Goal: Find contact information: Obtain details needed to contact an individual or organization

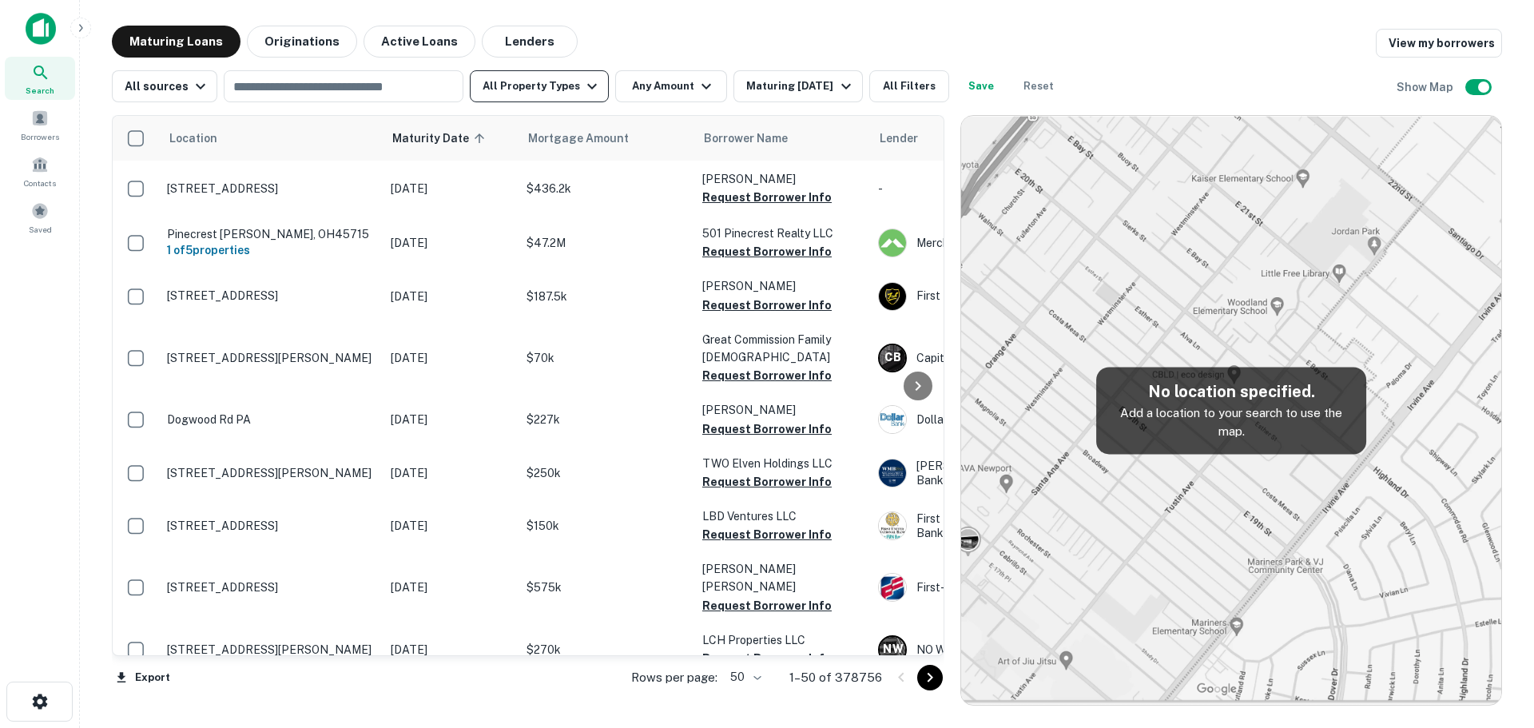
click at [570, 91] on button "All Property Types" at bounding box center [539, 86] width 139 height 32
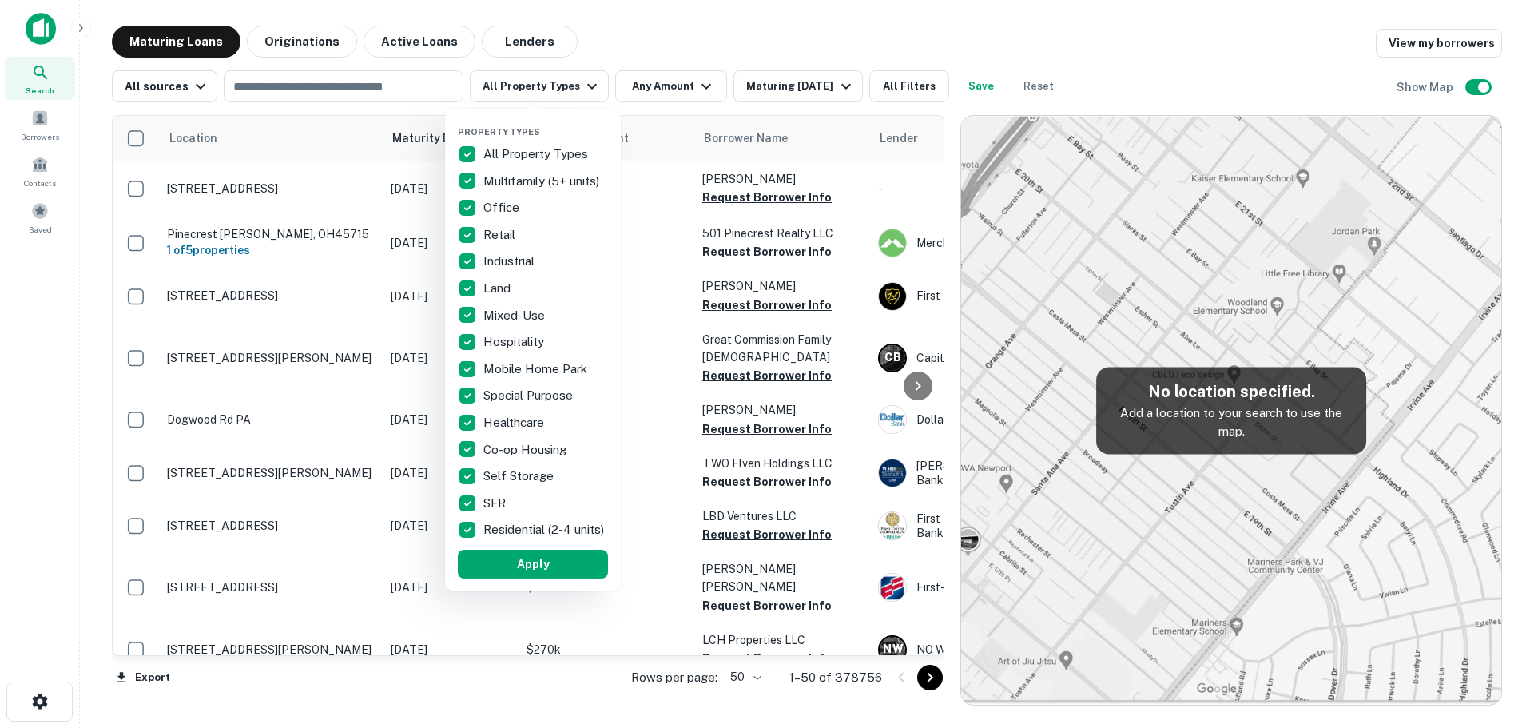
click at [546, 151] on p "All Property Types" at bounding box center [537, 154] width 108 height 19
click at [516, 347] on p "Hospitality" at bounding box center [515, 341] width 64 height 19
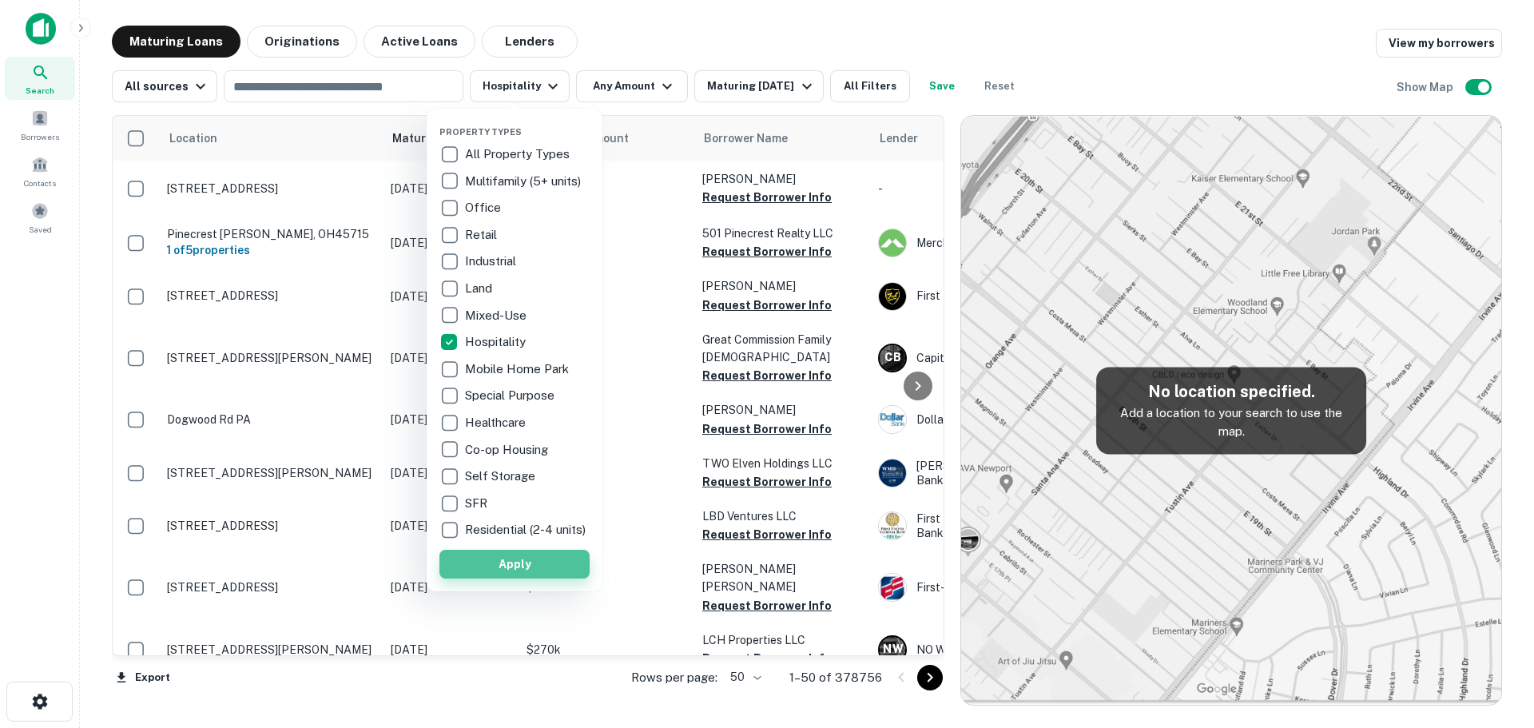
click at [537, 573] on button "Apply" at bounding box center [514, 564] width 150 height 29
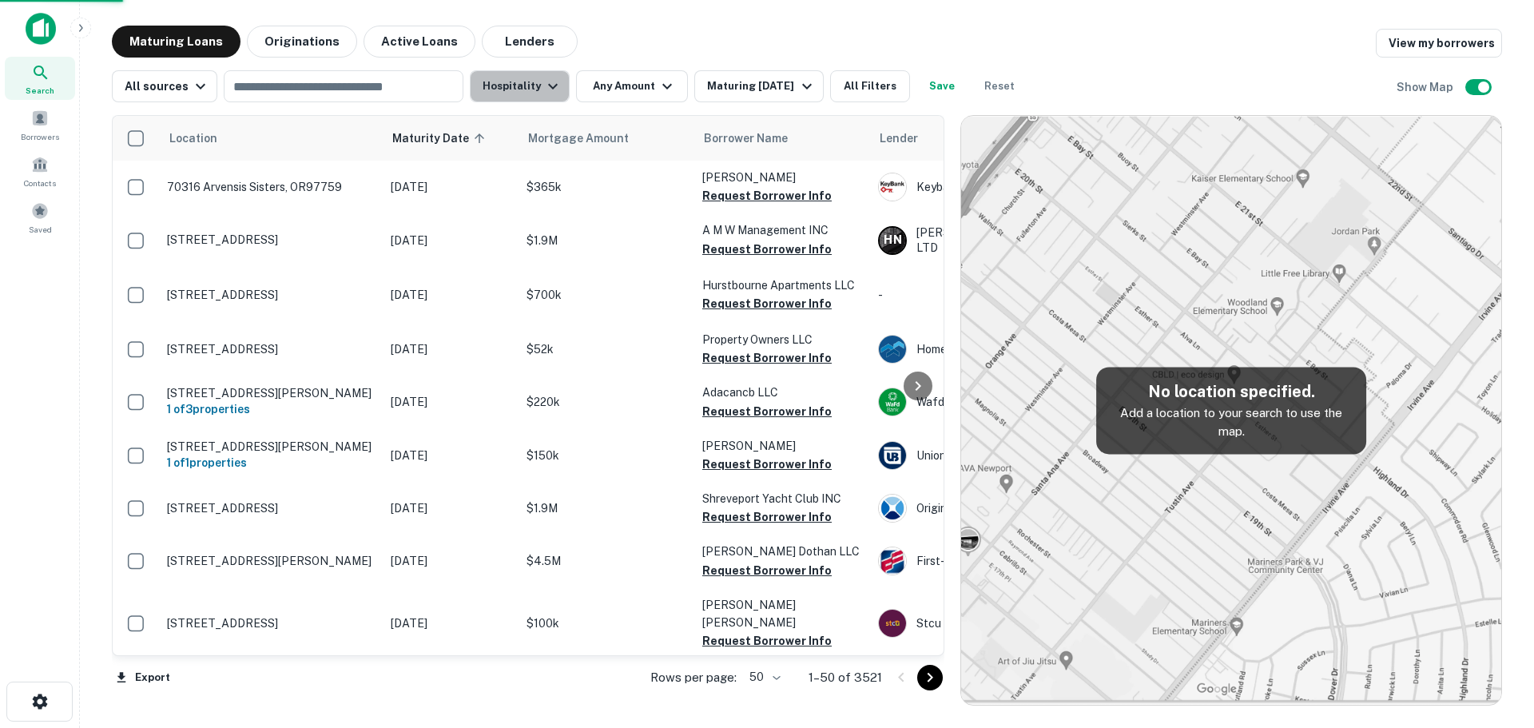
click at [522, 88] on button "Hospitality" at bounding box center [520, 86] width 100 height 32
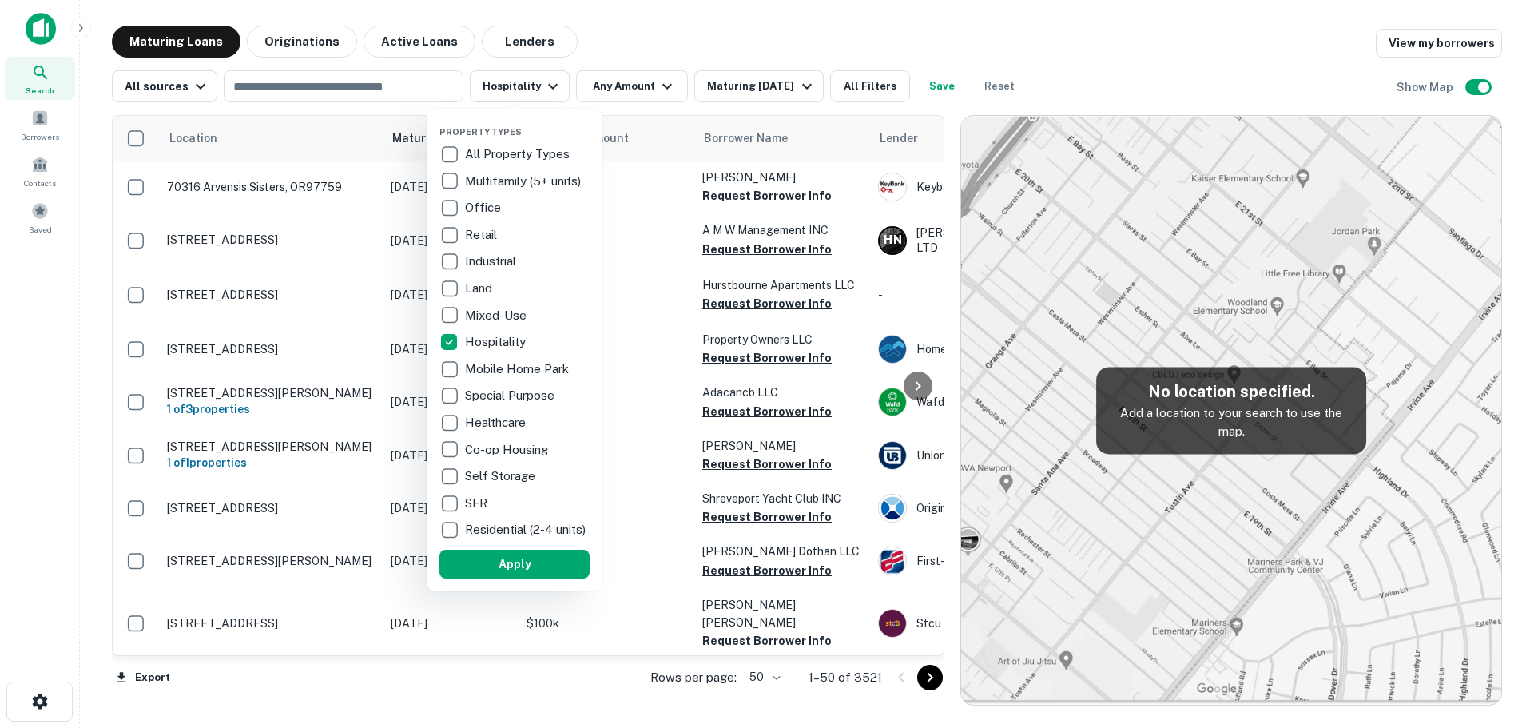
click at [479, 501] on p "SFR" at bounding box center [478, 503] width 26 height 19
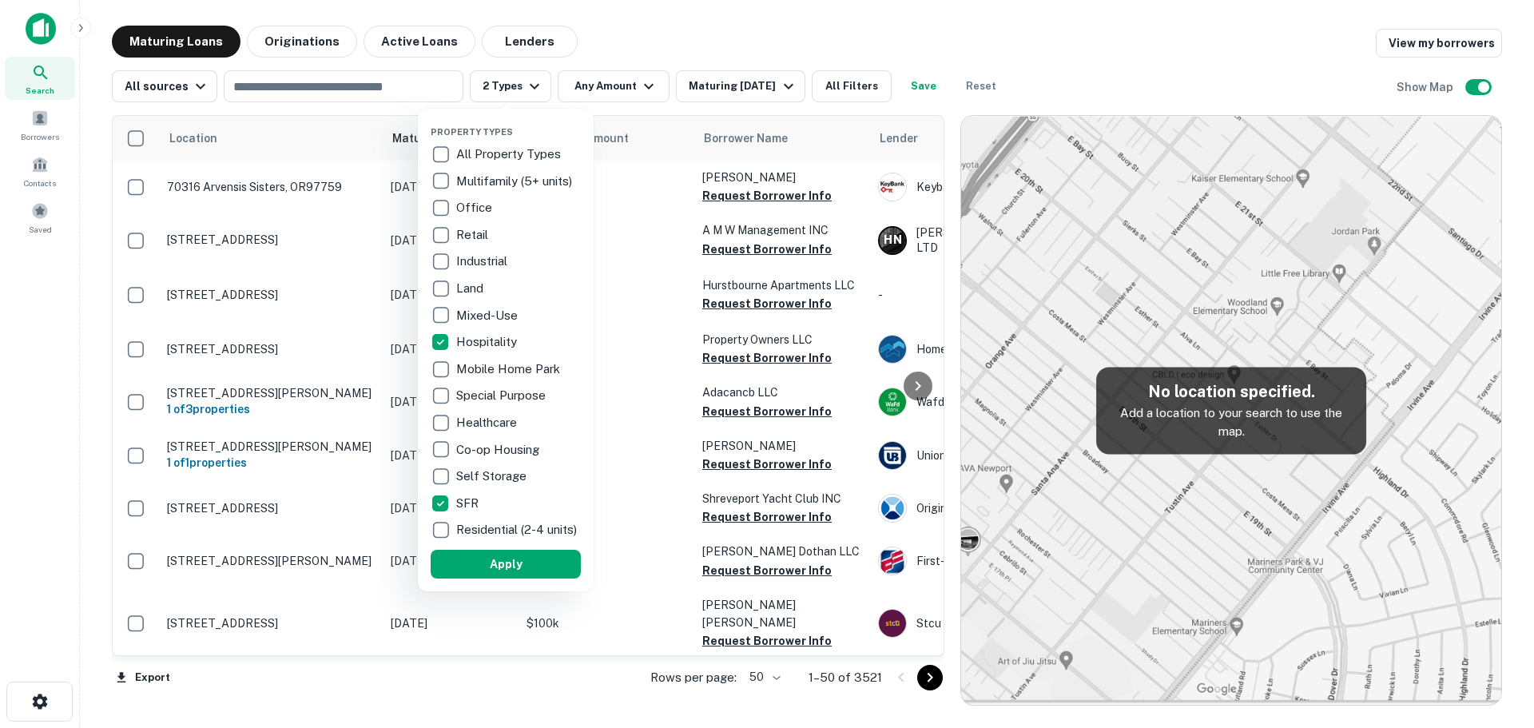
click at [638, 11] on div at bounding box center [767, 364] width 1534 height 728
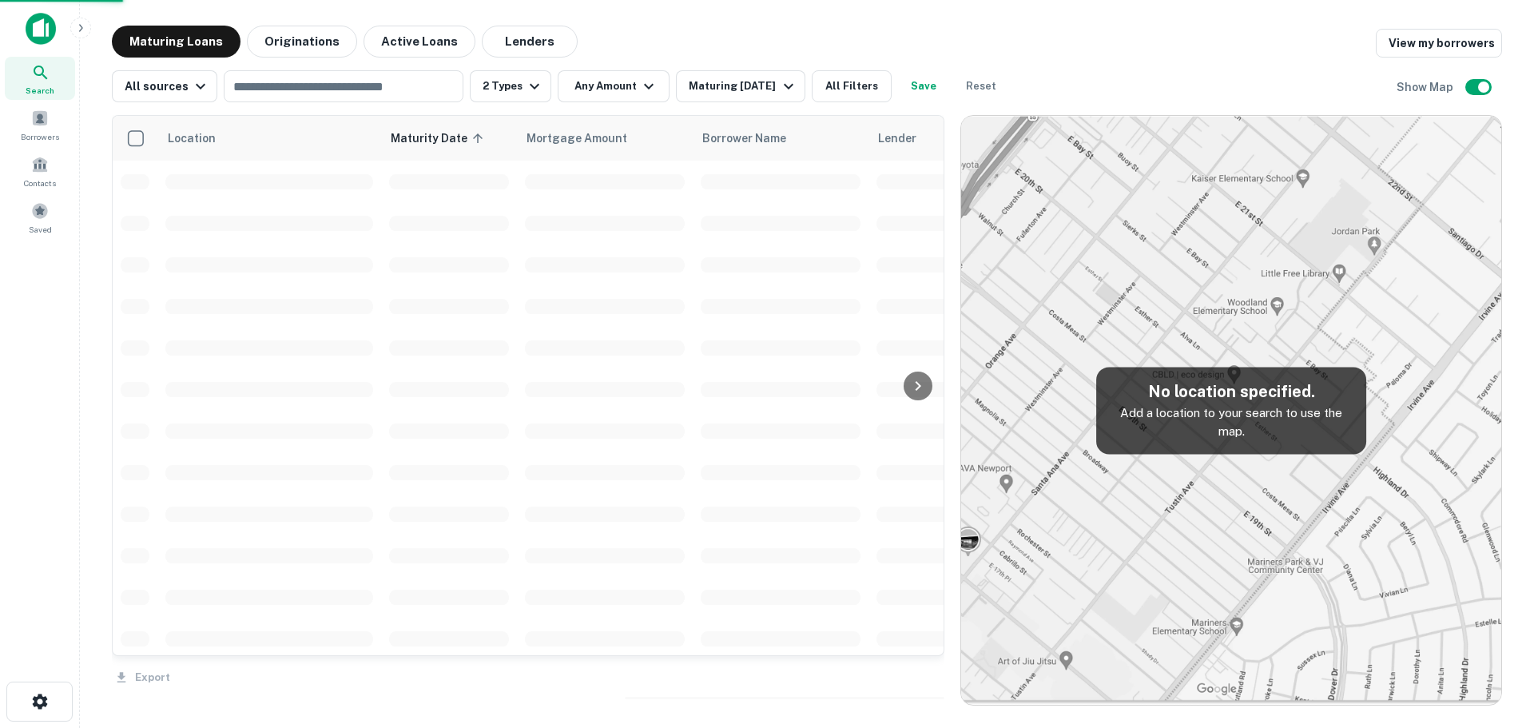
click at [616, 89] on div "Property Types All Property Types Multifamily (5+ units) Office Retail Industri…" at bounding box center [767, 364] width 1534 height 728
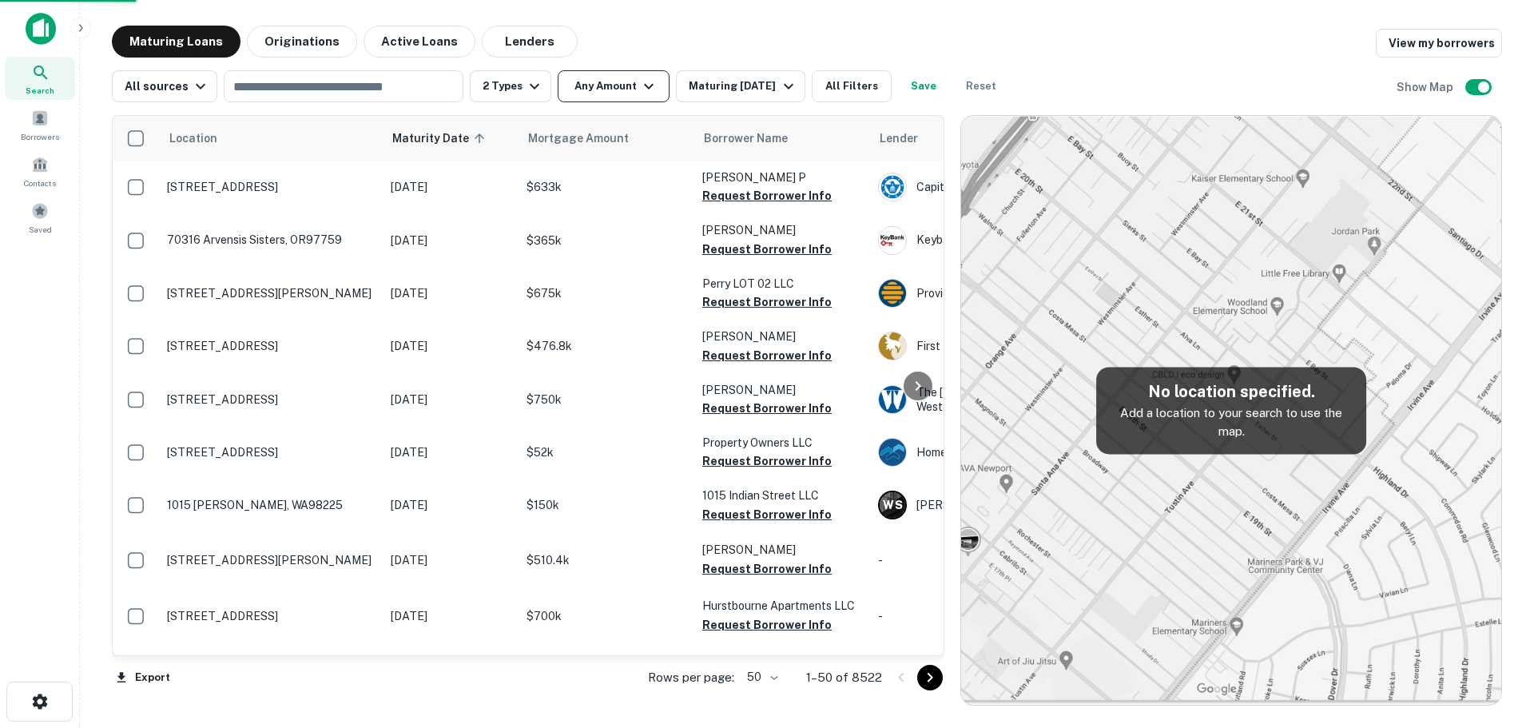
click at [615, 81] on button "Any Amount" at bounding box center [614, 86] width 112 height 32
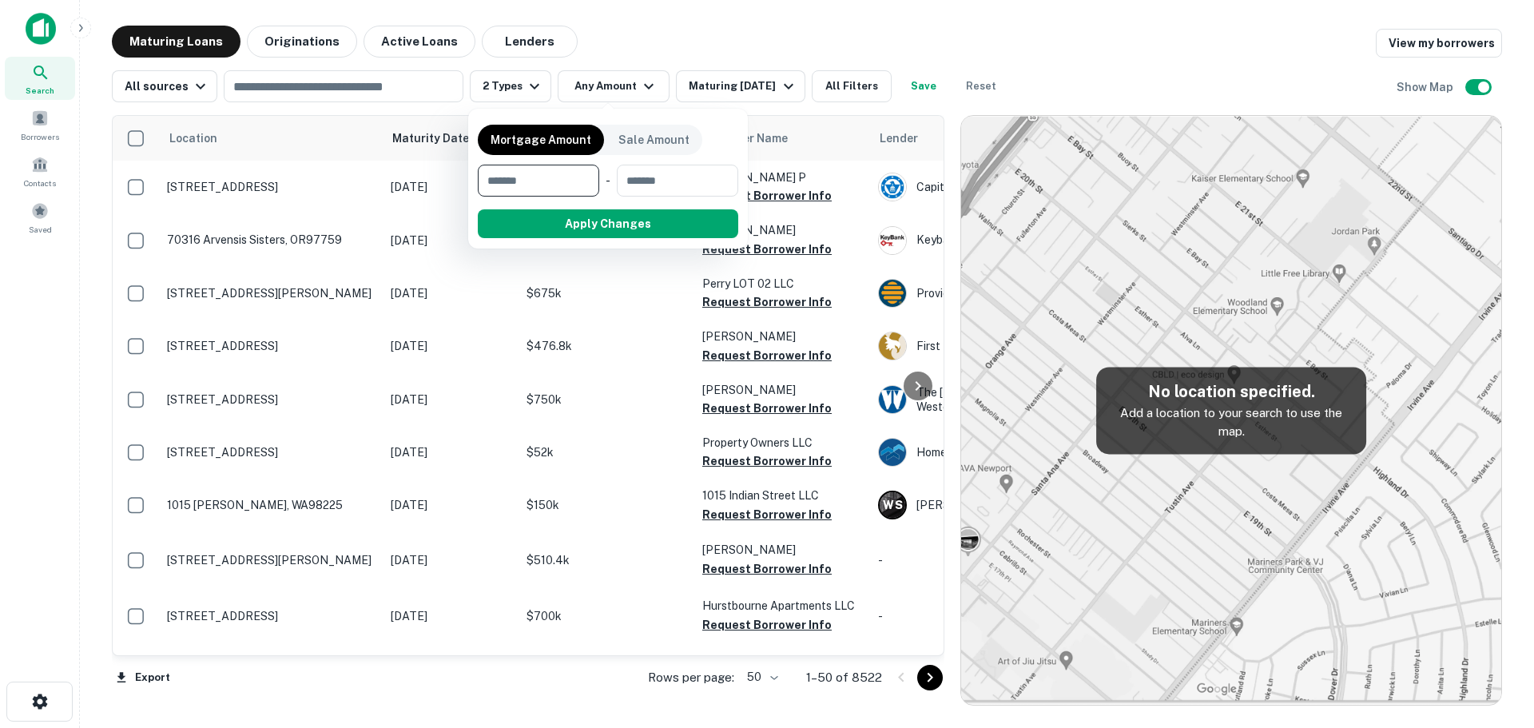
click at [546, 178] on input "number" at bounding box center [533, 181] width 110 height 32
type input "*******"
type input "********"
click at [670, 227] on button "Apply Changes" at bounding box center [636, 223] width 203 height 29
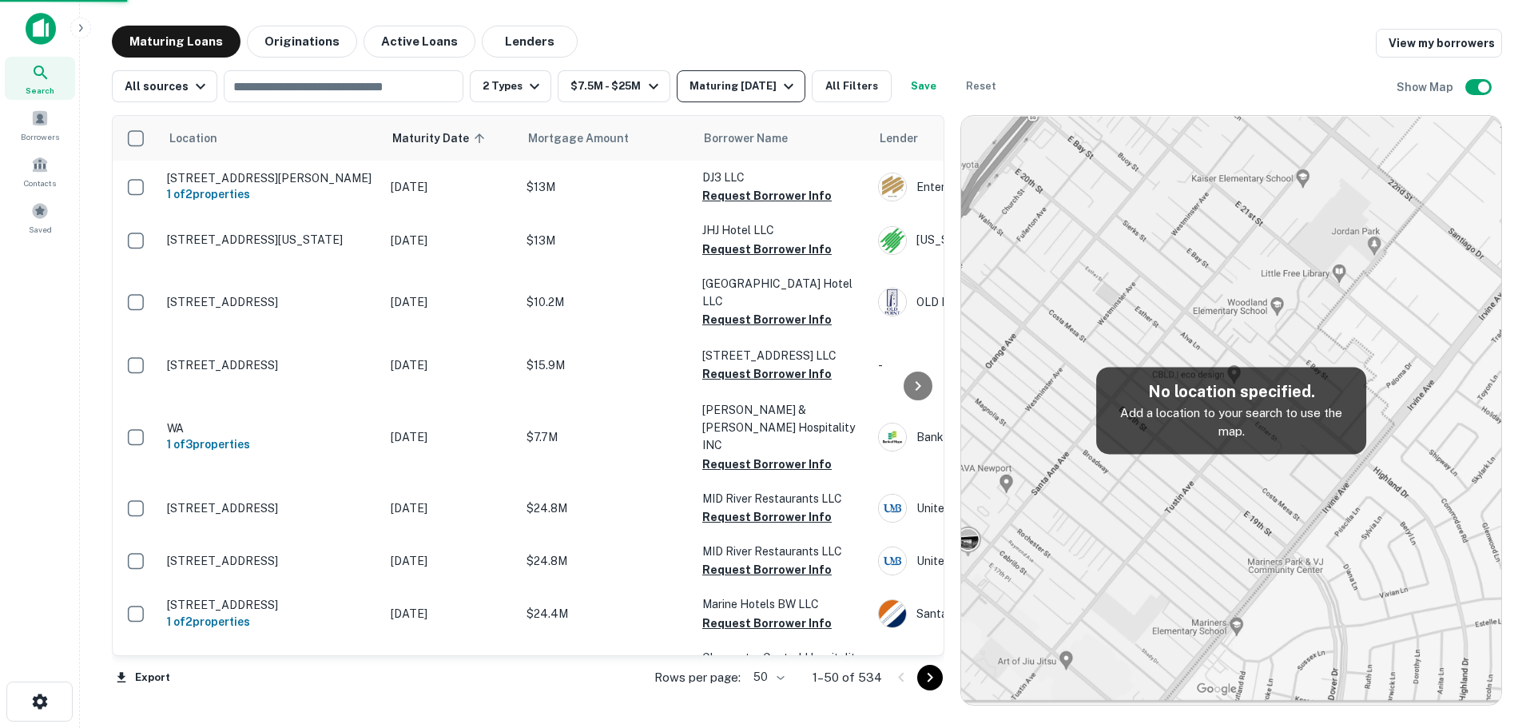
click at [720, 81] on div "Maturing [DATE]" at bounding box center [743, 86] width 109 height 19
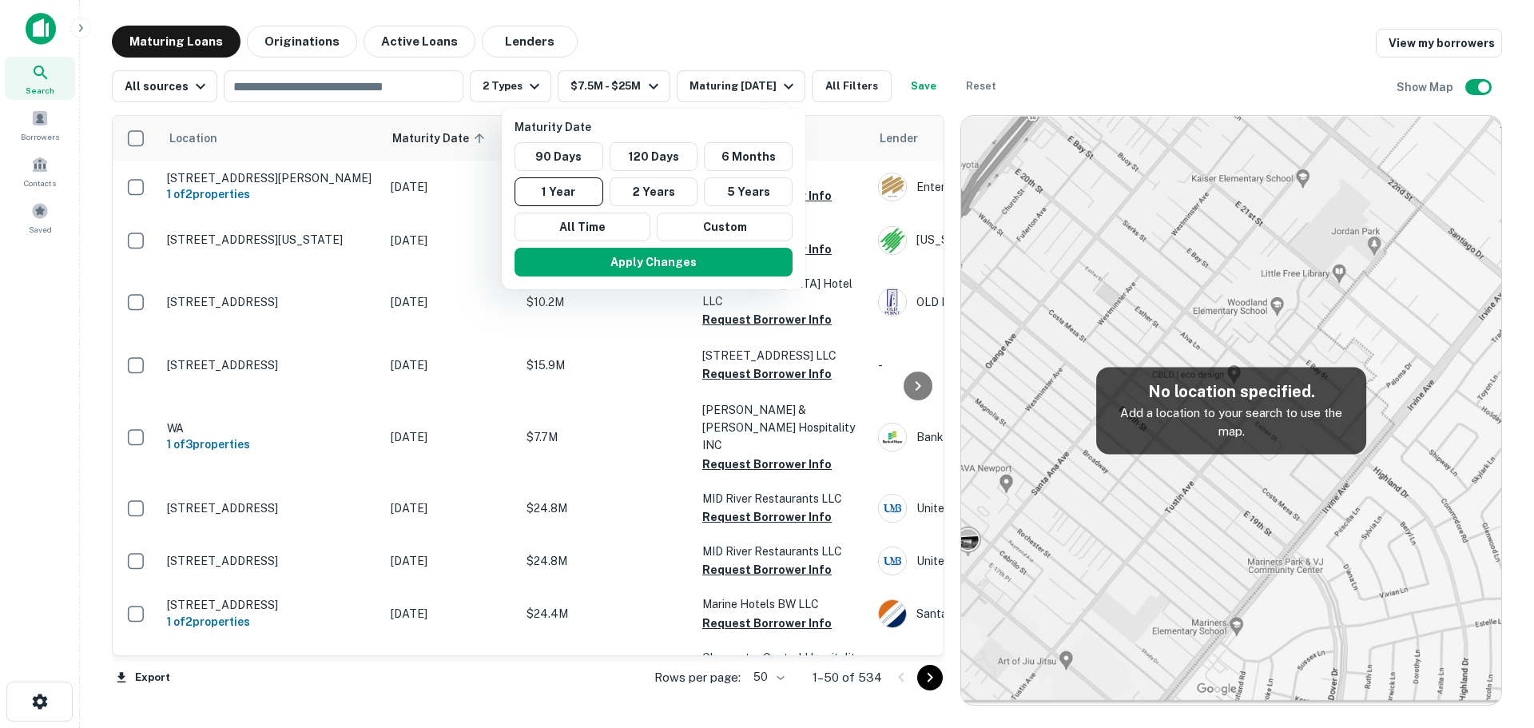
click at [268, 40] on div at bounding box center [767, 364] width 1534 height 728
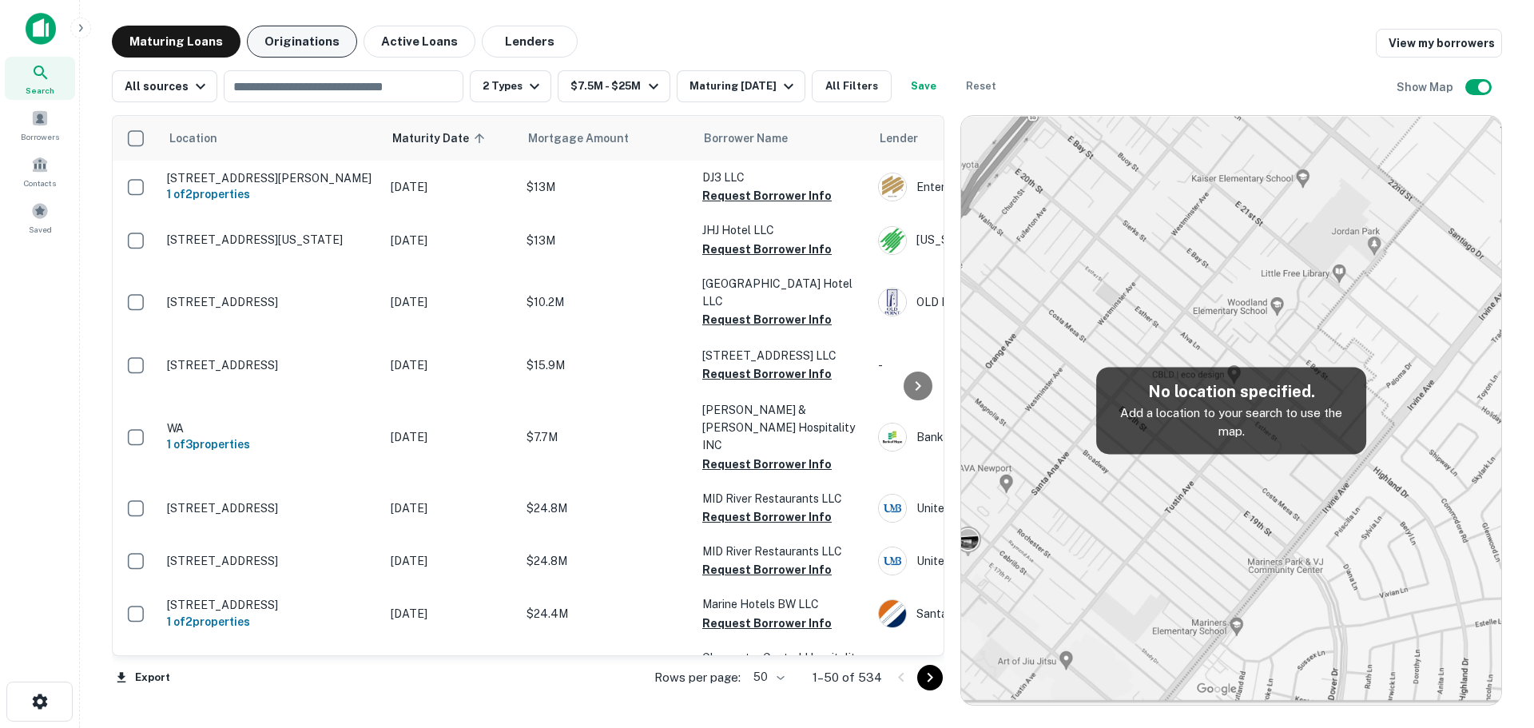
click at [273, 44] on button "Originations" at bounding box center [302, 42] width 110 height 32
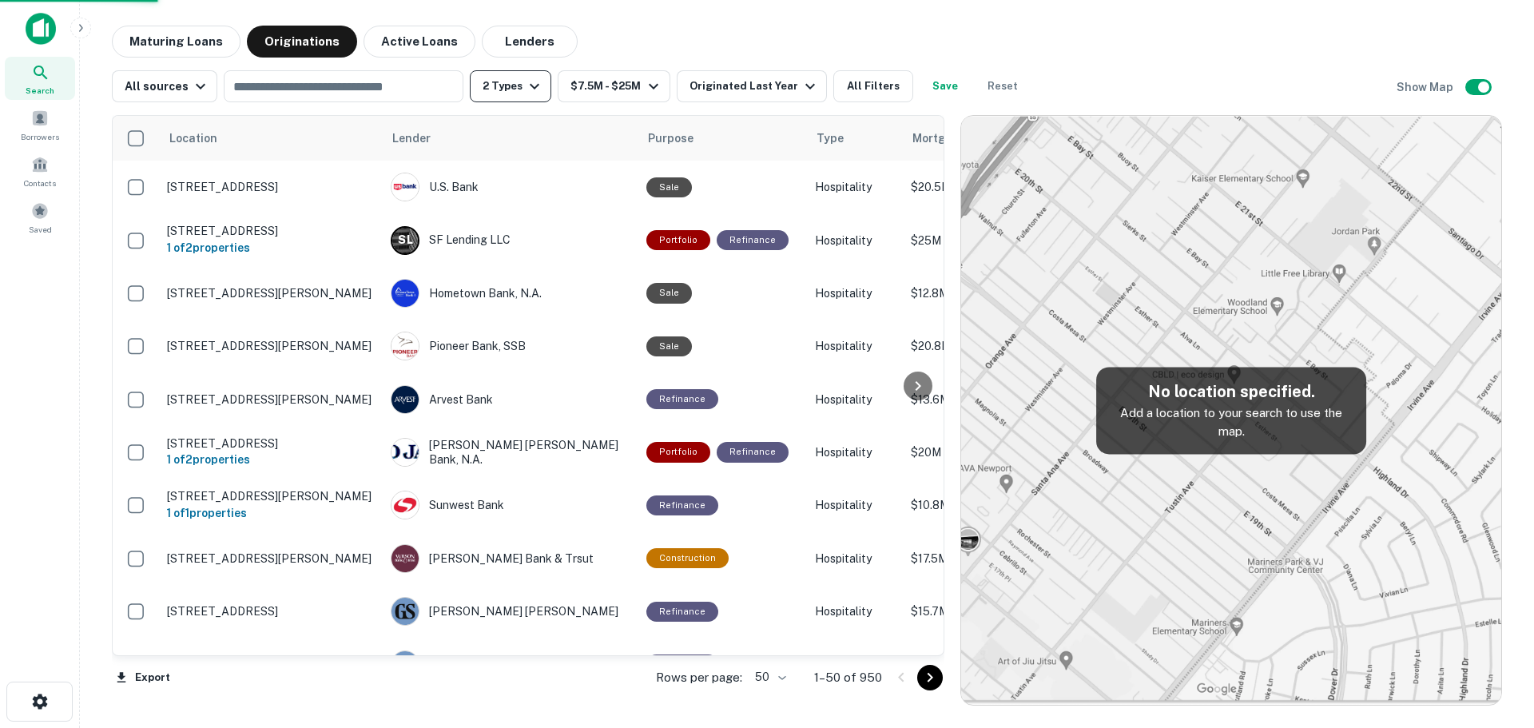
click at [497, 90] on button "2 Types" at bounding box center [510, 86] width 81 height 32
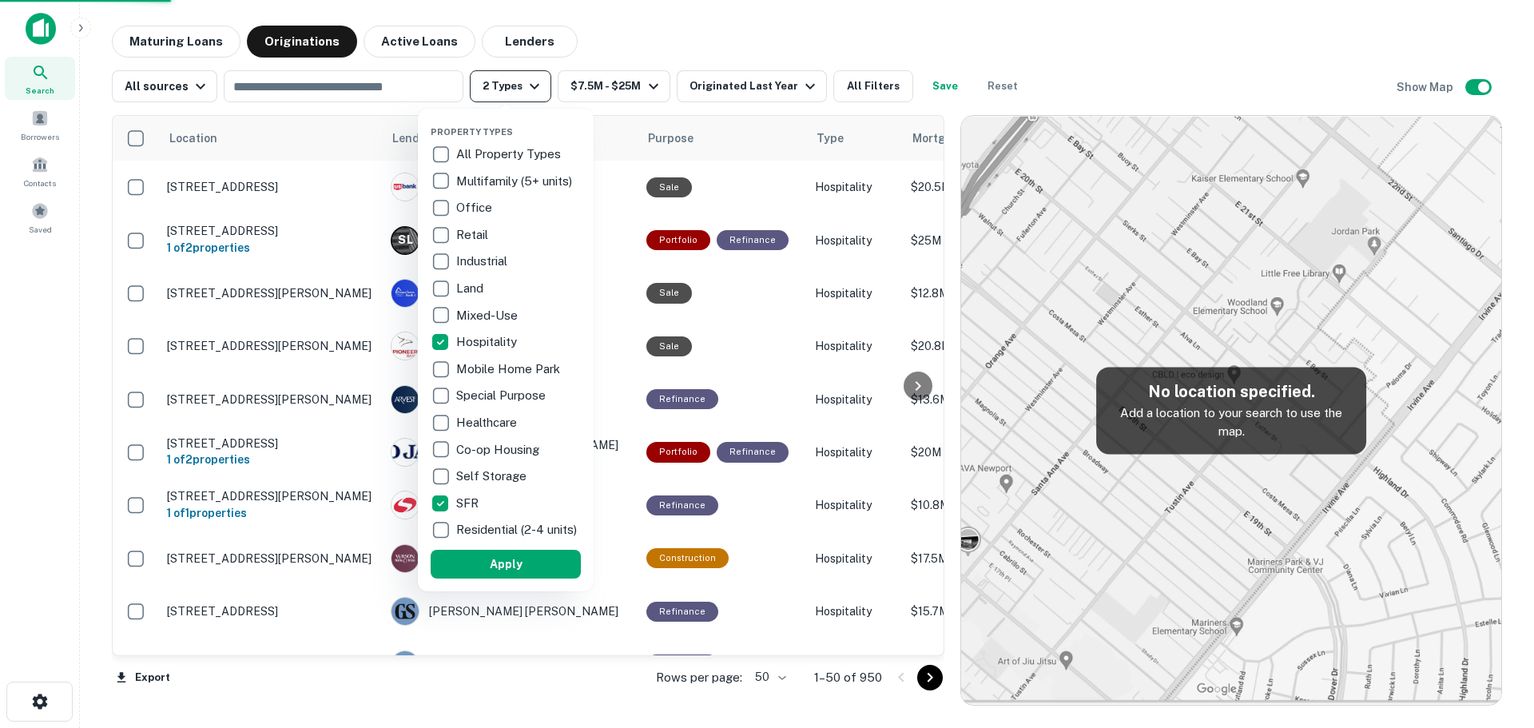
click at [497, 90] on div at bounding box center [767, 364] width 1534 height 728
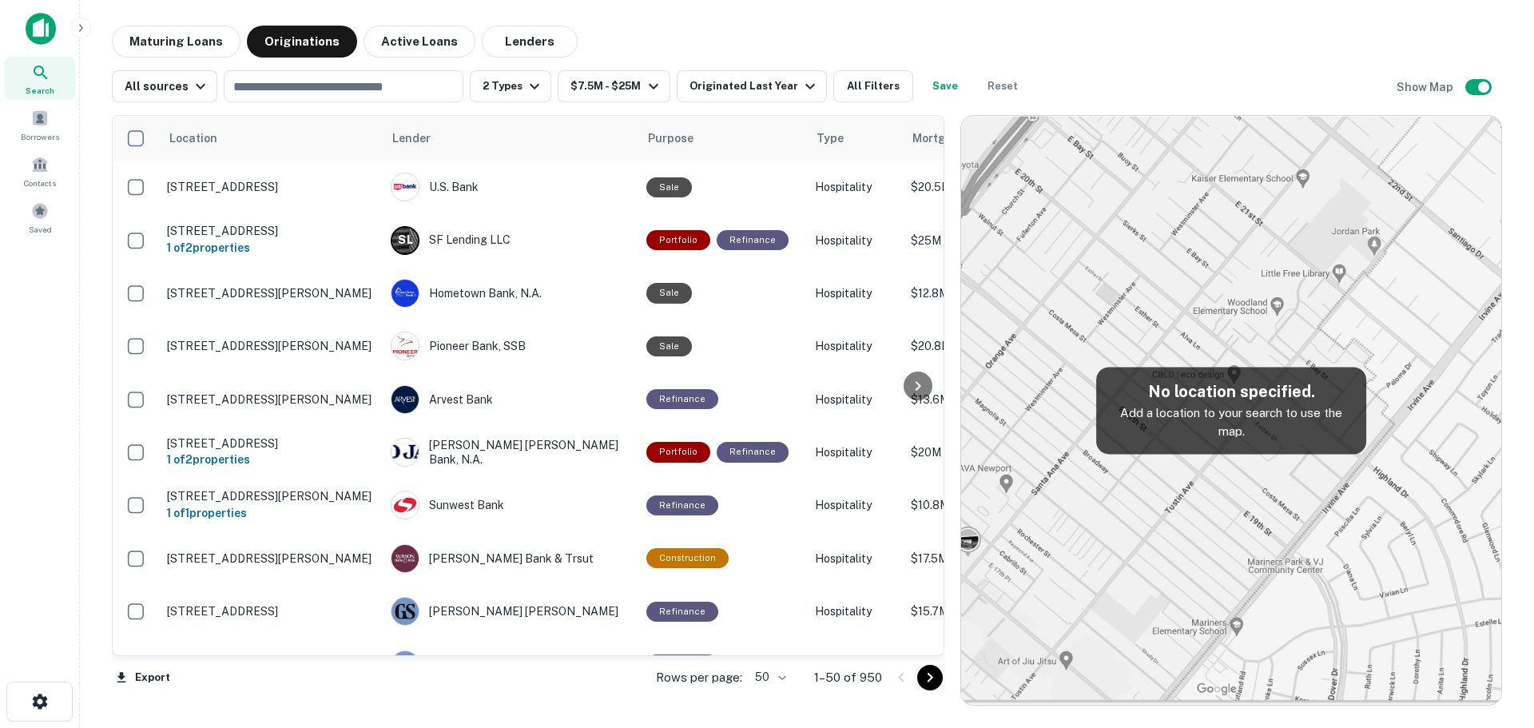
click at [720, 82] on div "Originated Last Year" at bounding box center [754, 86] width 130 height 19
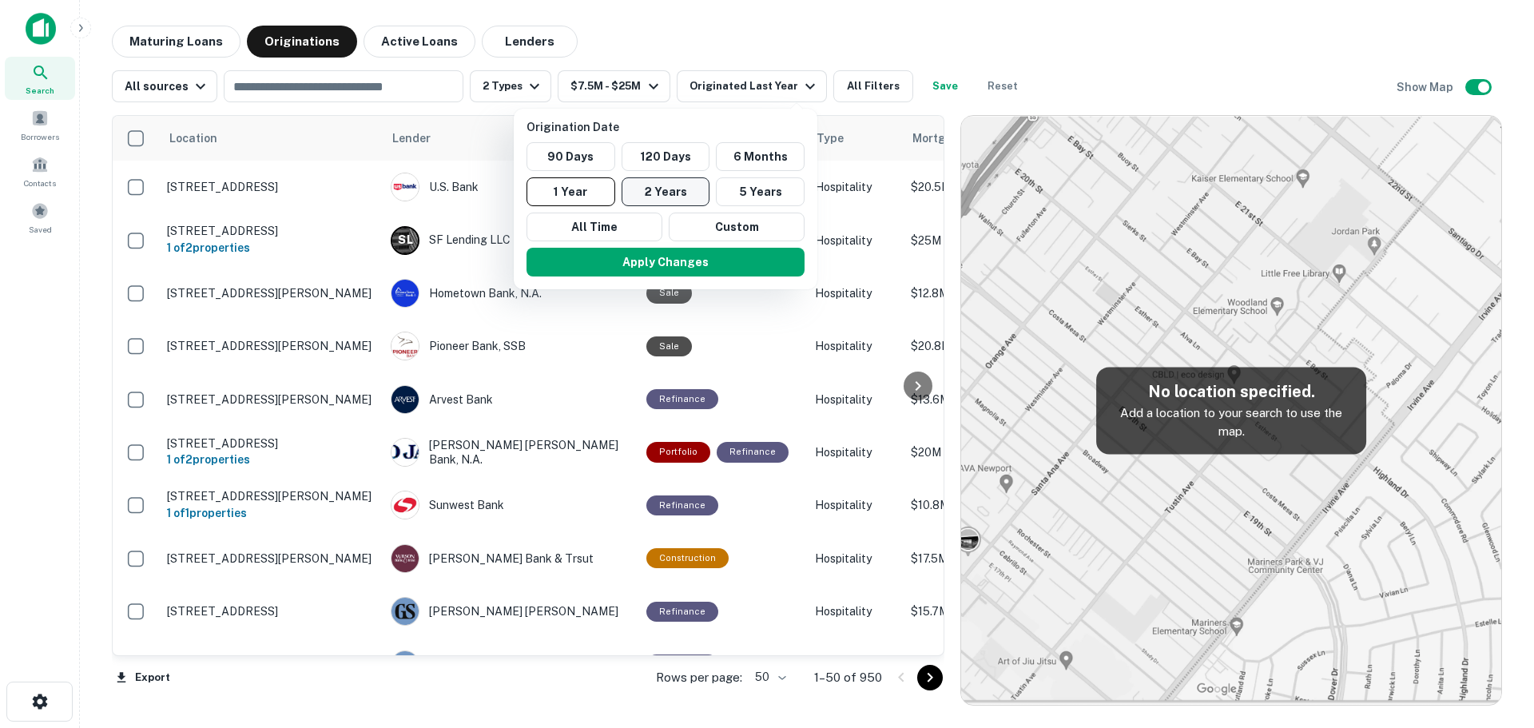
click at [657, 189] on button "2 Years" at bounding box center [666, 191] width 89 height 29
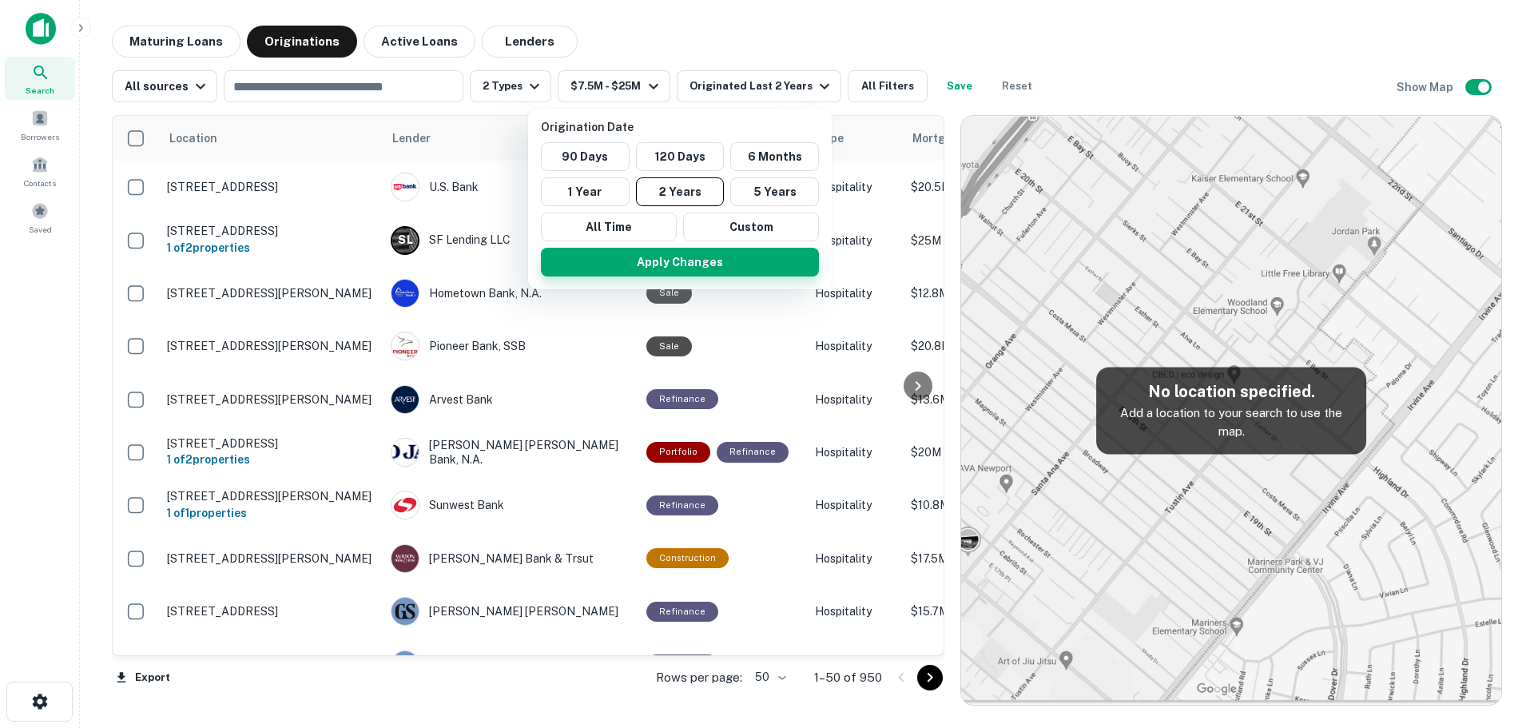
click at [694, 271] on button "Apply Changes" at bounding box center [680, 262] width 278 height 29
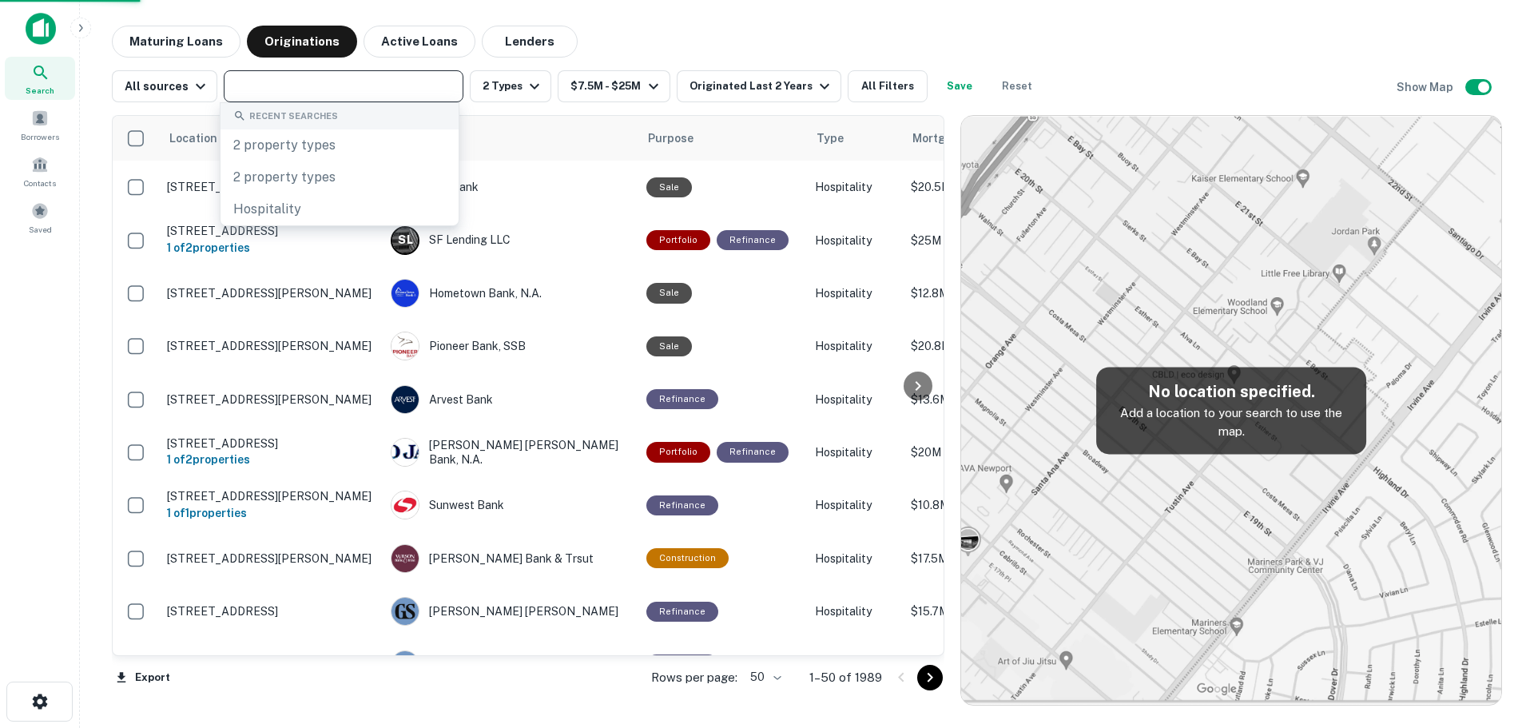
click at [268, 85] on input "text" at bounding box center [342, 86] width 228 height 22
click at [866, 86] on button "All Filters" at bounding box center [888, 86] width 80 height 32
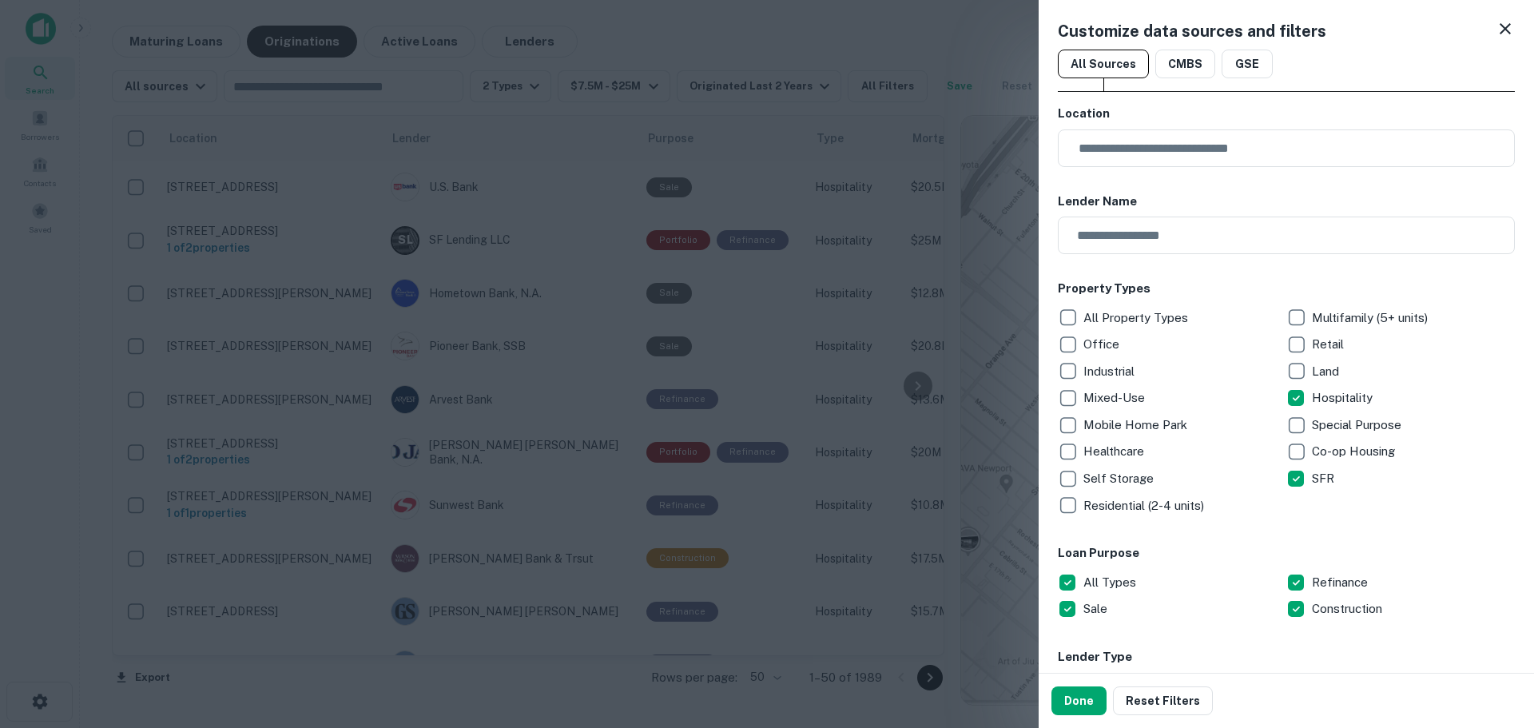
click at [1496, 22] on icon at bounding box center [1505, 28] width 19 height 19
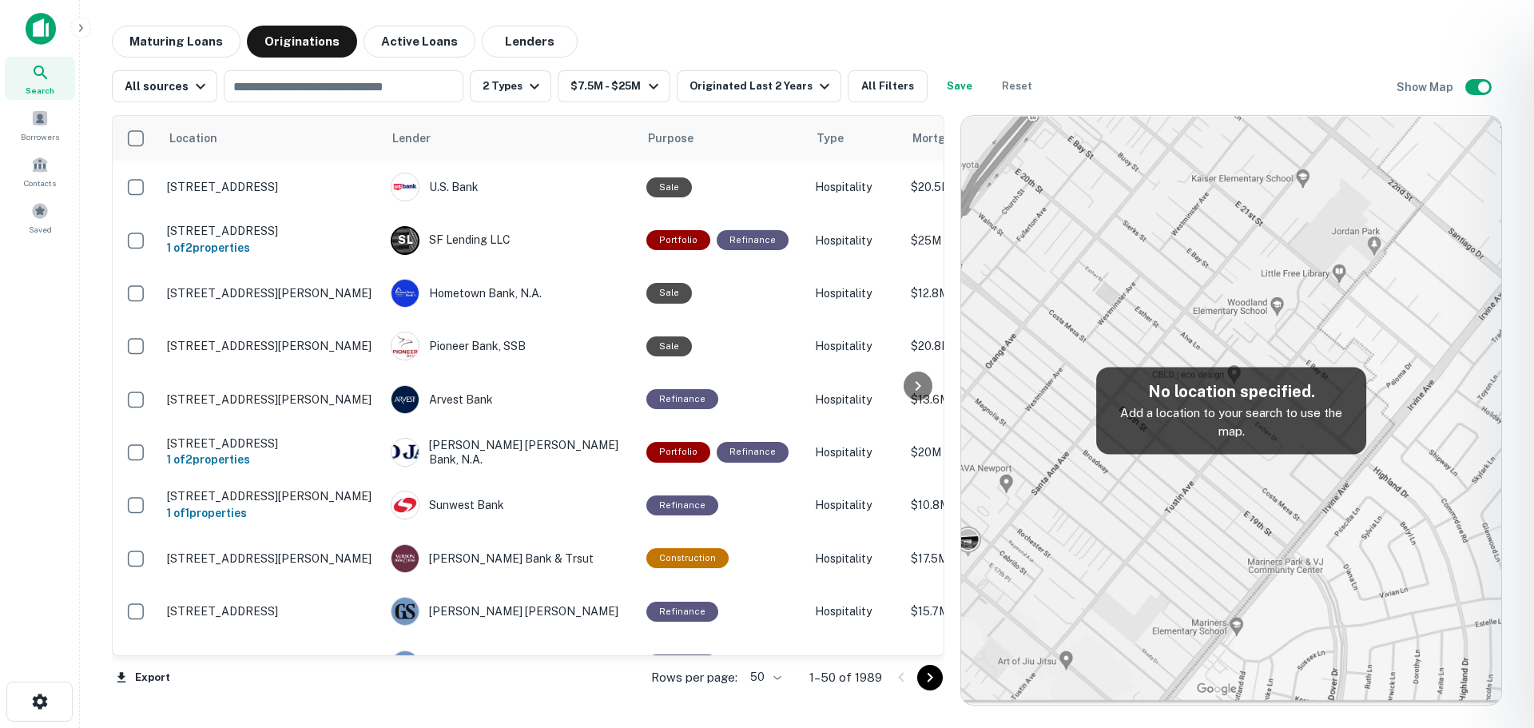
click at [252, 86] on div at bounding box center [767, 364] width 1534 height 728
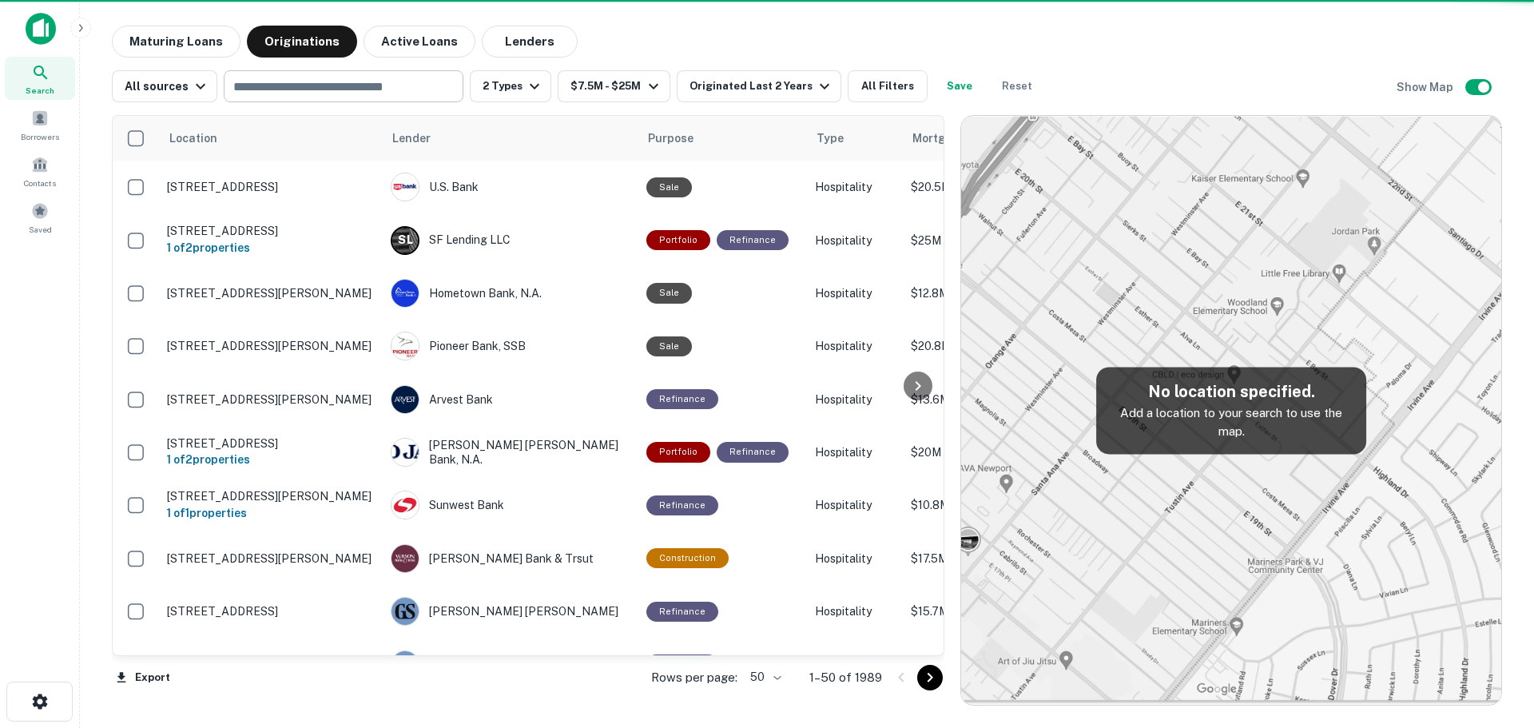
click at [292, 85] on input "text" at bounding box center [342, 86] width 228 height 22
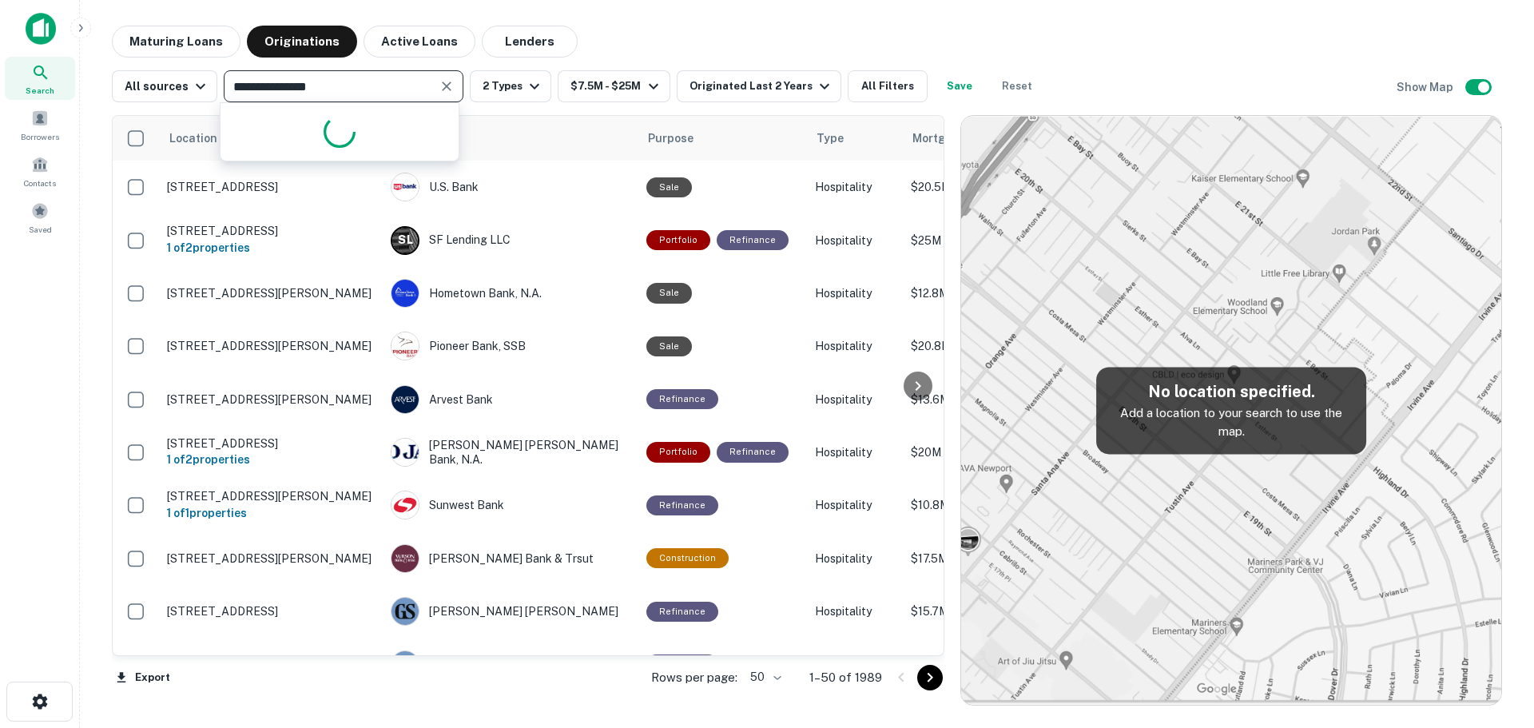
type input "**********"
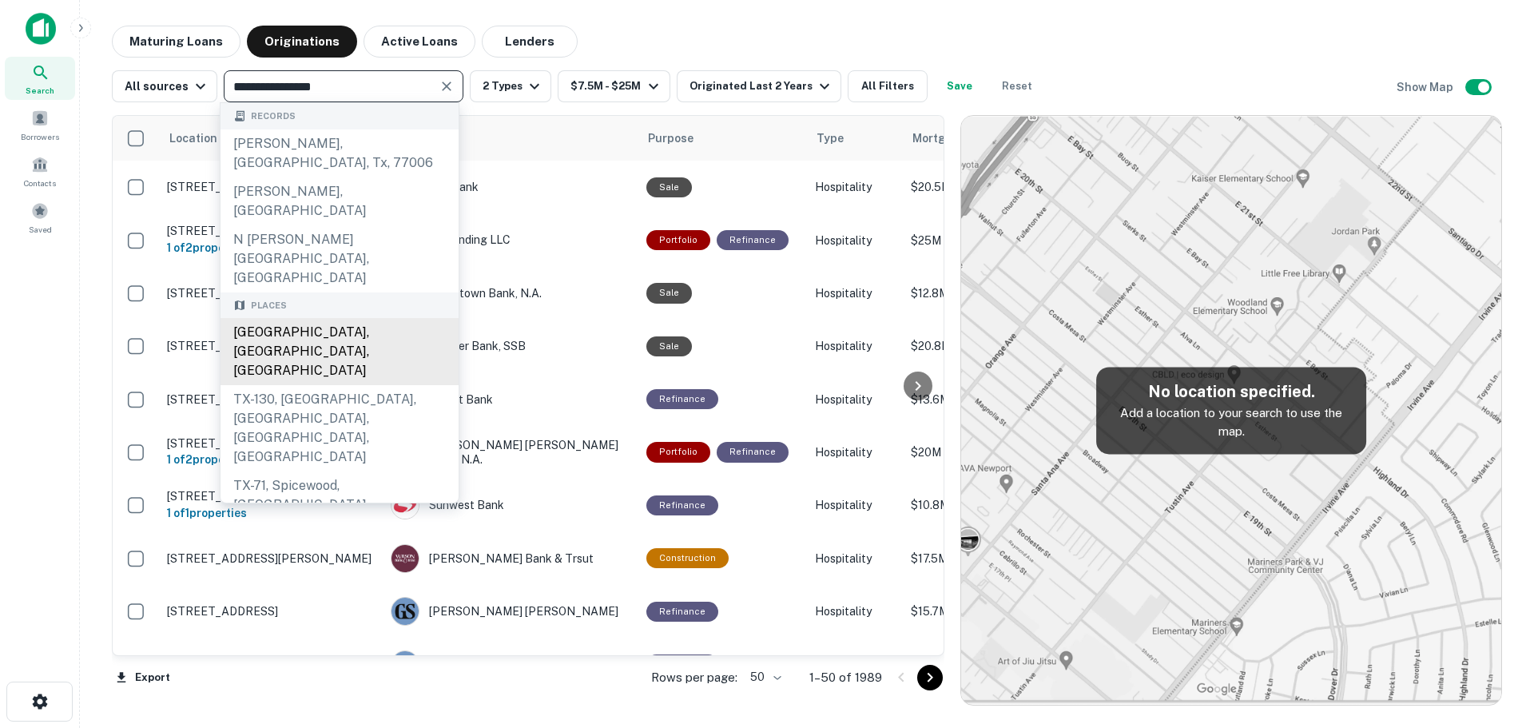
click at [313, 318] on div "Travis County, TX, USA" at bounding box center [340, 351] width 238 height 67
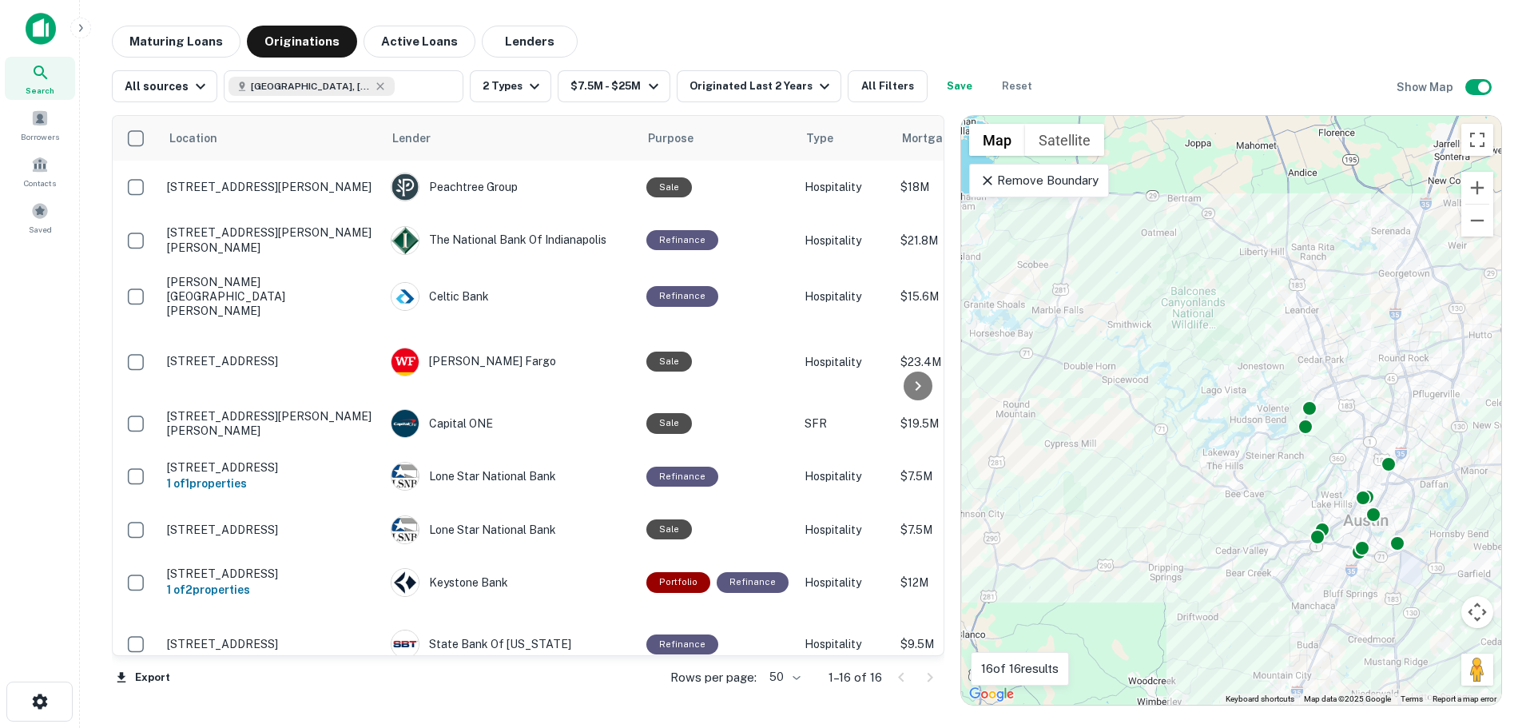
drag, startPoint x: 1057, startPoint y: 451, endPoint x: 1177, endPoint y: 522, distance: 138.9
click at [1177, 522] on div "To activate drag with keyboard, press Alt + Enter. Once in keyboard drag state,…" at bounding box center [1231, 410] width 540 height 589
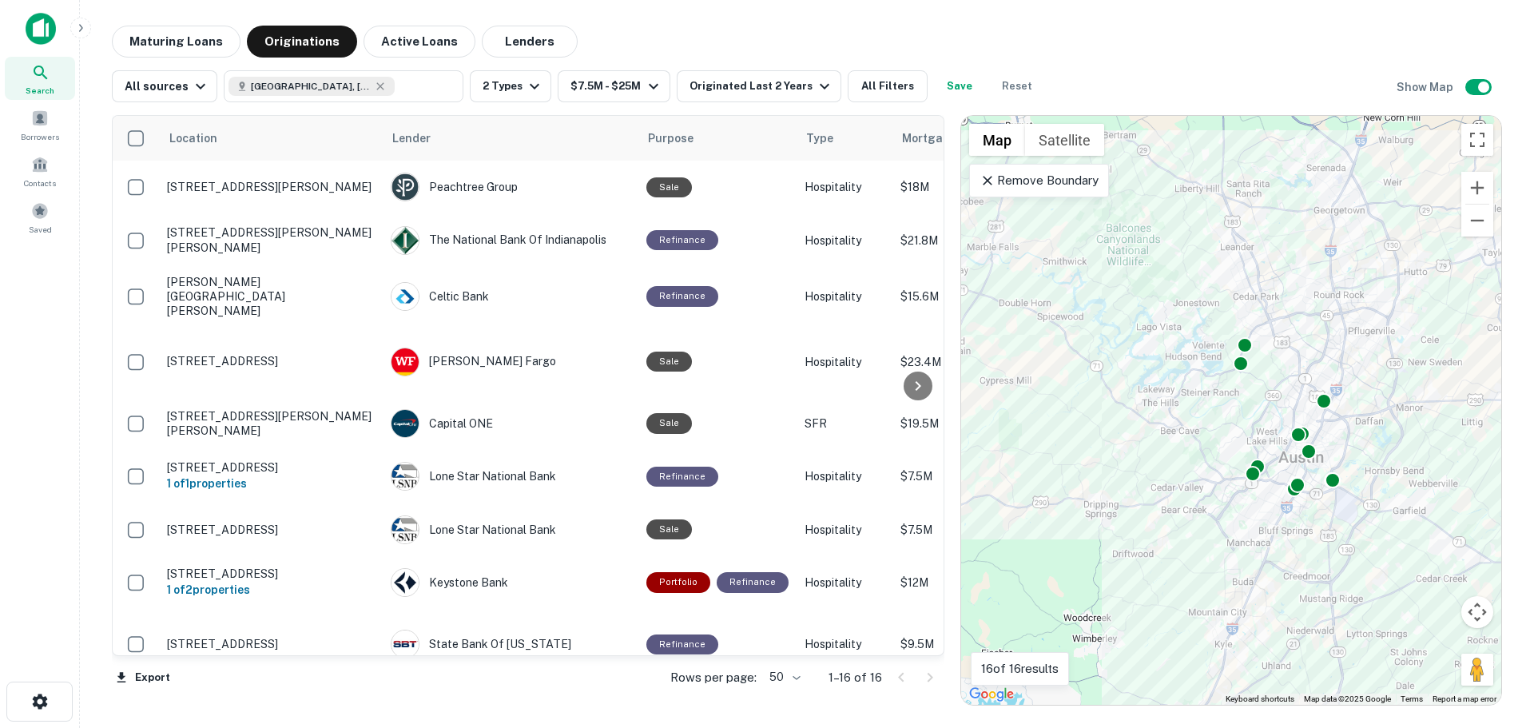
drag, startPoint x: 1106, startPoint y: 587, endPoint x: 1081, endPoint y: 563, distance: 34.5
click at [1081, 563] on div "To activate drag with keyboard, press Alt + Enter. Once in keyboard drag state,…" at bounding box center [1231, 410] width 540 height 589
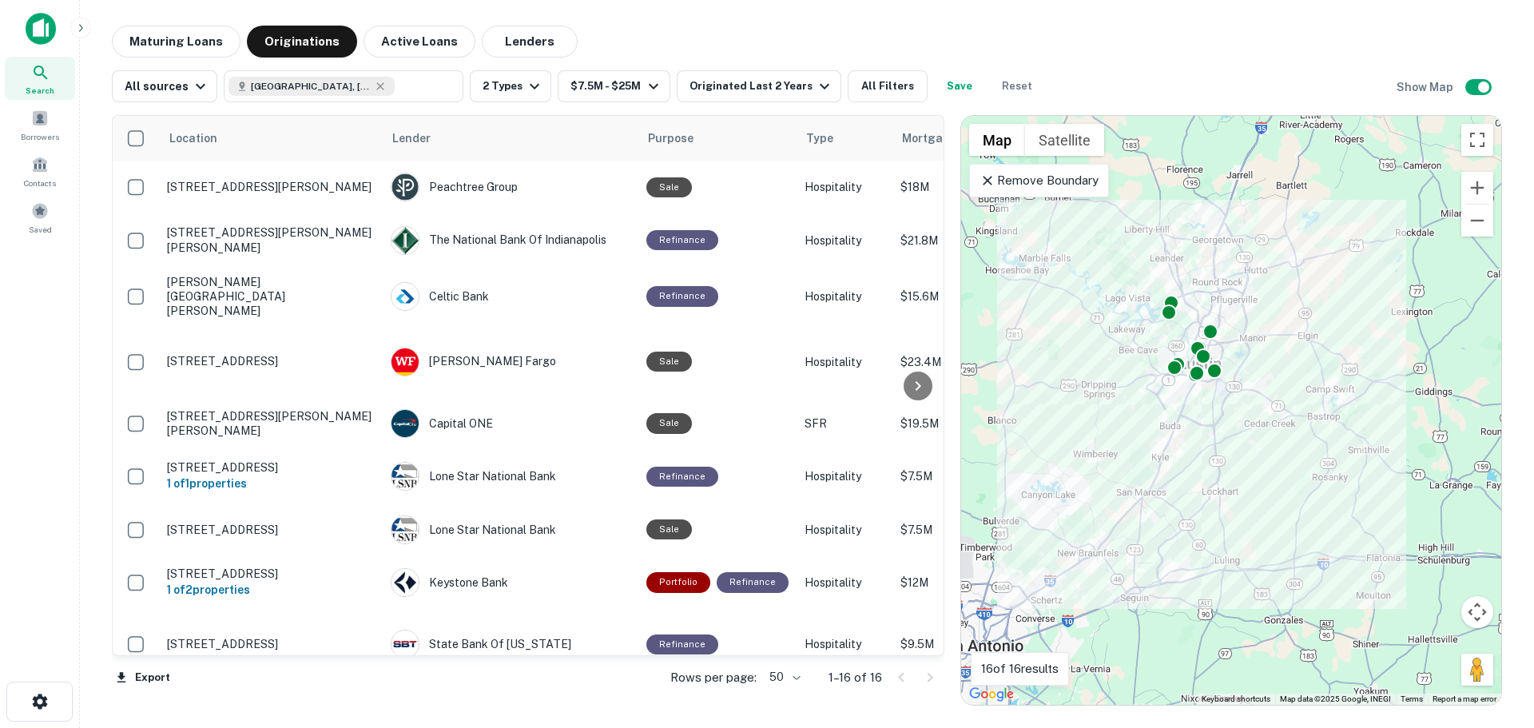
drag, startPoint x: 1082, startPoint y: 601, endPoint x: 1090, endPoint y: 448, distance: 152.8
click at [1090, 448] on div "To activate drag with keyboard, press Alt + Enter. Once in keyboard drag state,…" at bounding box center [1231, 410] width 540 height 589
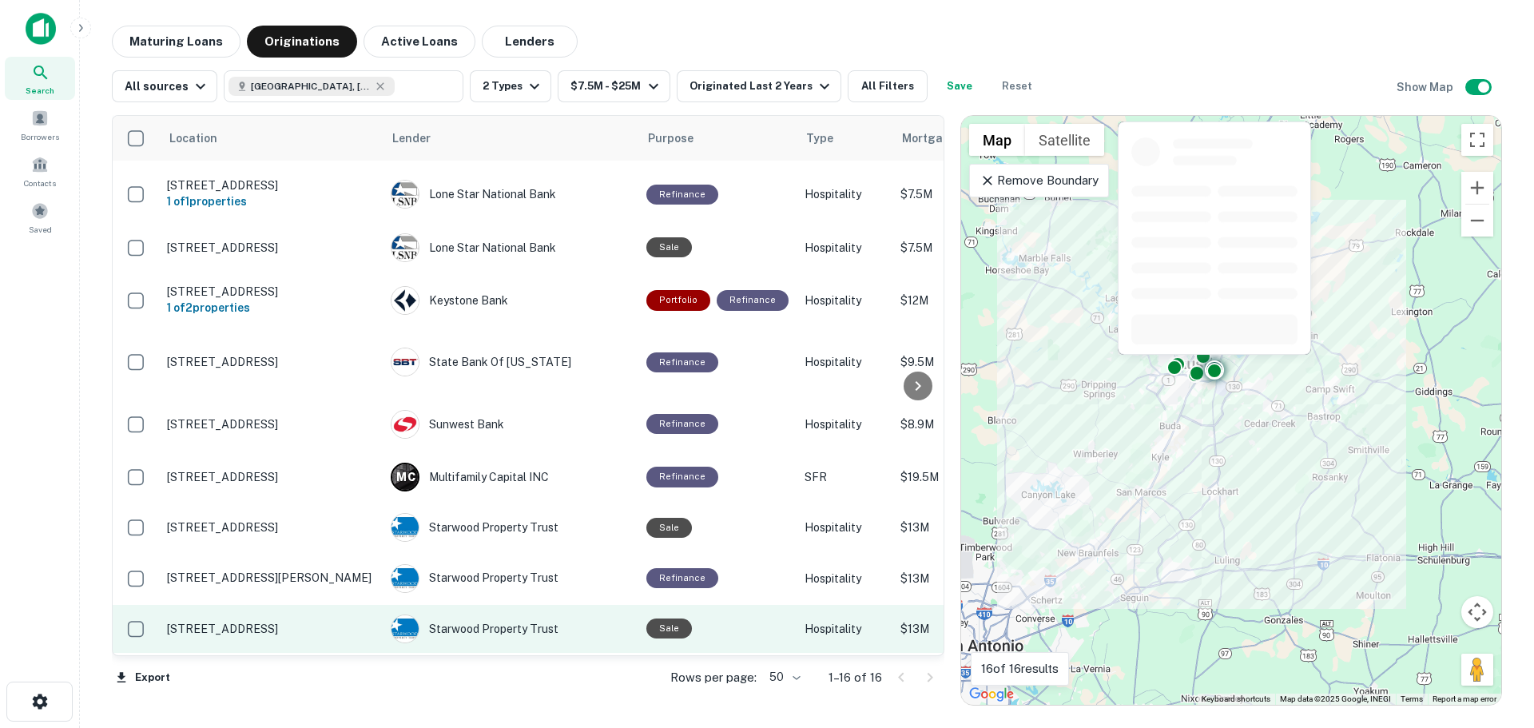
scroll to position [421, 0]
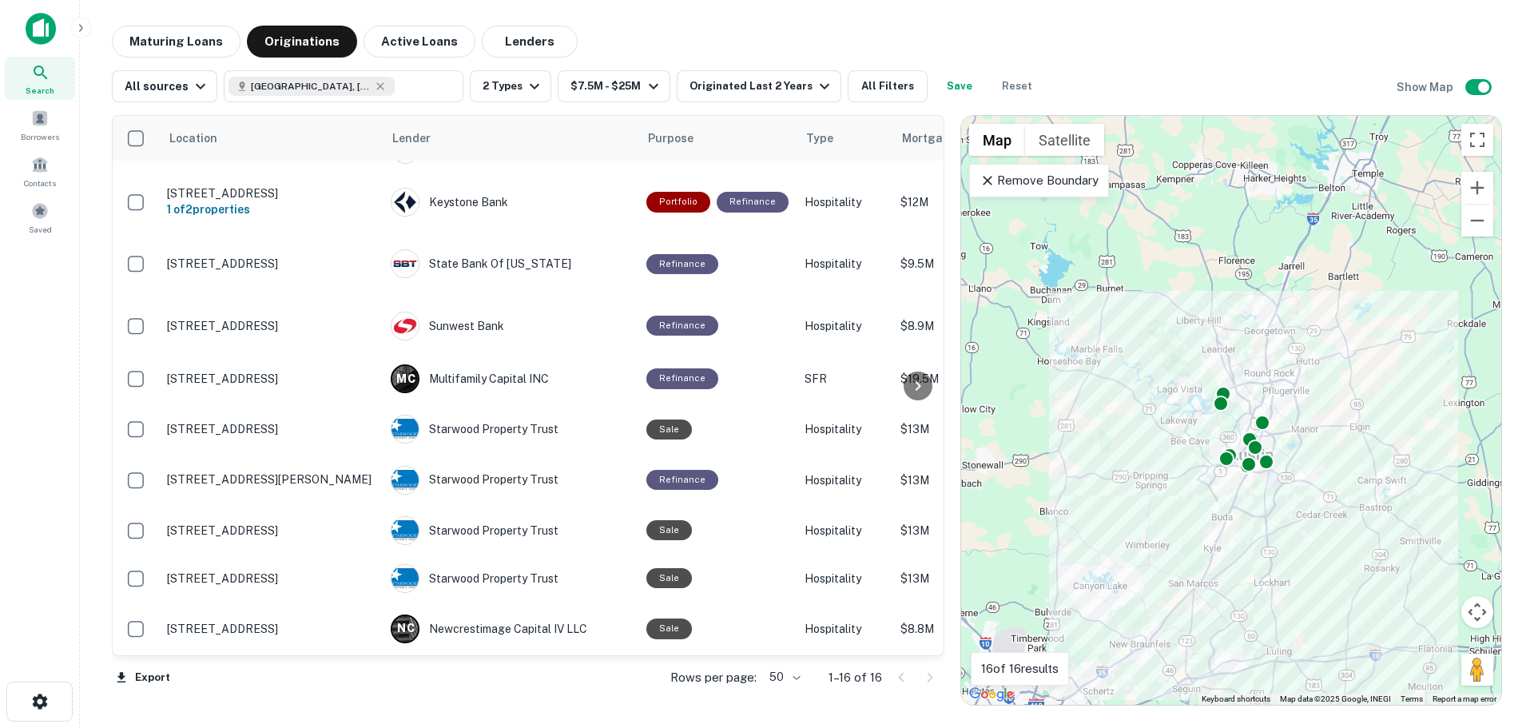
drag, startPoint x: 1281, startPoint y: 425, endPoint x: 1336, endPoint y: 517, distance: 106.7
click at [1336, 517] on div "To activate drag with keyboard, press Alt + Enter. Once in keyboard drag state,…" at bounding box center [1231, 410] width 540 height 589
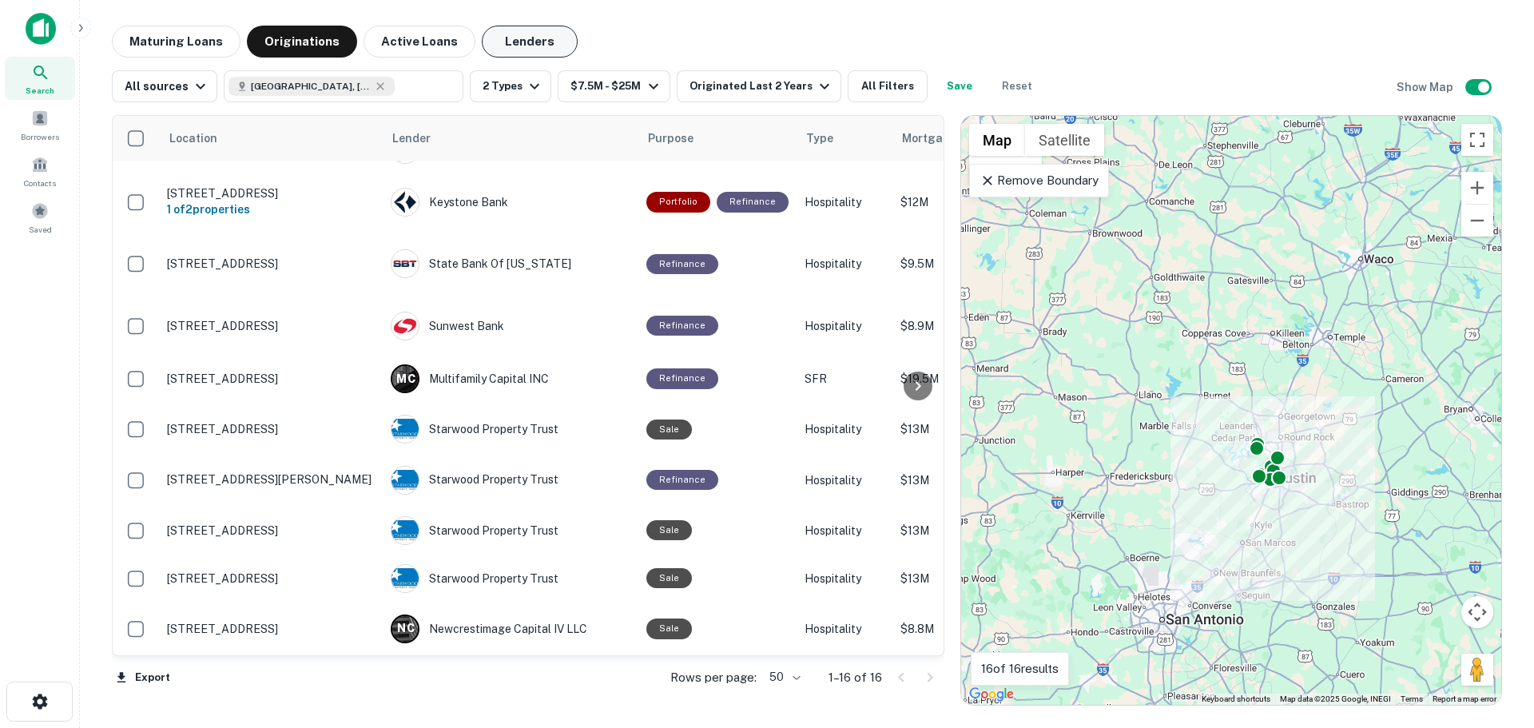
click at [504, 41] on button "Lenders" at bounding box center [530, 42] width 96 height 32
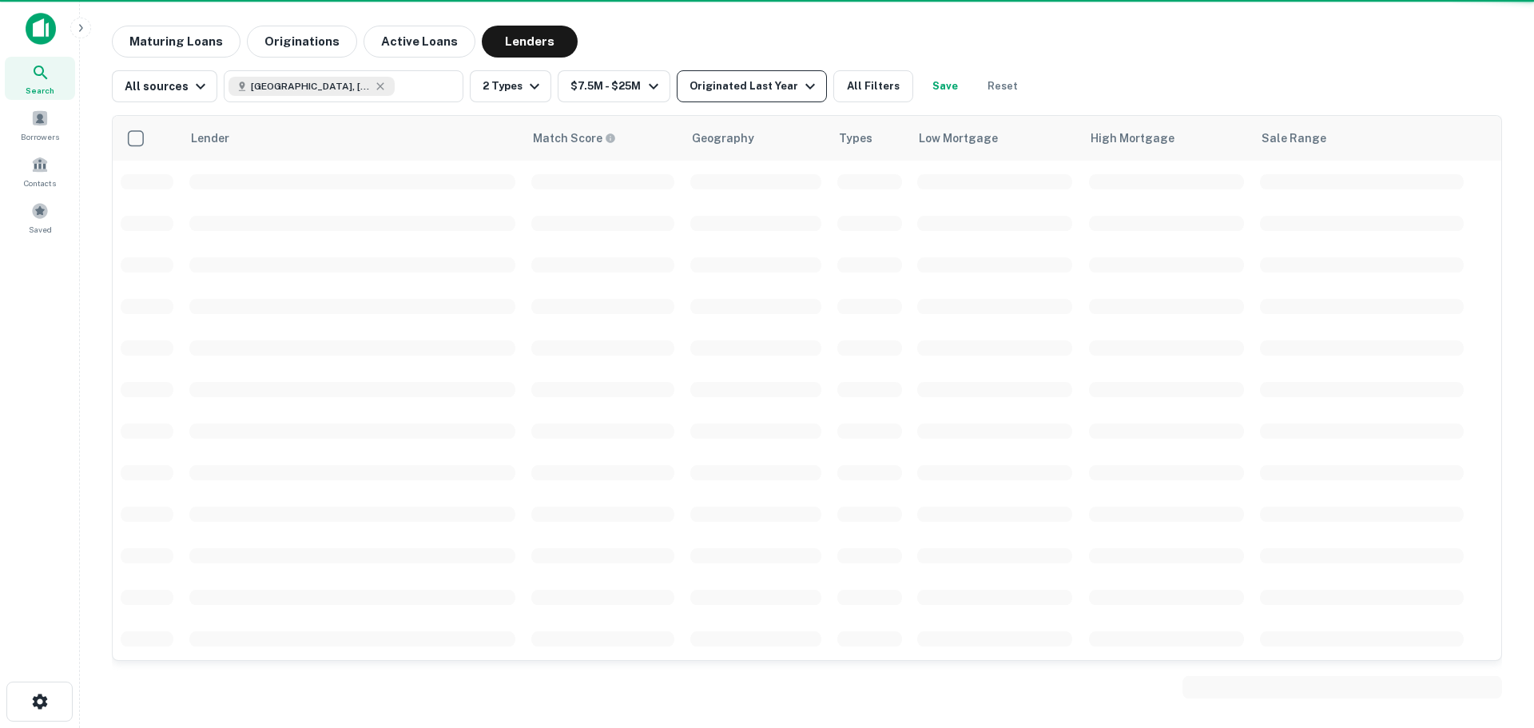
click at [734, 88] on div "Originated Last Year" at bounding box center [754, 86] width 130 height 19
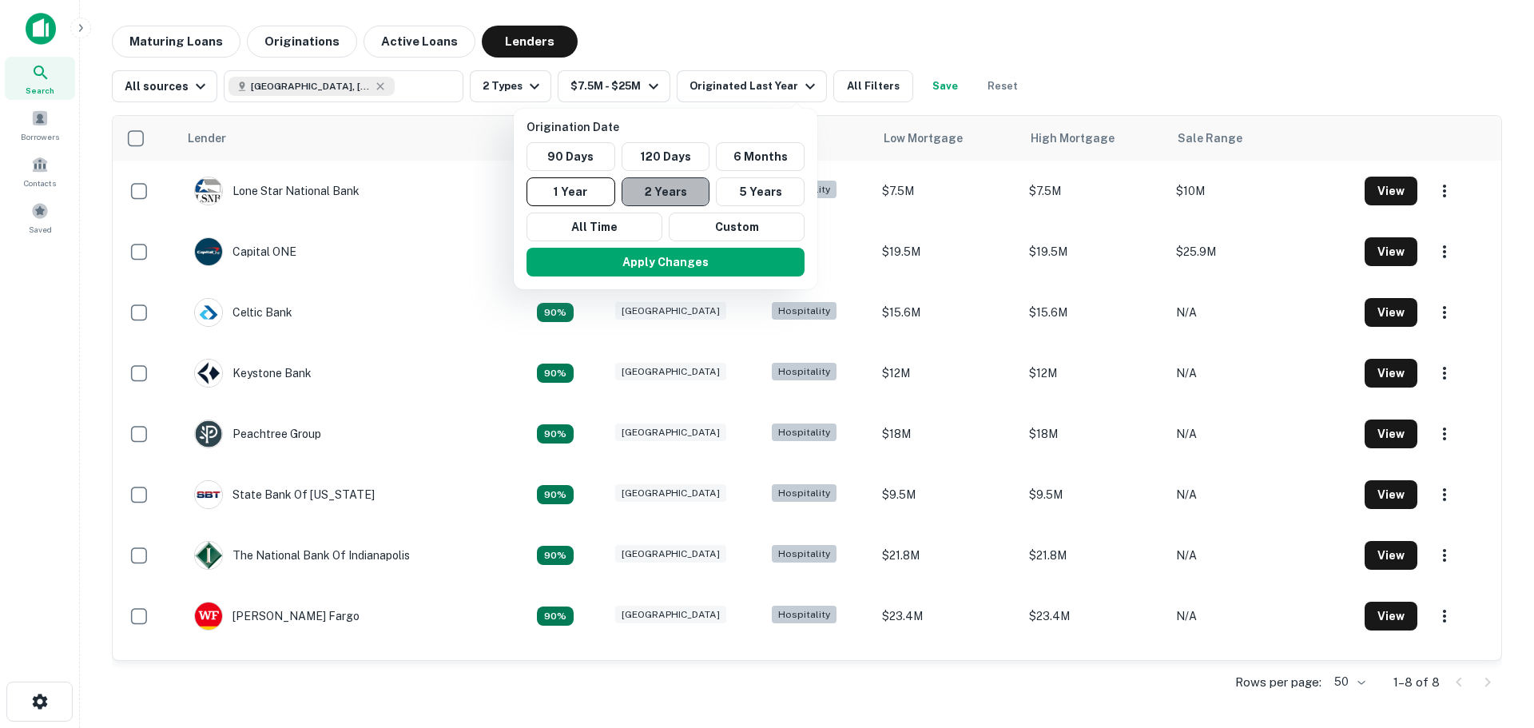
click at [691, 194] on button "2 Years" at bounding box center [666, 191] width 89 height 29
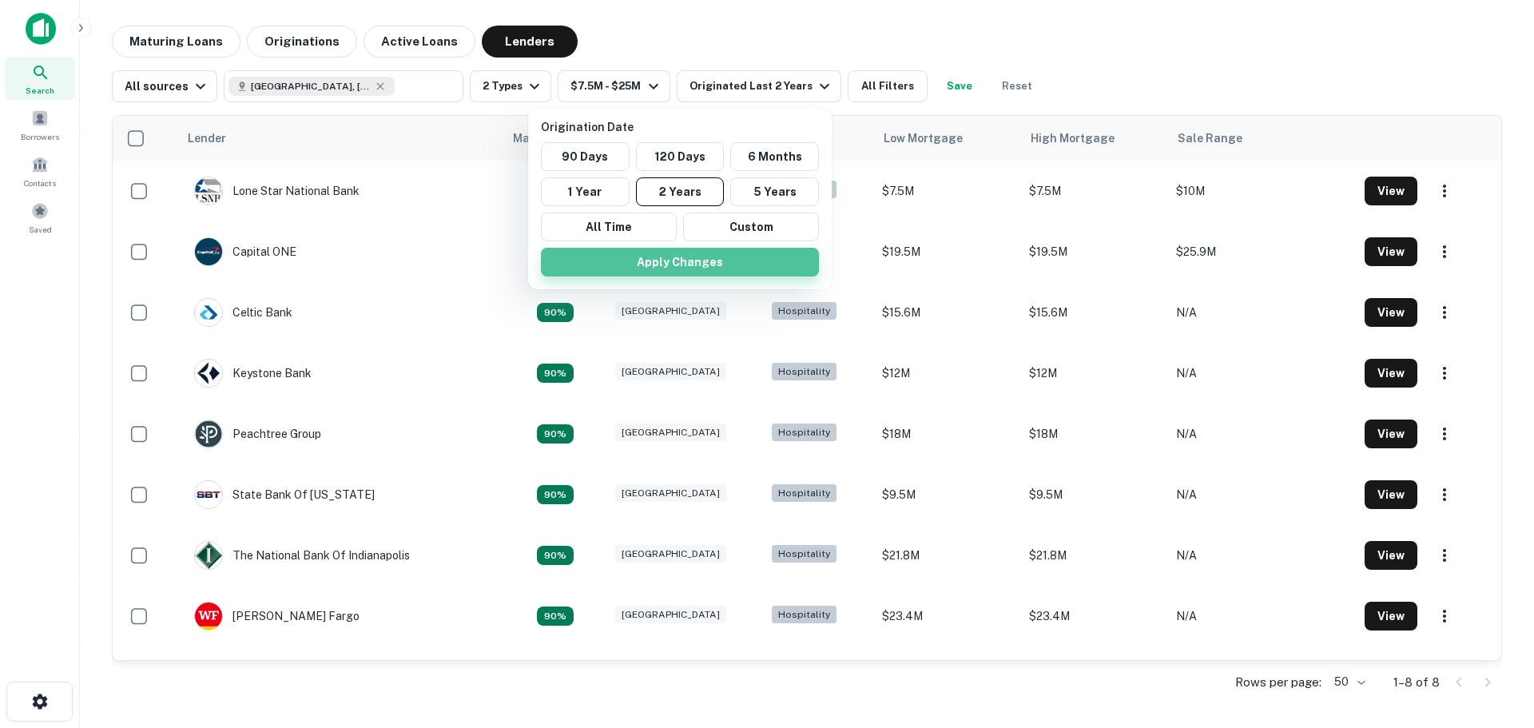
click at [701, 264] on button "Apply Changes" at bounding box center [680, 262] width 278 height 29
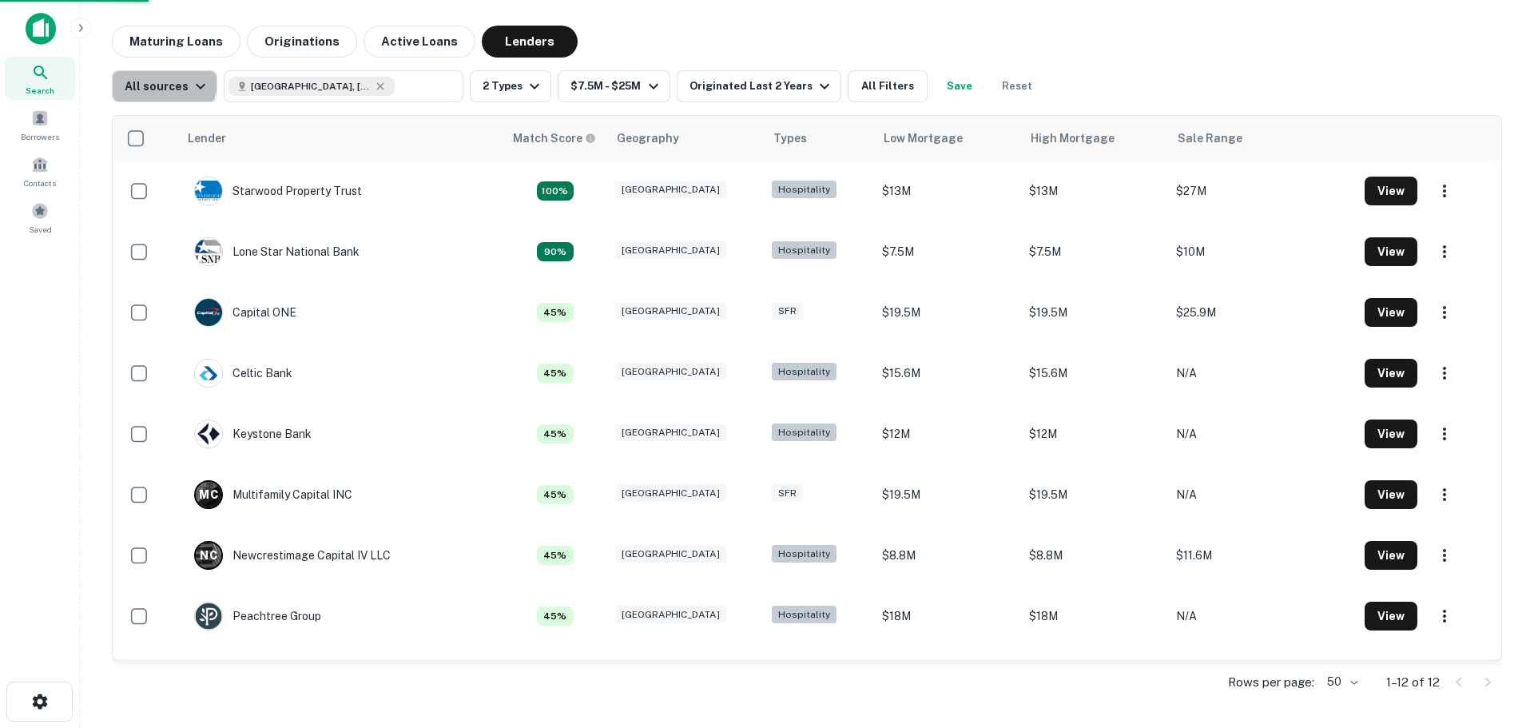
click at [151, 80] on div "All sources" at bounding box center [167, 86] width 85 height 19
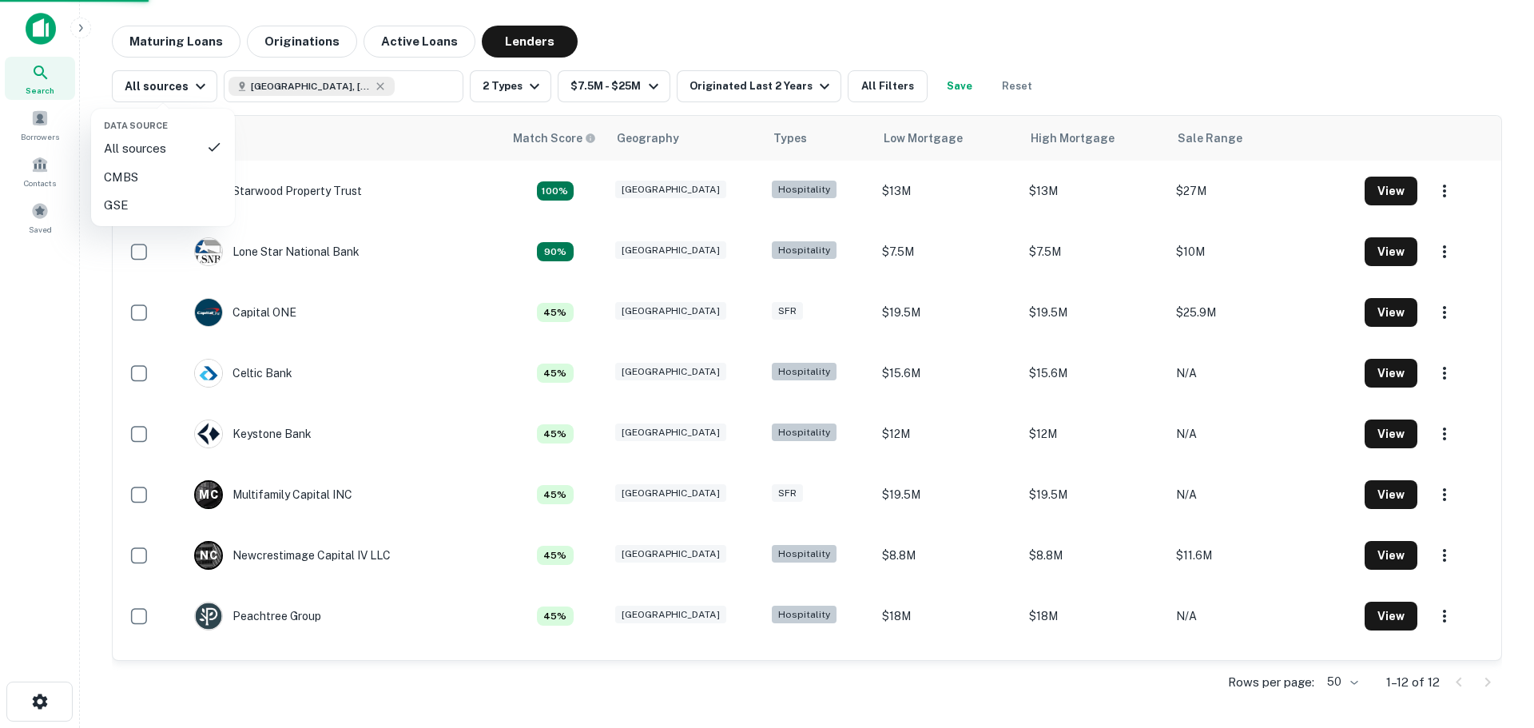
click at [151, 80] on div at bounding box center [767, 364] width 1534 height 728
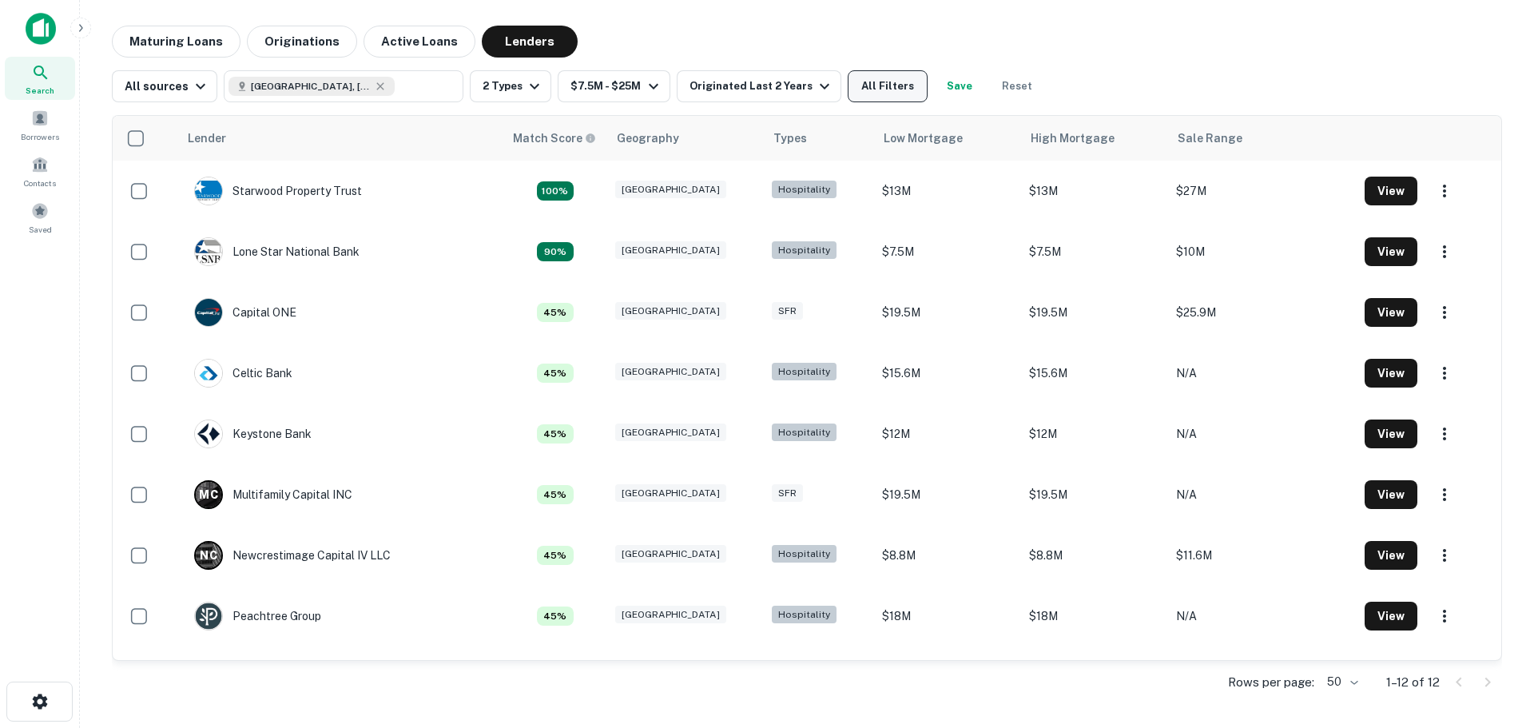
click at [879, 84] on button "All Filters" at bounding box center [888, 86] width 80 height 32
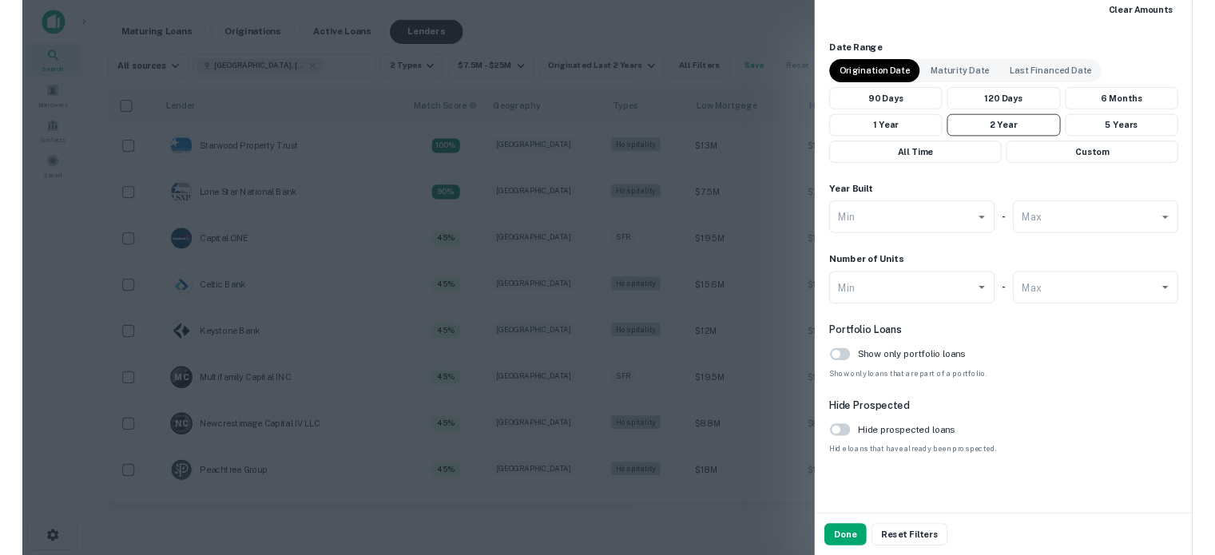
scroll to position [934, 0]
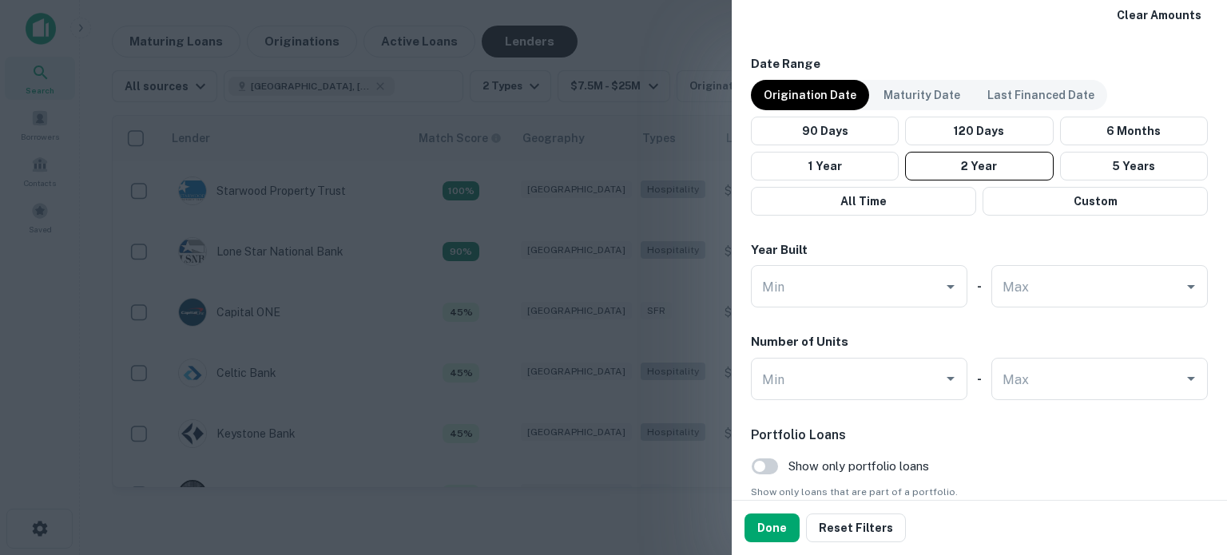
click at [614, 175] on div at bounding box center [613, 277] width 1227 height 555
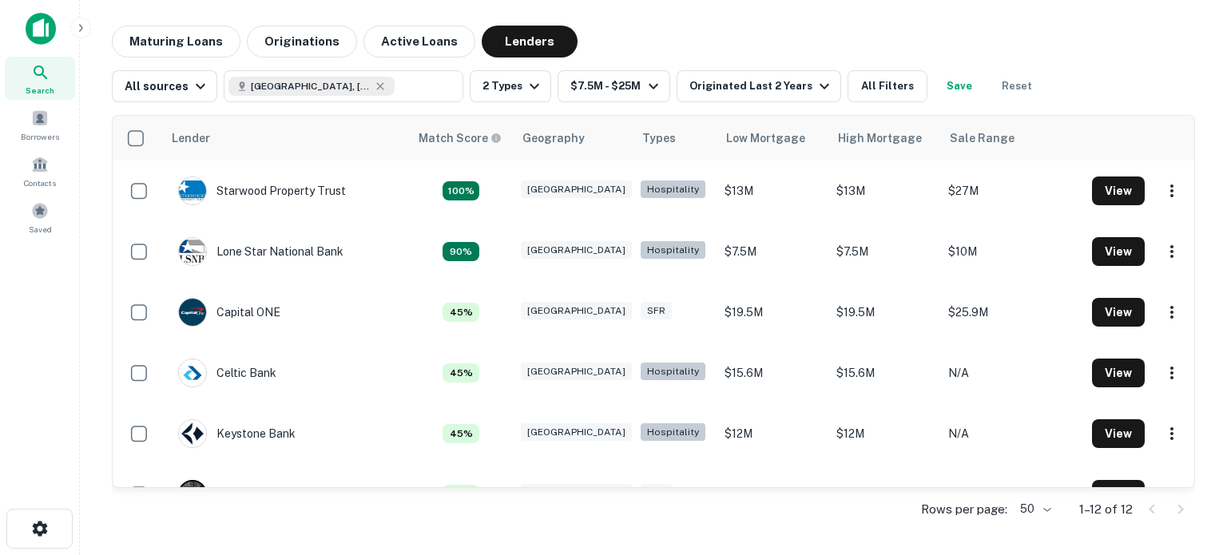
click at [42, 28] on img at bounding box center [41, 29] width 30 height 32
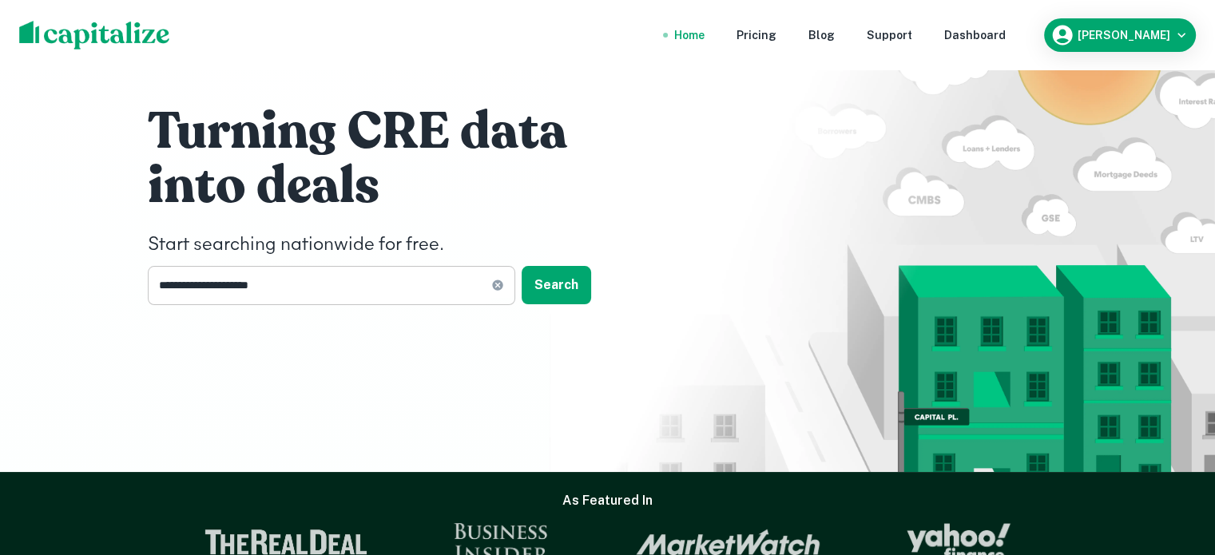
click at [307, 286] on input "**********" at bounding box center [320, 285] width 344 height 39
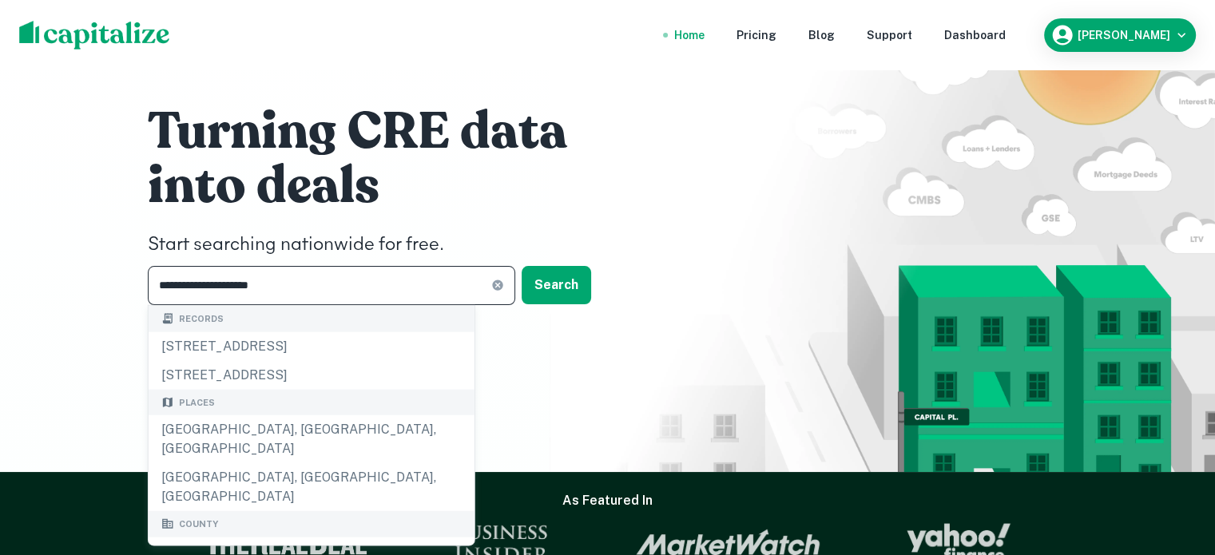
click at [307, 286] on input "**********" at bounding box center [320, 285] width 344 height 39
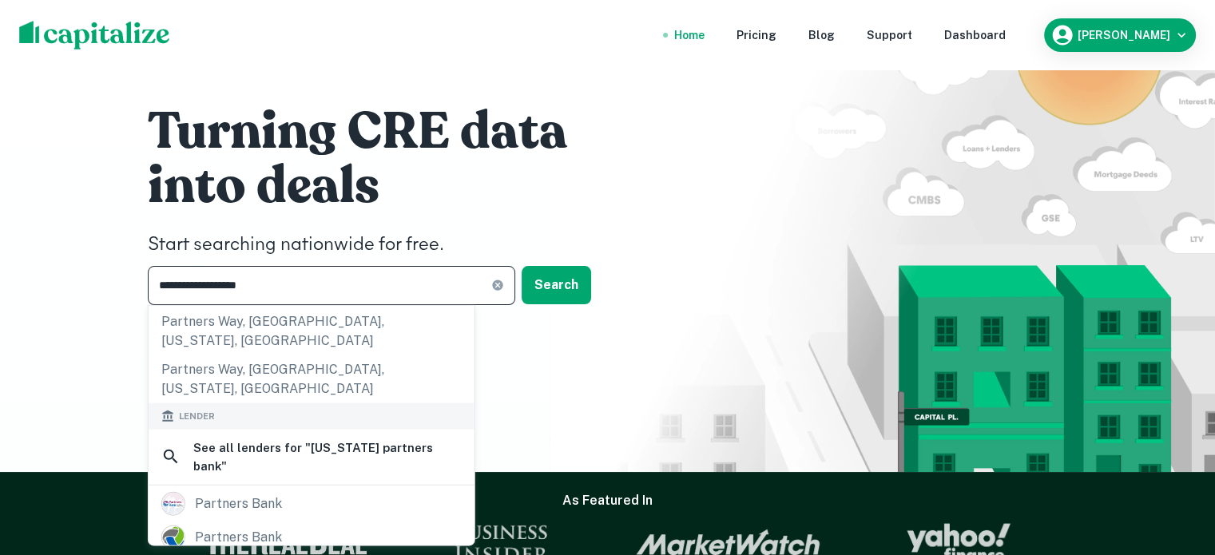
scroll to position [224, 0]
type input "**********"
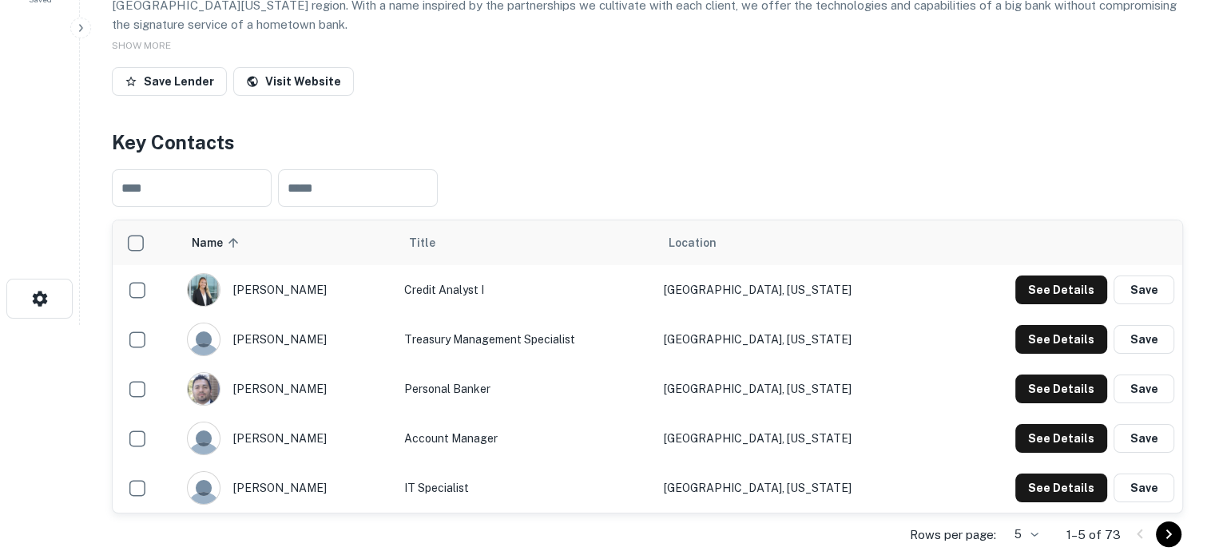
scroll to position [232, 0]
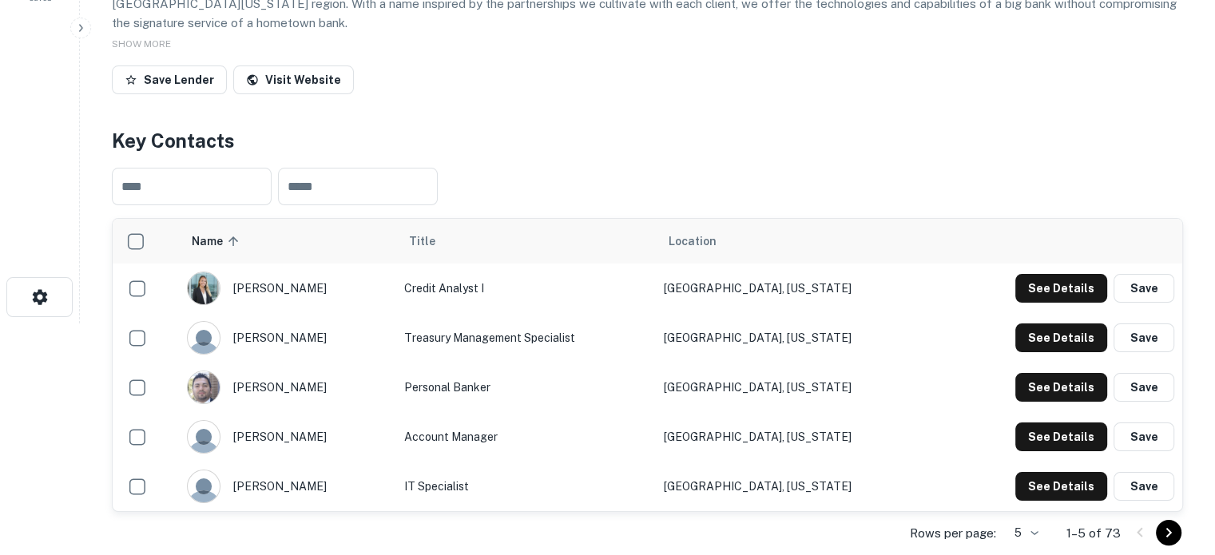
click at [1039, 324] on body "Search Borrowers Contacts Saved Back to search Texas Partners Bank, SAN Antonio…" at bounding box center [607, 45] width 1215 height 555
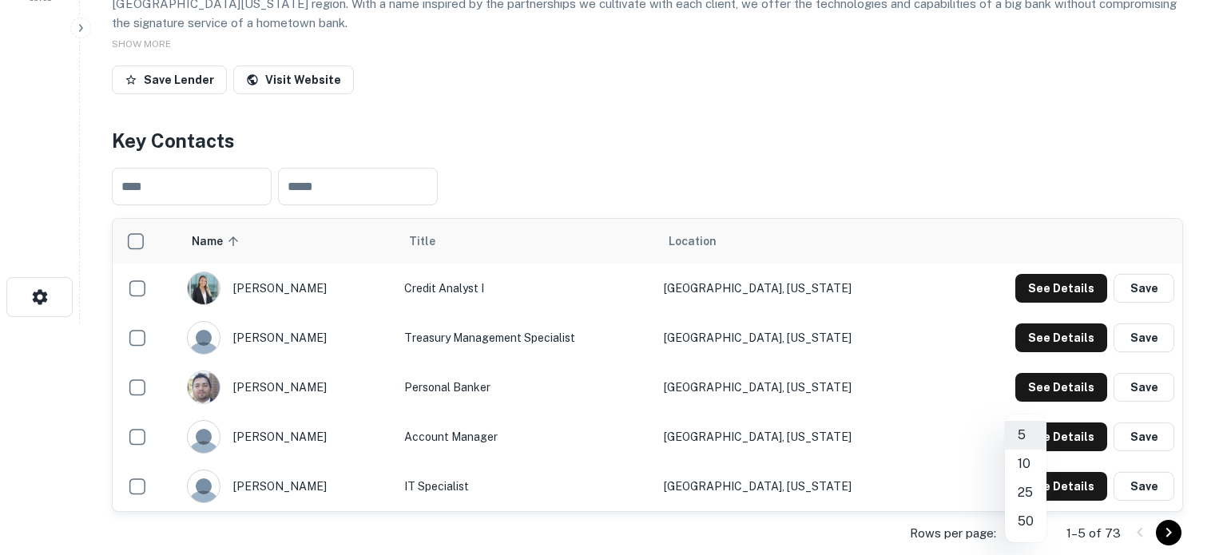
click at [1026, 514] on li "50" at bounding box center [1026, 521] width 42 height 29
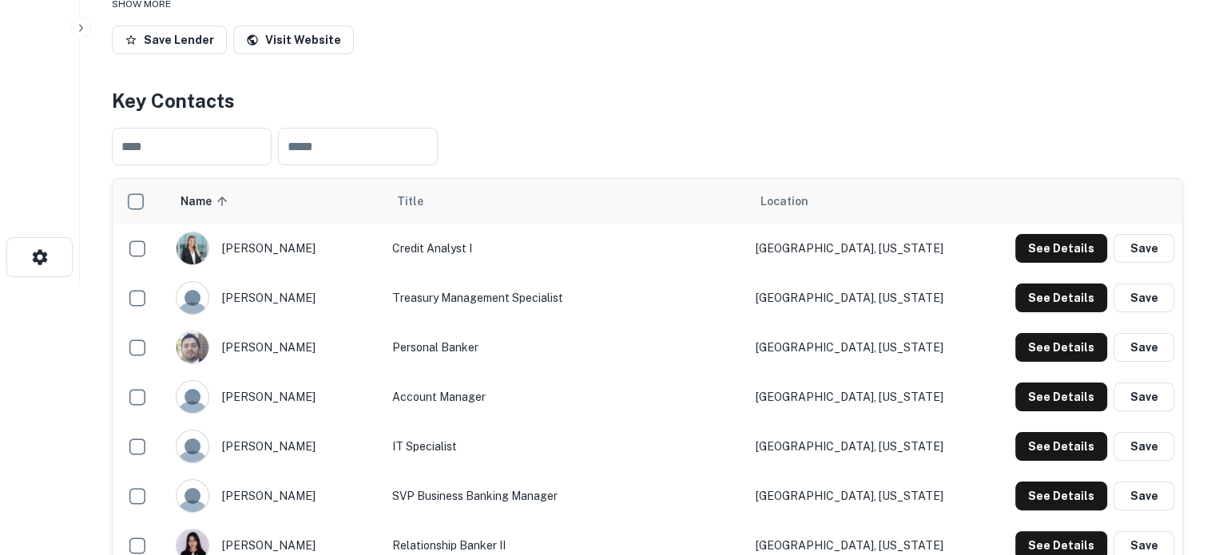
scroll to position [0, 0]
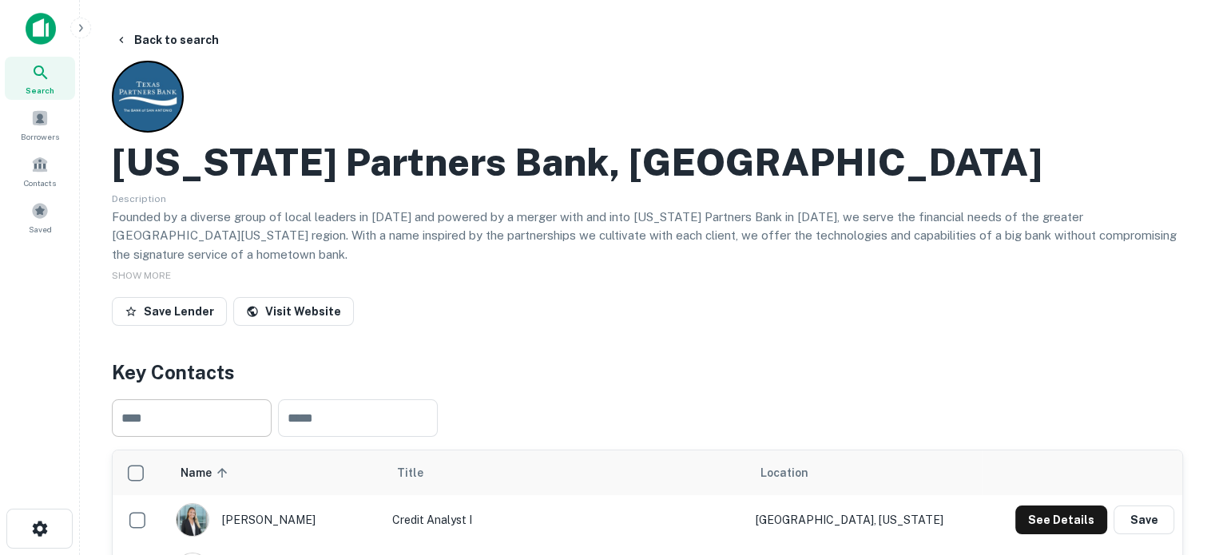
click at [179, 400] on input "text" at bounding box center [192, 418] width 160 height 38
type input "**********"
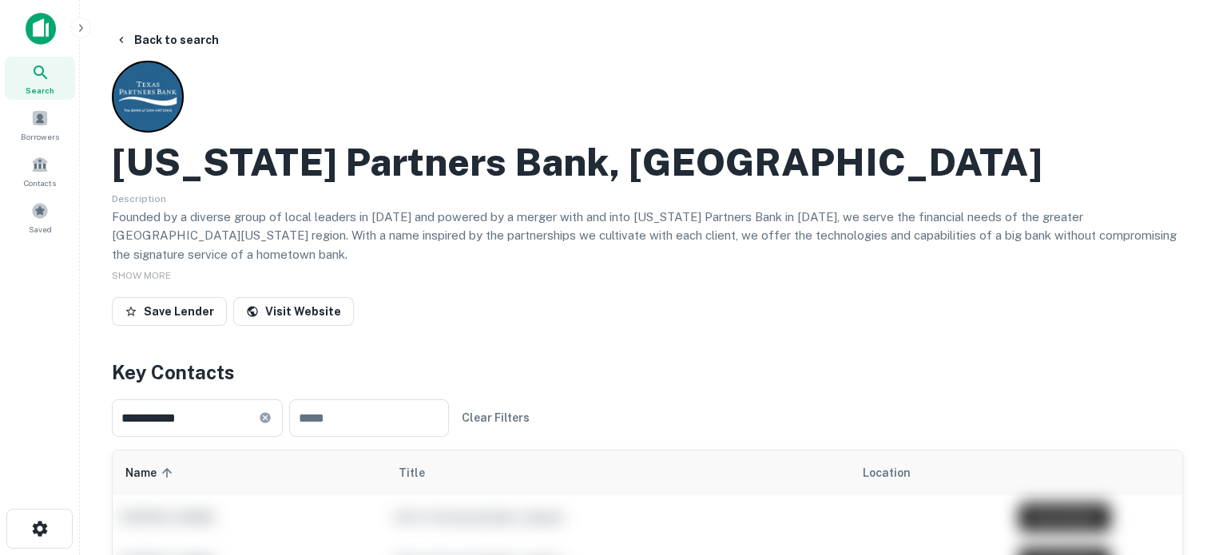
click at [42, 21] on img at bounding box center [41, 29] width 30 height 32
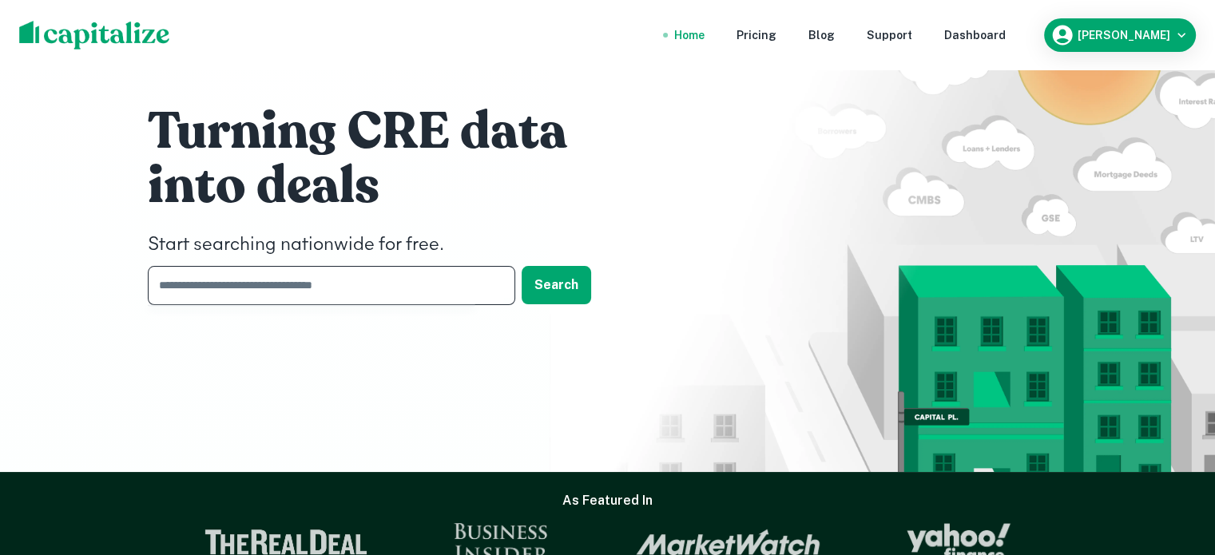
click at [214, 274] on input "text" at bounding box center [326, 285] width 356 height 39
type input "*"
type input "**********"
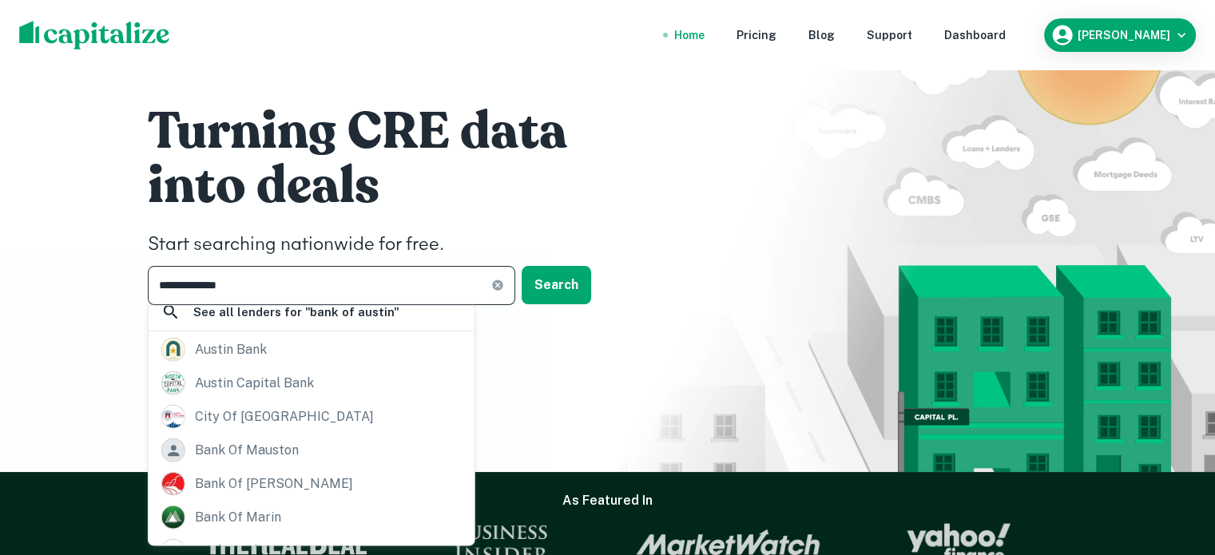
scroll to position [171, 0]
click at [266, 289] on input "**********" at bounding box center [320, 285] width 344 height 39
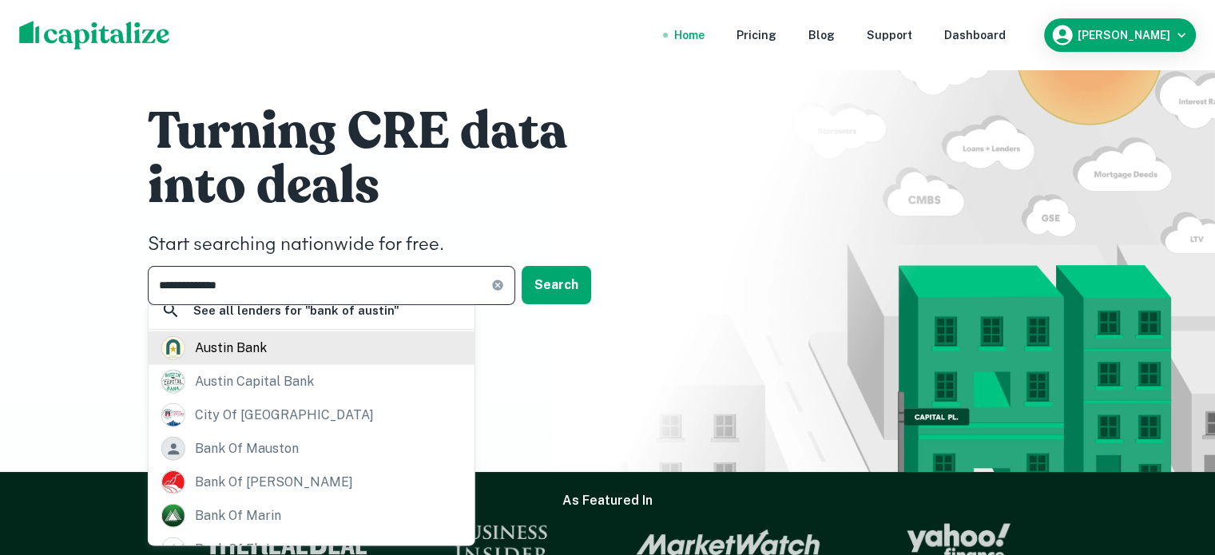
click at [249, 336] on div "austin bank" at bounding box center [231, 348] width 72 height 24
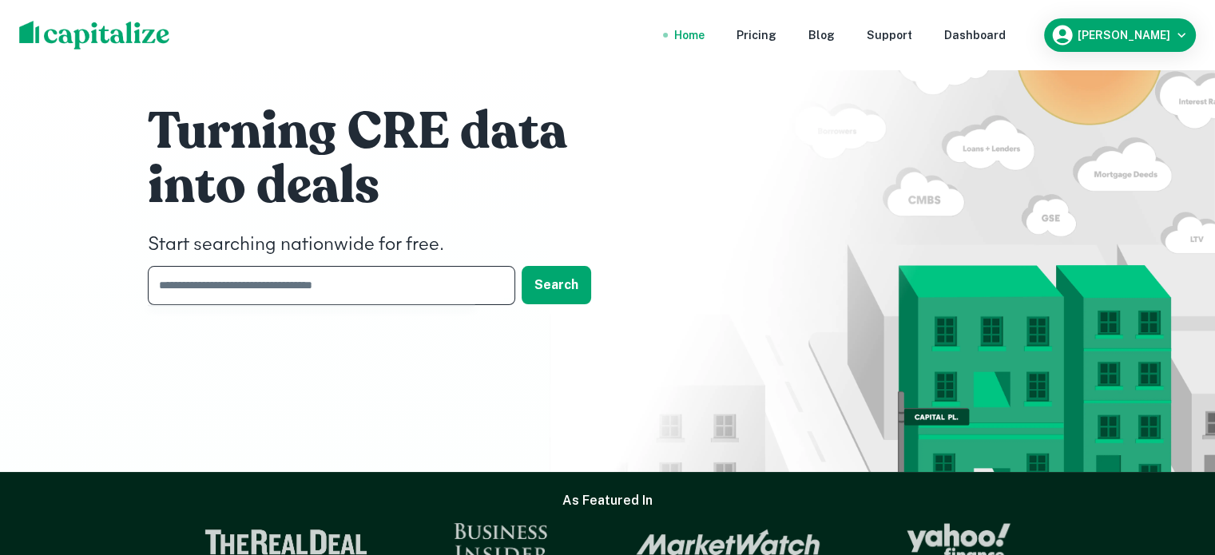
click at [376, 281] on input "text" at bounding box center [326, 285] width 356 height 39
type input "*"
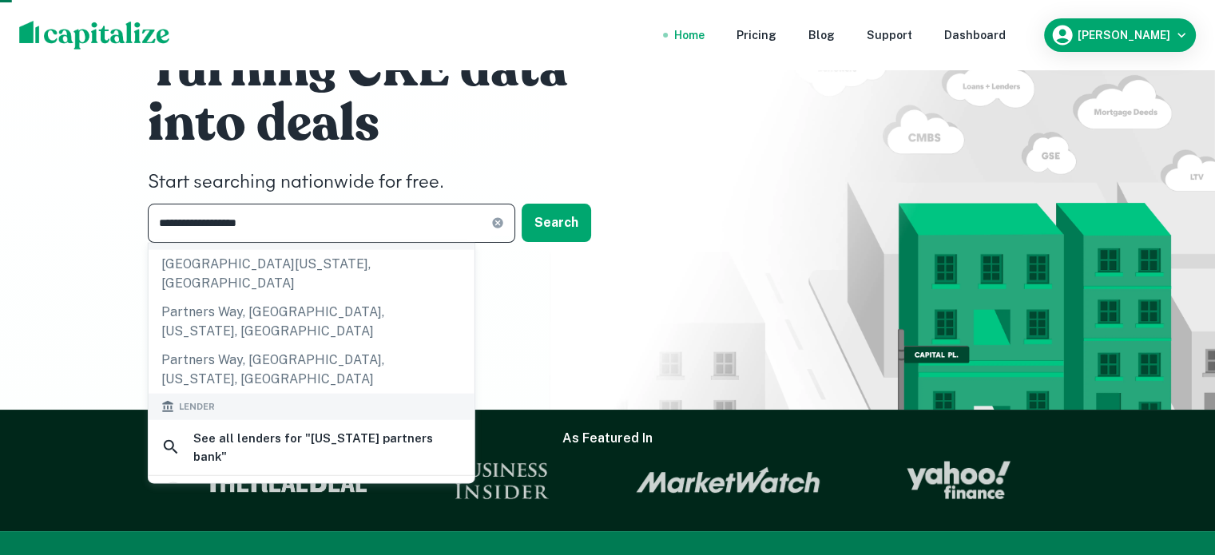
scroll to position [168, 0]
type input "**********"
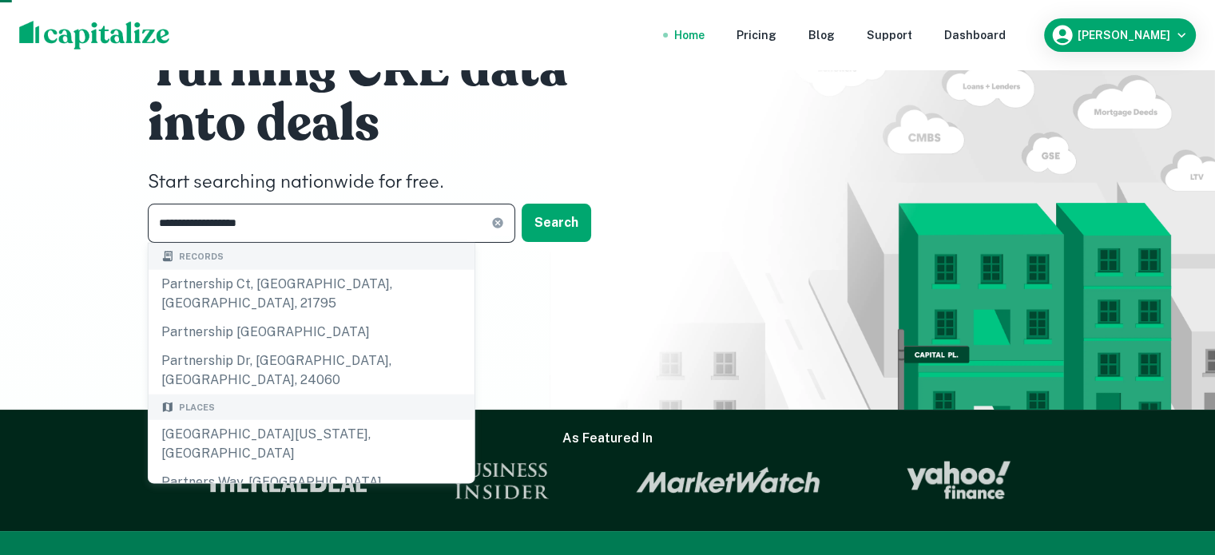
click at [491, 224] on icon at bounding box center [497, 223] width 13 height 13
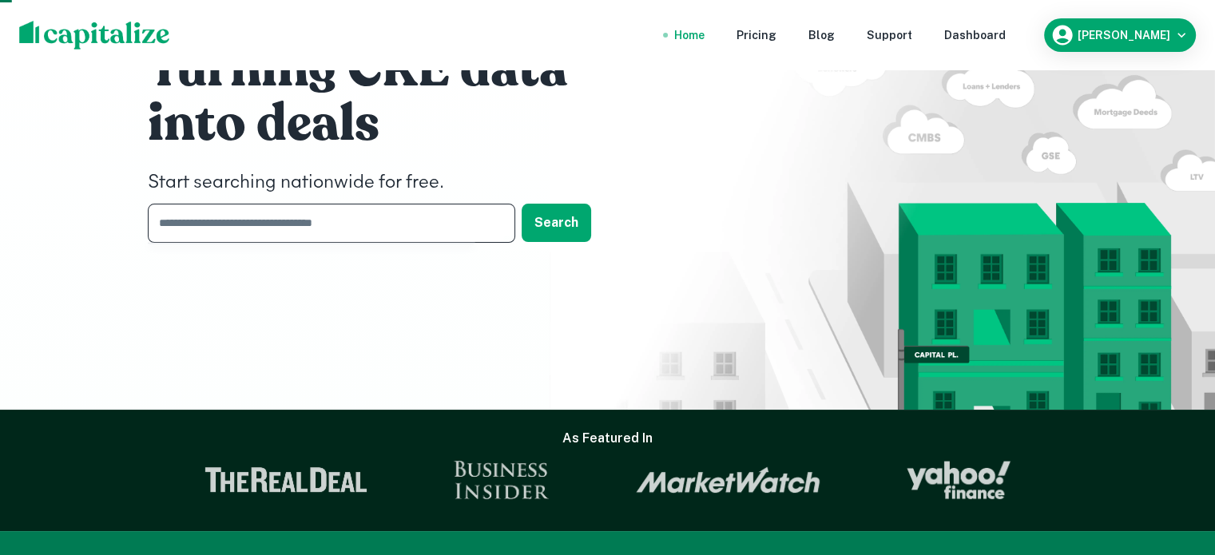
click at [418, 217] on input "text" at bounding box center [326, 223] width 356 height 39
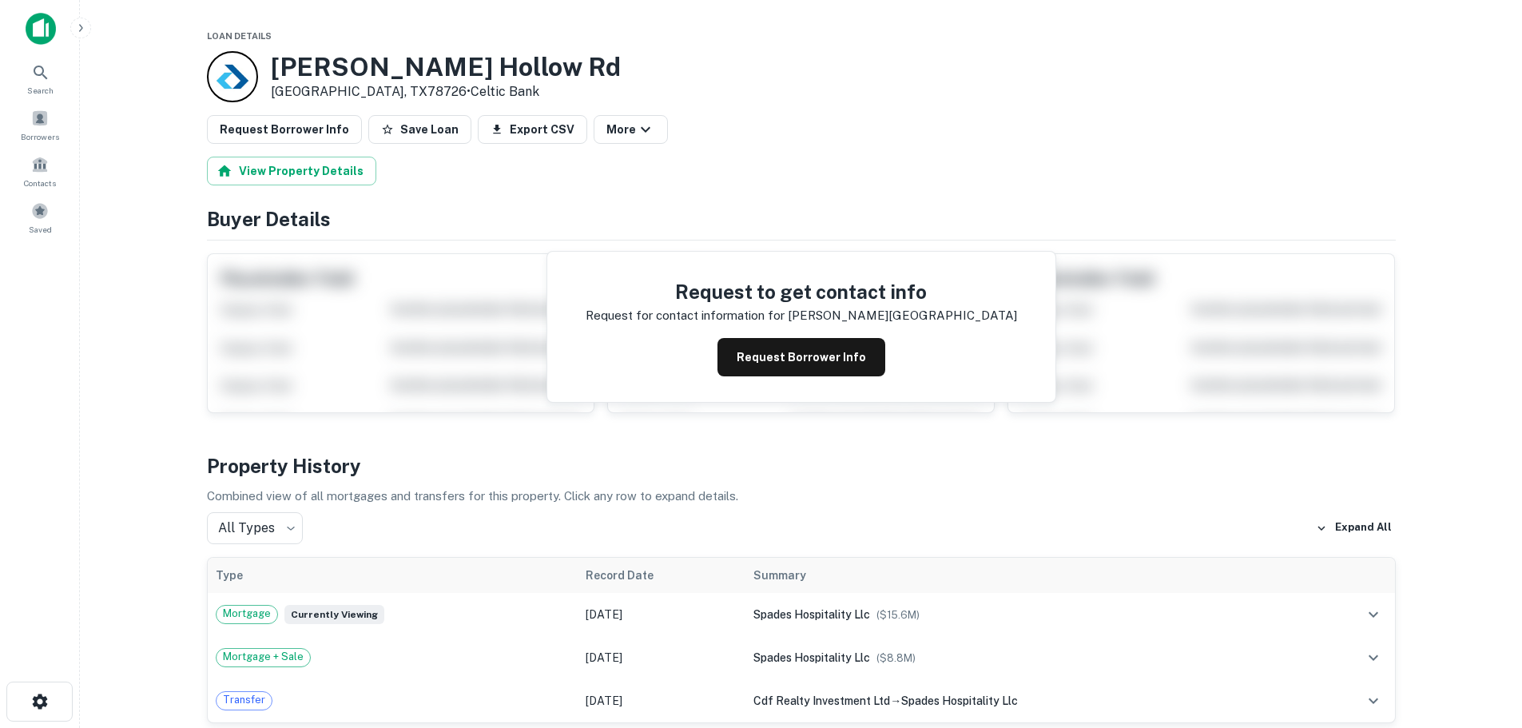
click at [226, 75] on div at bounding box center [232, 76] width 51 height 51
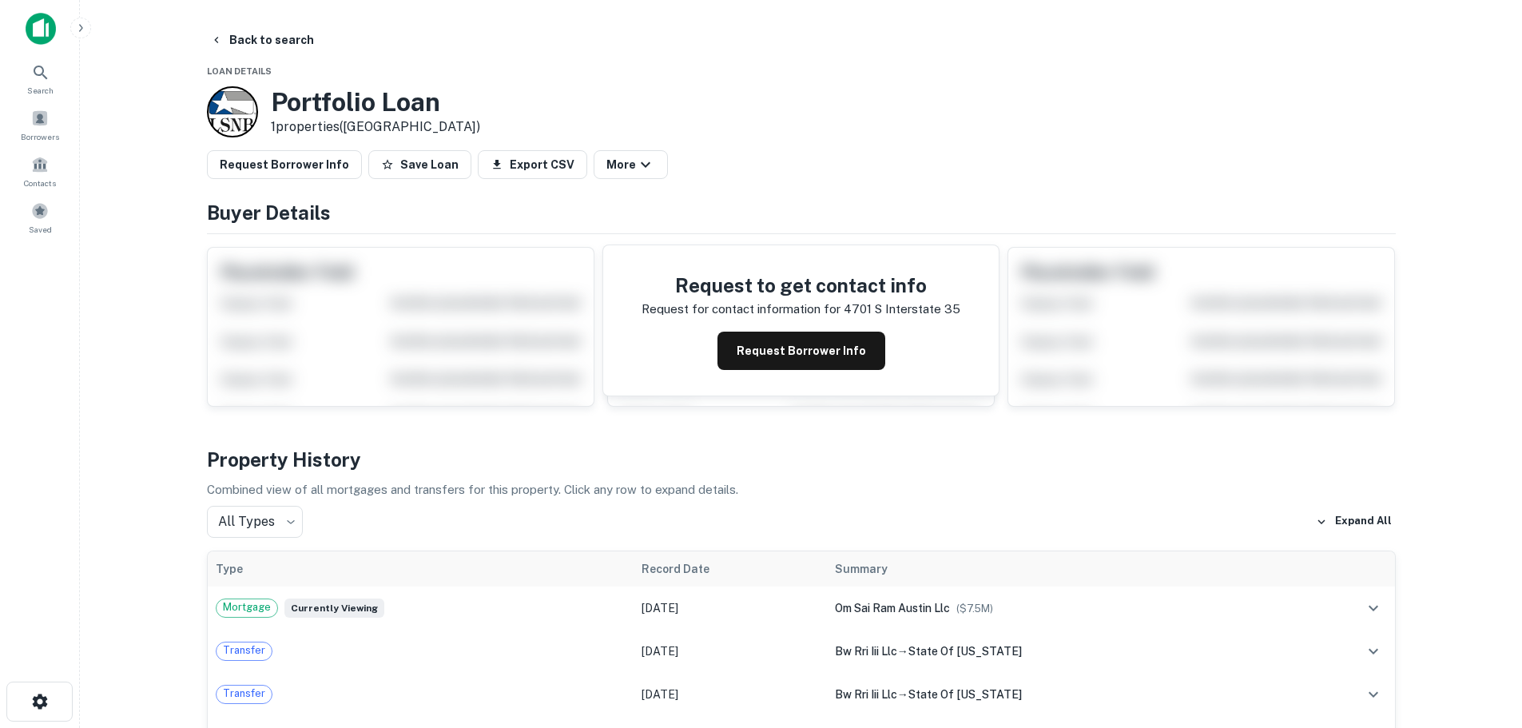
click at [227, 108] on div at bounding box center [232, 111] width 51 height 51
click at [236, 113] on div at bounding box center [232, 111] width 51 height 51
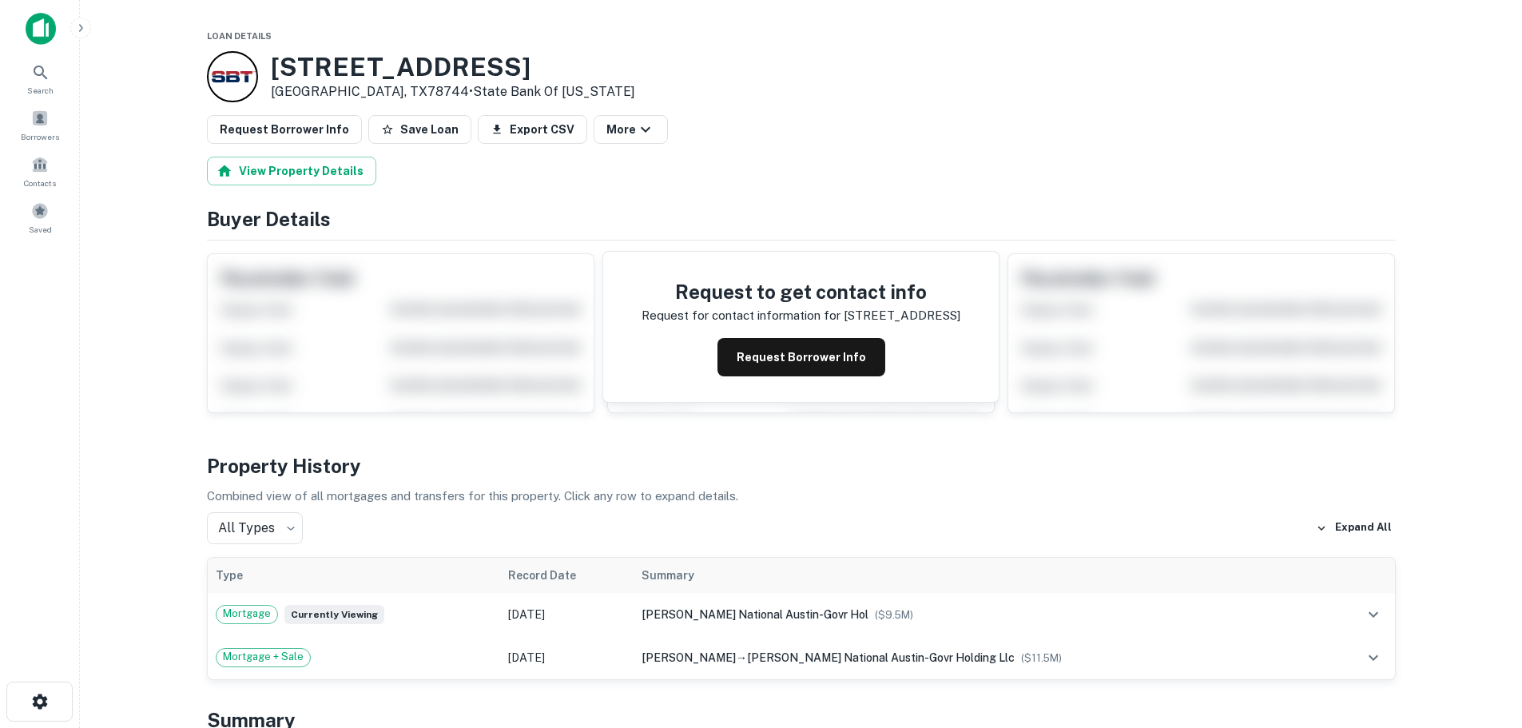
click at [238, 72] on div at bounding box center [232, 76] width 51 height 51
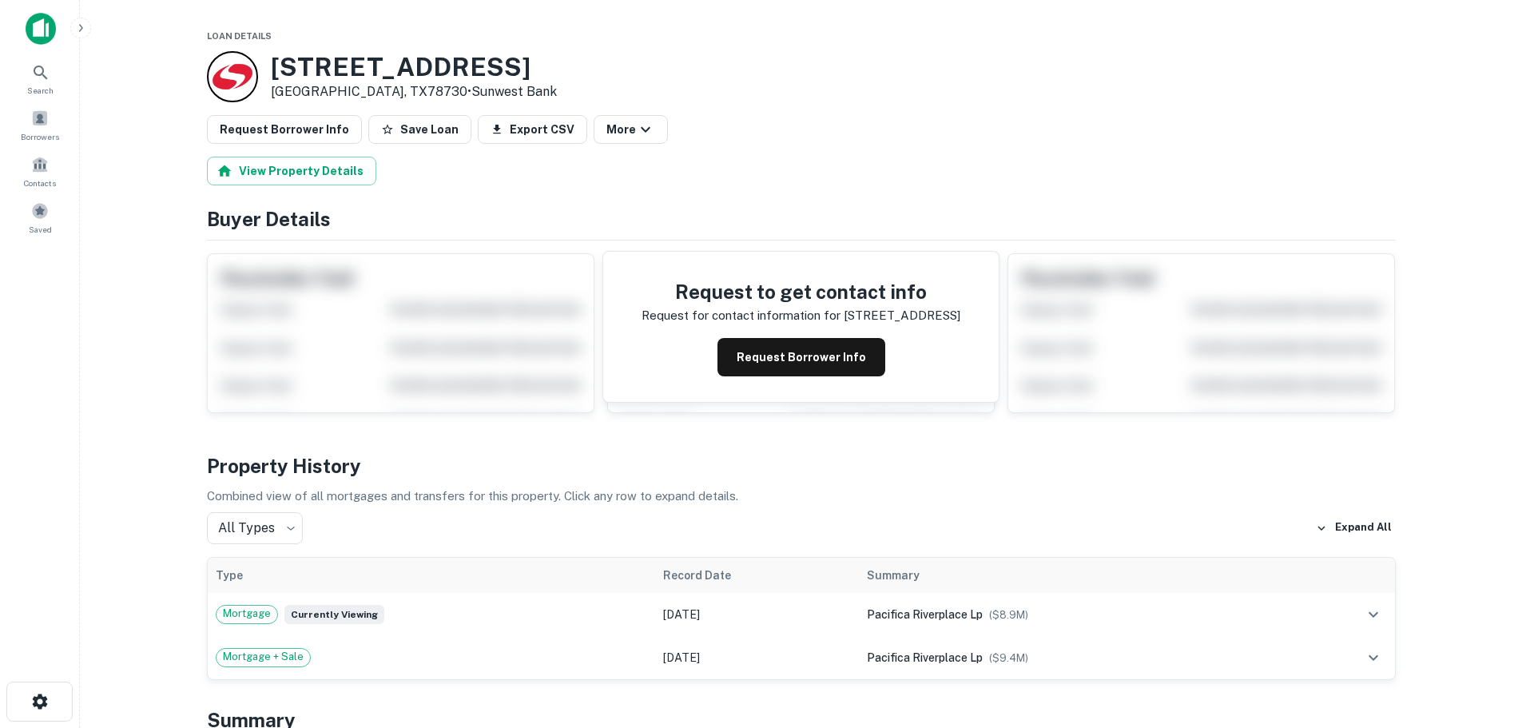
click at [232, 69] on div at bounding box center [232, 76] width 51 height 51
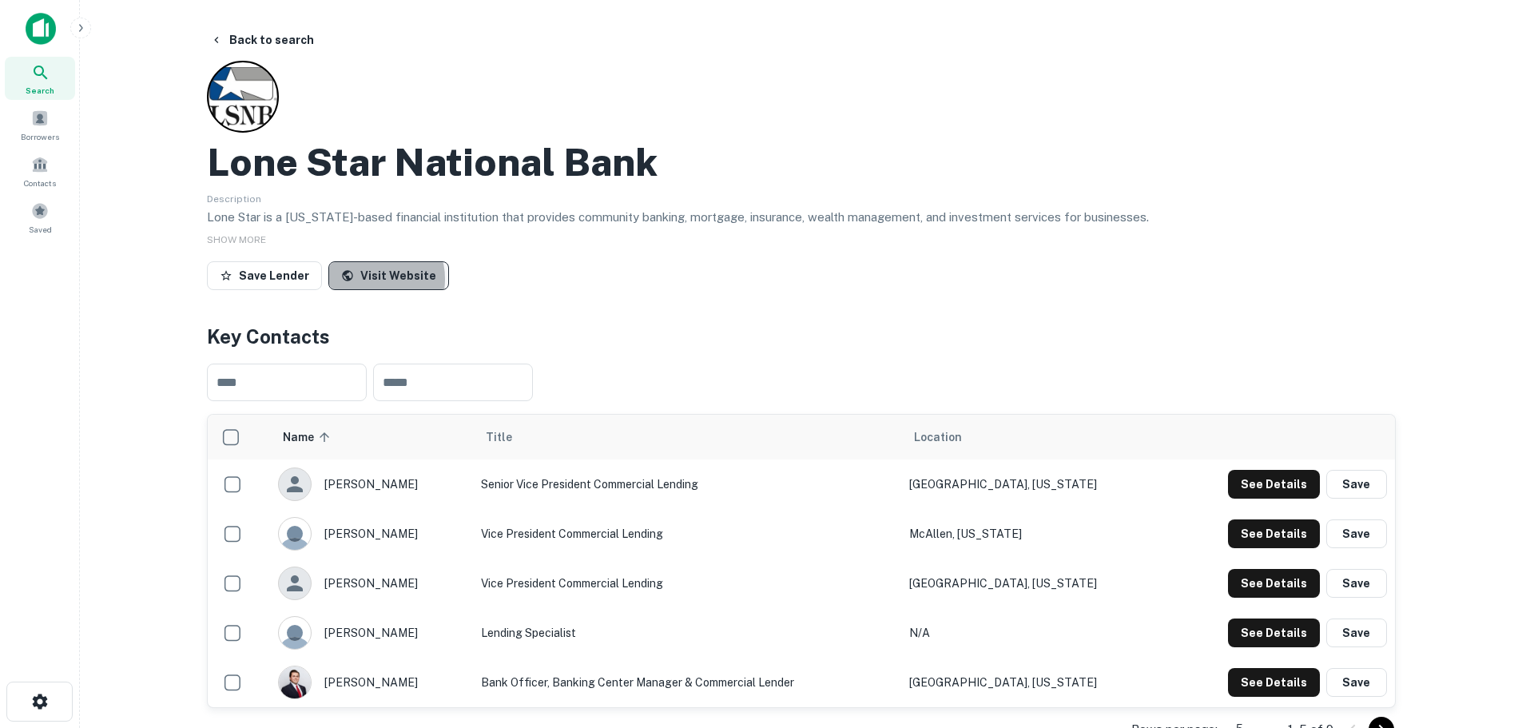
click at [369, 279] on link "Visit Website" at bounding box center [388, 275] width 121 height 29
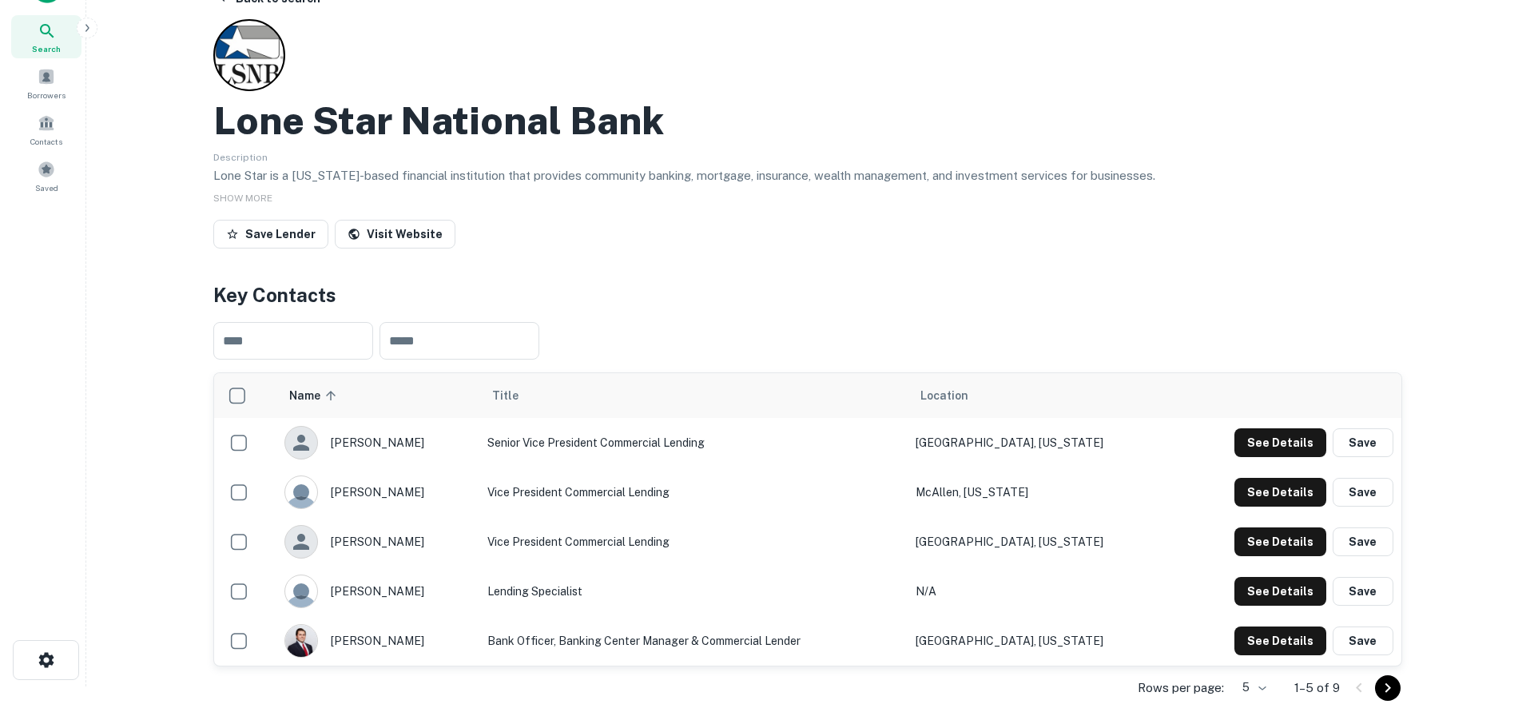
scroll to position [160, 0]
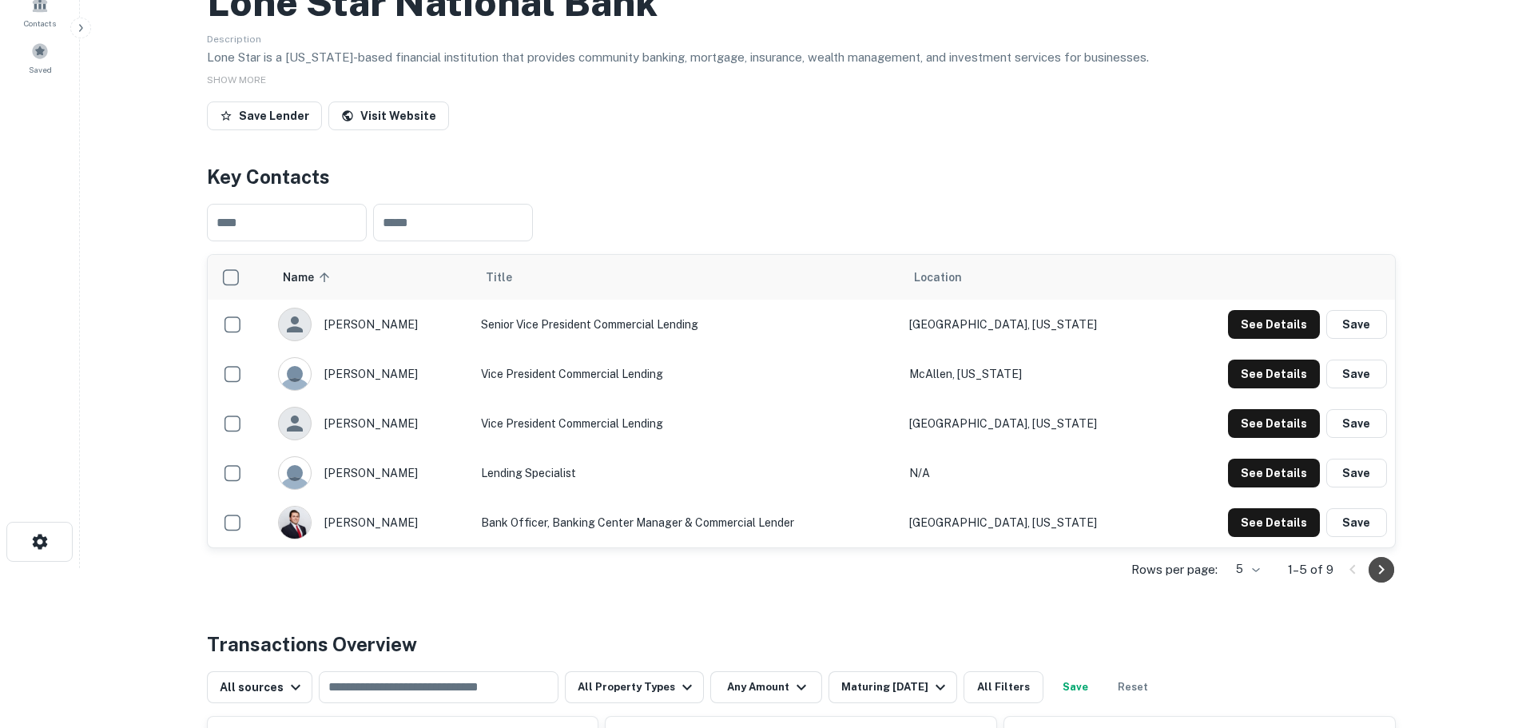
click at [1382, 568] on icon "Go to next page" at bounding box center [1381, 570] width 6 height 10
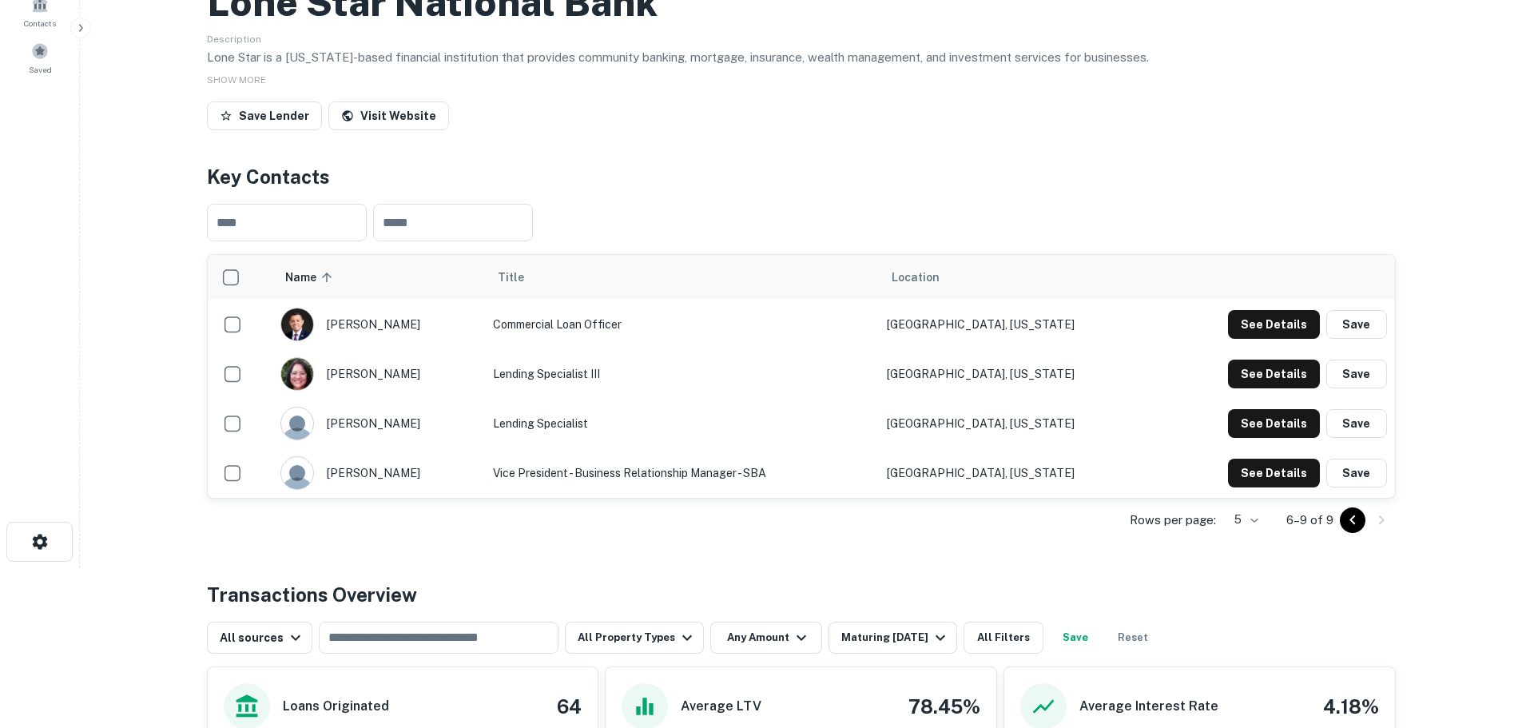
click at [876, 536] on div "Rows per page: 5 * 6–9 of 9" at bounding box center [801, 520] width 1189 height 43
click at [750, 165] on h4 "Key Contacts" at bounding box center [801, 176] width 1189 height 29
click at [1257, 324] on button "See Details" at bounding box center [1274, 324] width 92 height 29
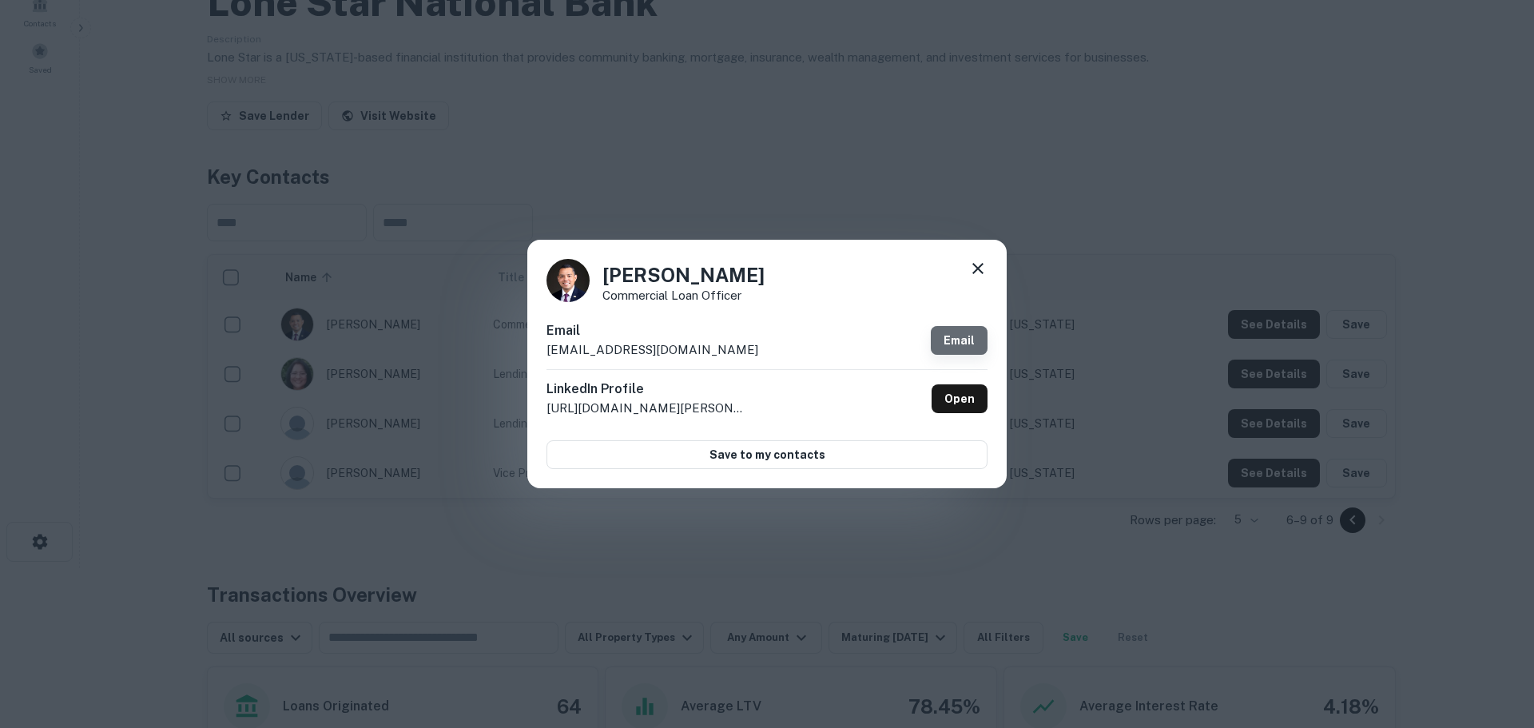
click at [940, 342] on link "Email" at bounding box center [959, 340] width 57 height 29
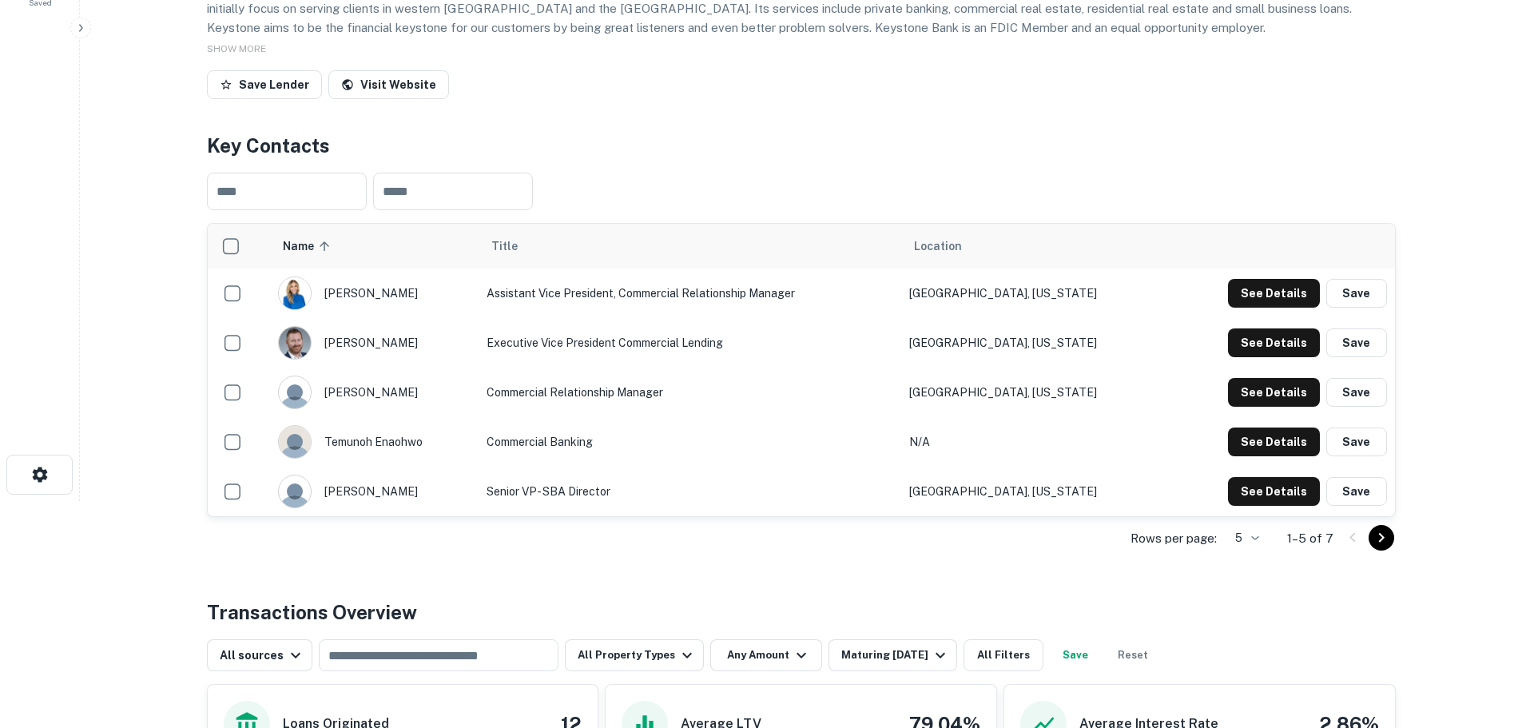
scroll to position [240, 0]
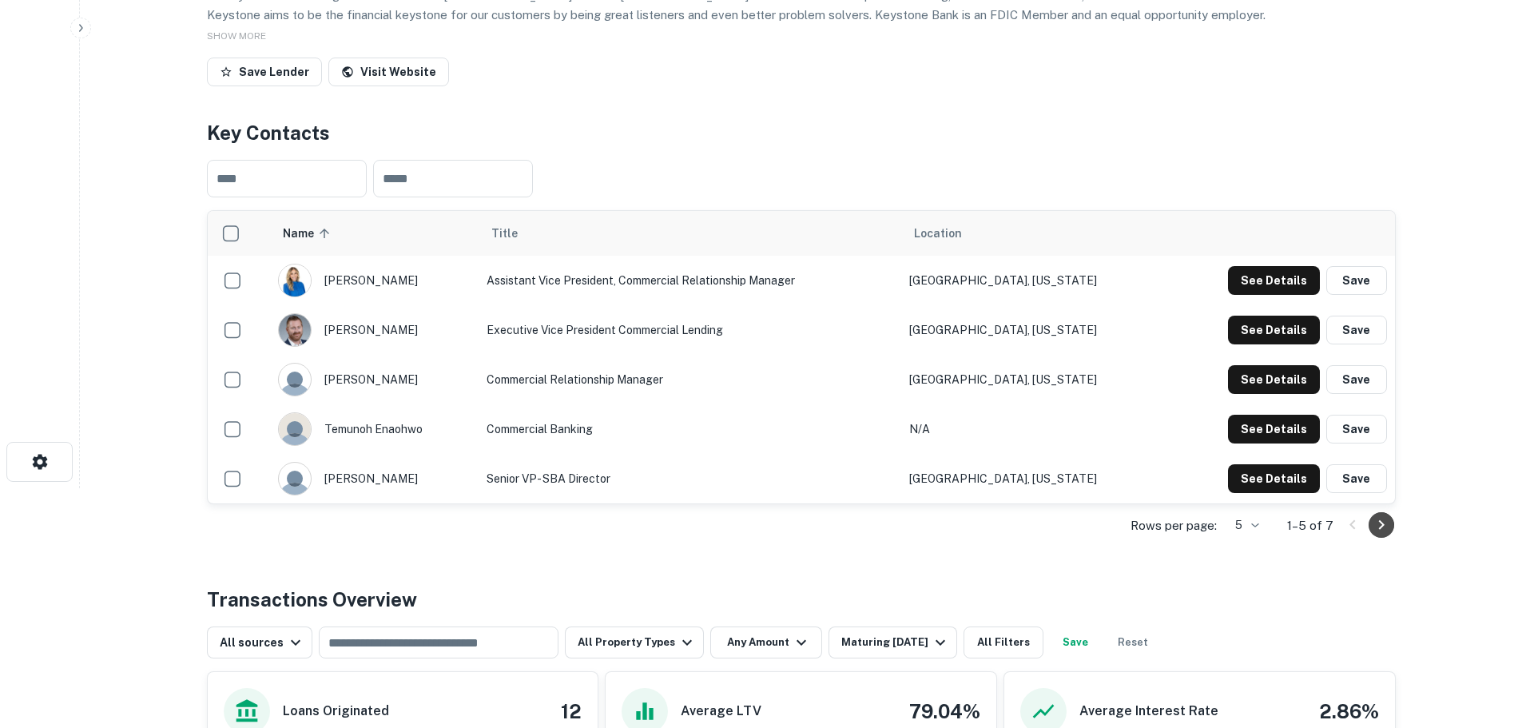
click at [1376, 525] on icon "Go to next page" at bounding box center [1381, 524] width 19 height 19
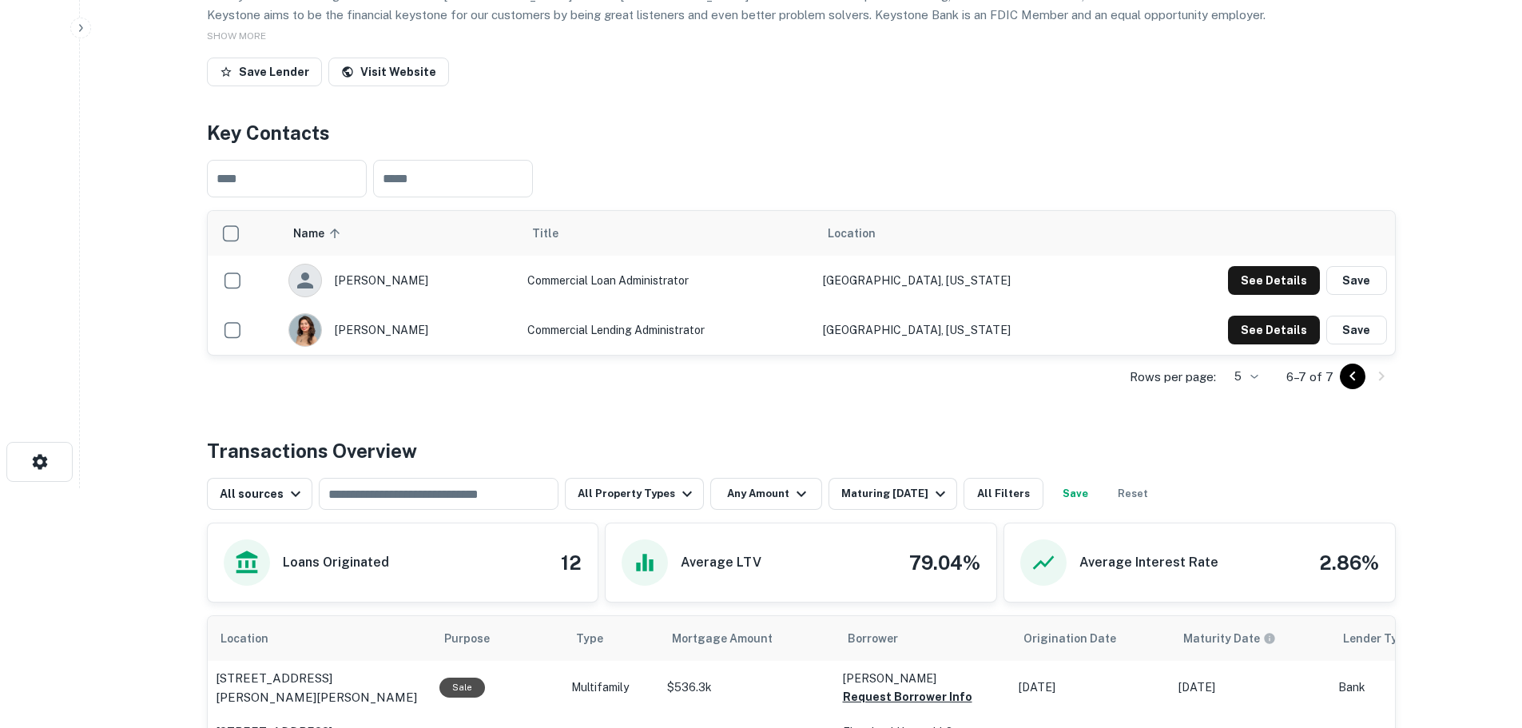
drag, startPoint x: 954, startPoint y: 101, endPoint x: 999, endPoint y: 2, distance: 109.0
click at [954, 101] on div "Back to search Keystone Bank Description Keystone Bank launched in 2018 with a …" at bounding box center [801, 591] width 1227 height 1611
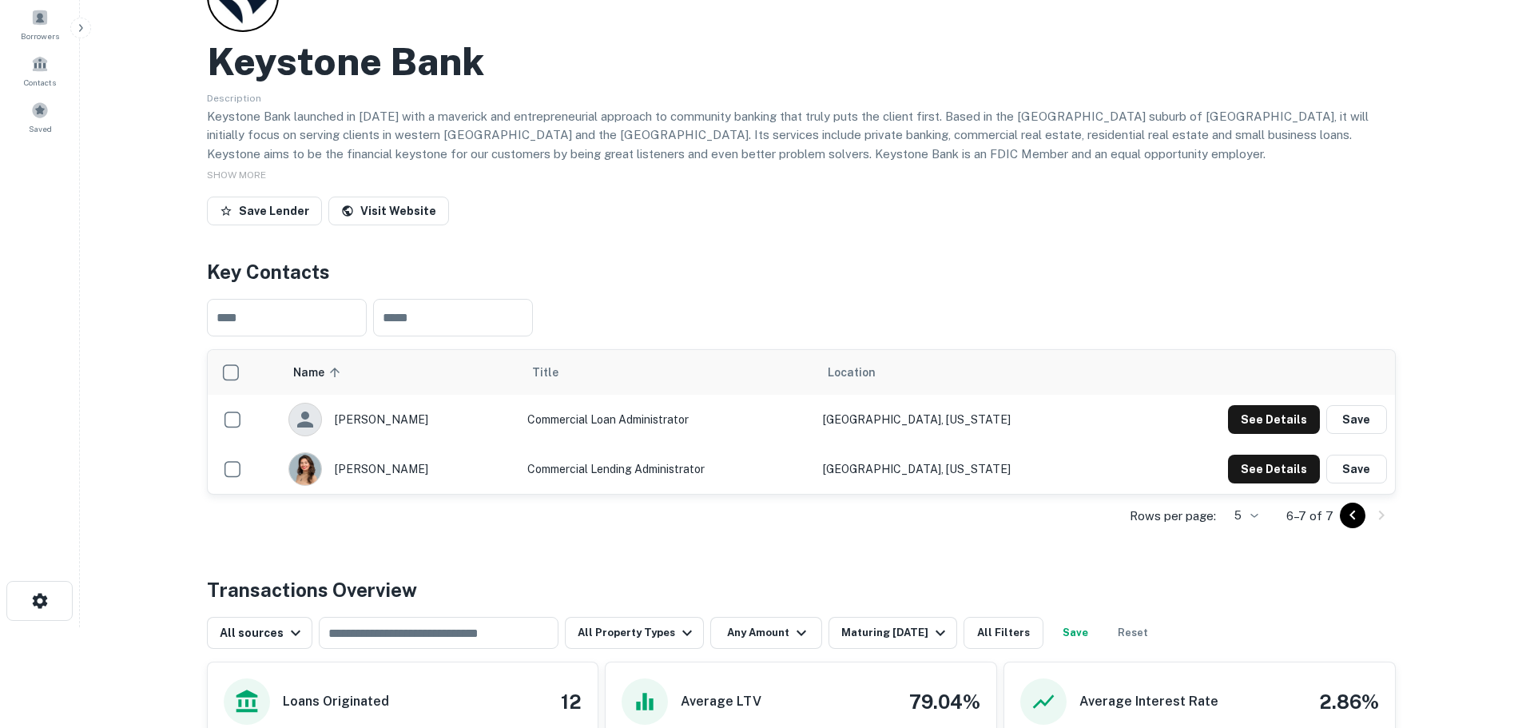
scroll to position [0, 0]
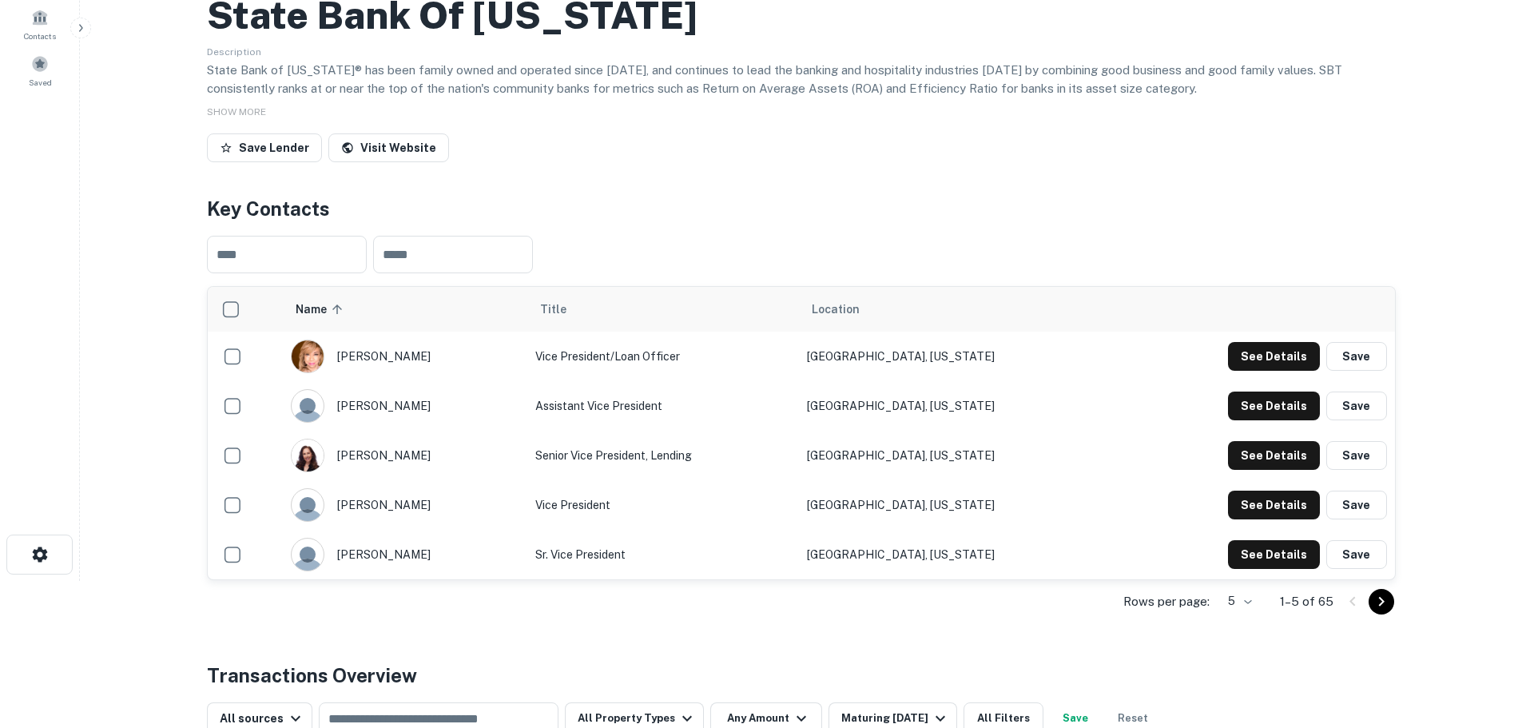
scroll to position [160, 0]
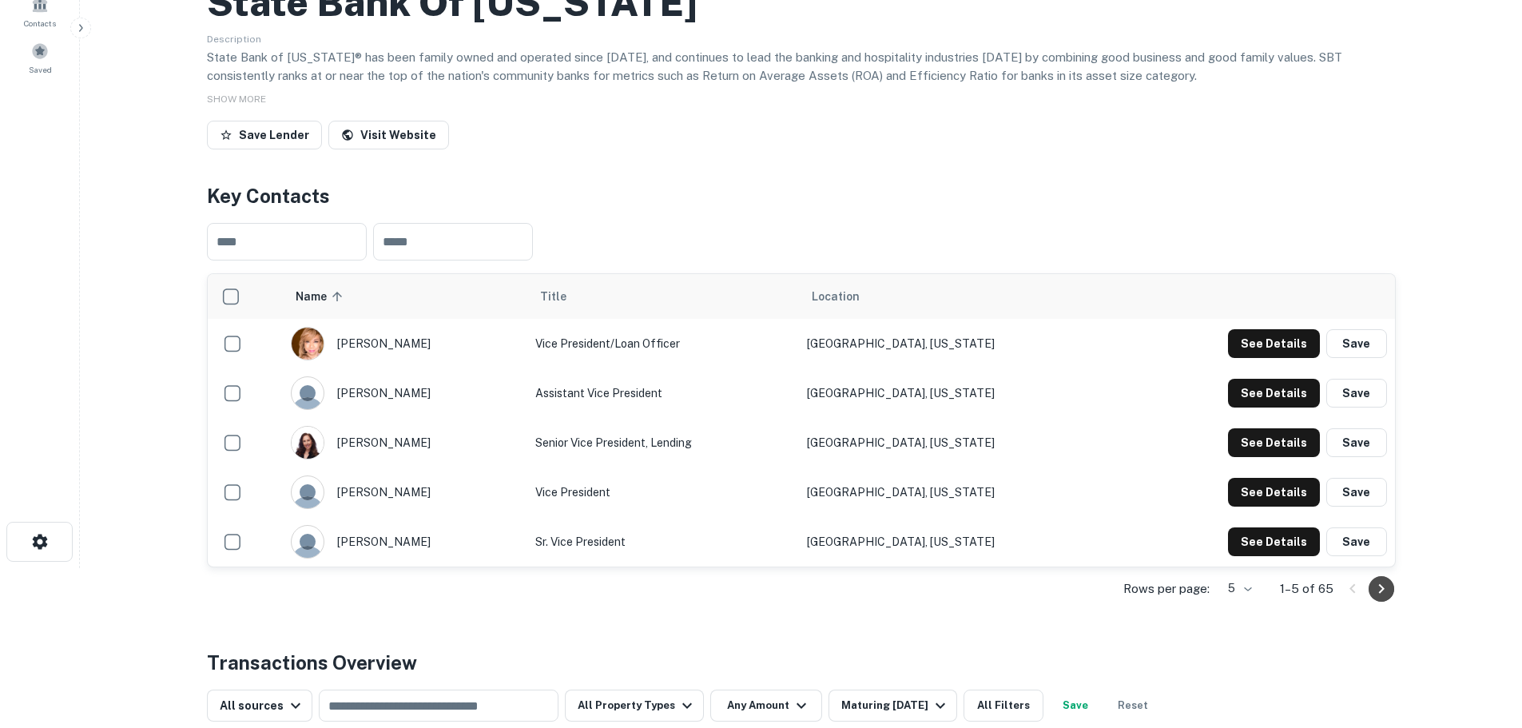
click at [1387, 588] on icon "Go to next page" at bounding box center [1381, 588] width 19 height 19
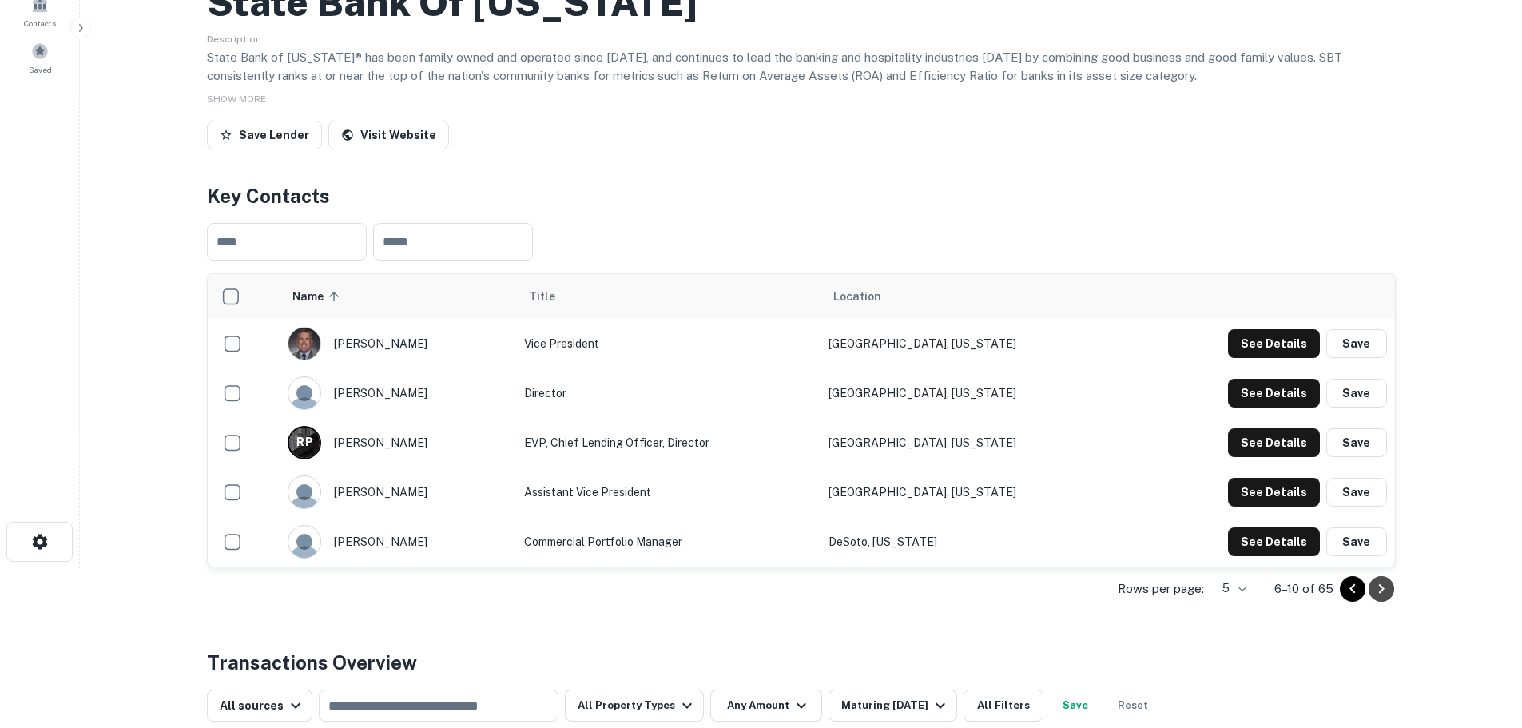
click at [1381, 588] on icon "Go to next page" at bounding box center [1381, 588] width 19 height 19
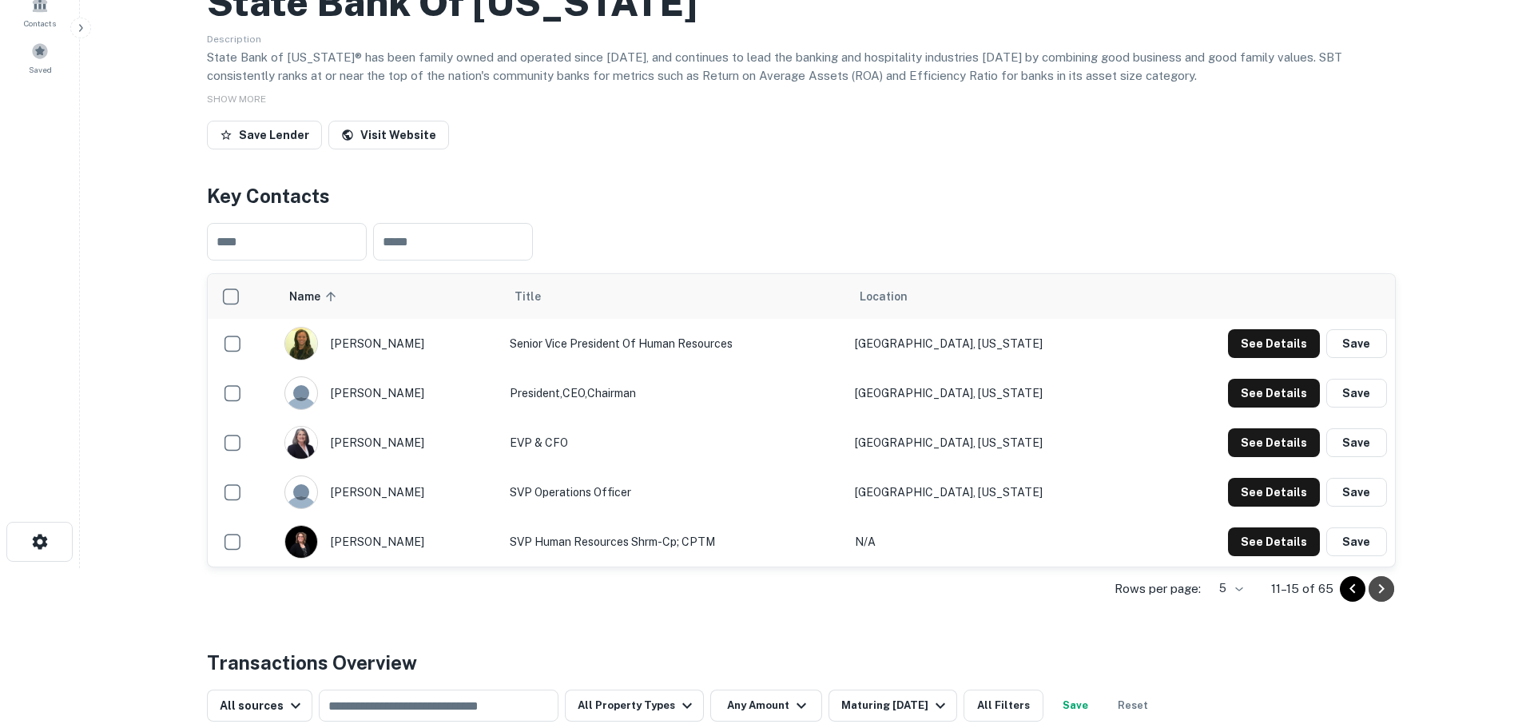
click at [1381, 585] on icon "Go to next page" at bounding box center [1381, 588] width 6 height 10
click at [1385, 581] on icon "Go to next page" at bounding box center [1381, 588] width 19 height 19
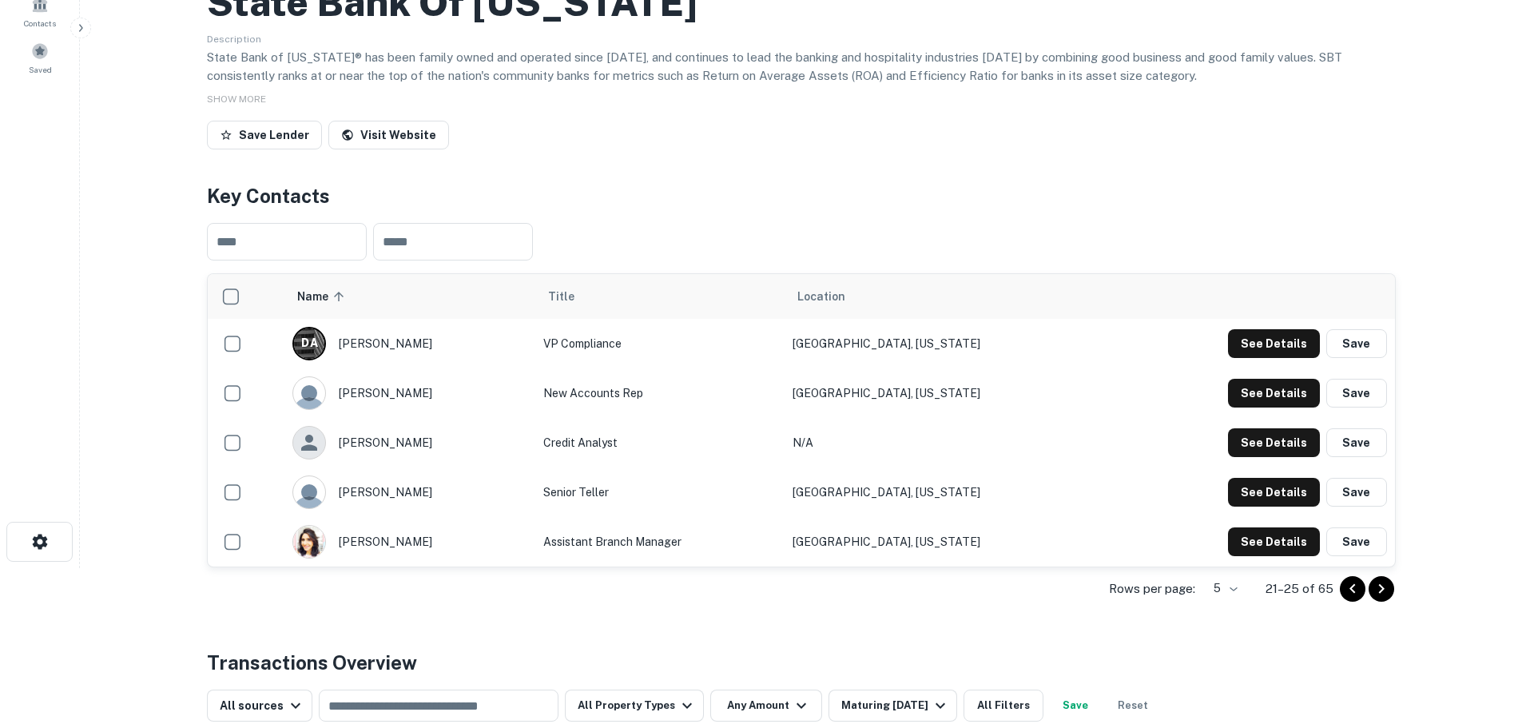
click at [1383, 586] on icon "Go to next page" at bounding box center [1381, 588] width 19 height 19
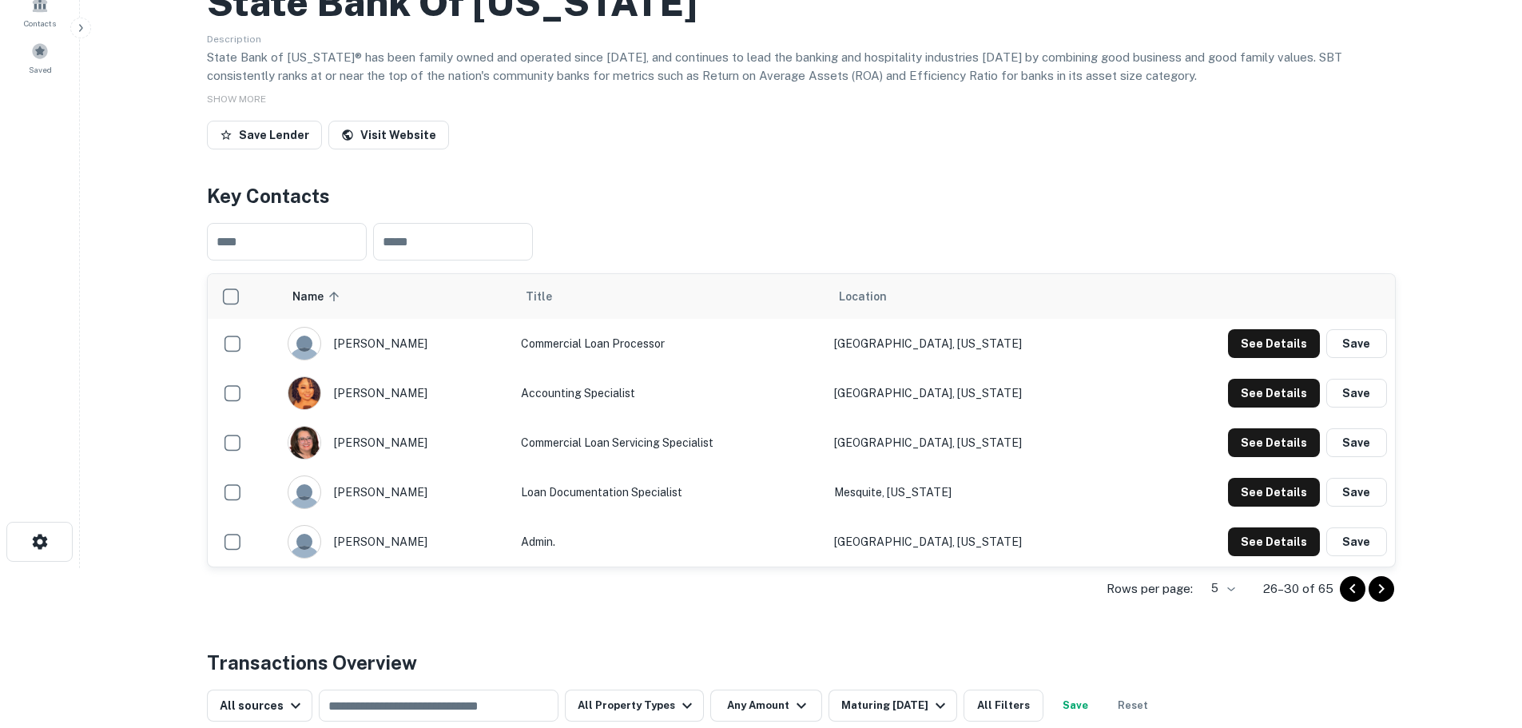
click at [1389, 588] on icon "Go to next page" at bounding box center [1381, 588] width 19 height 19
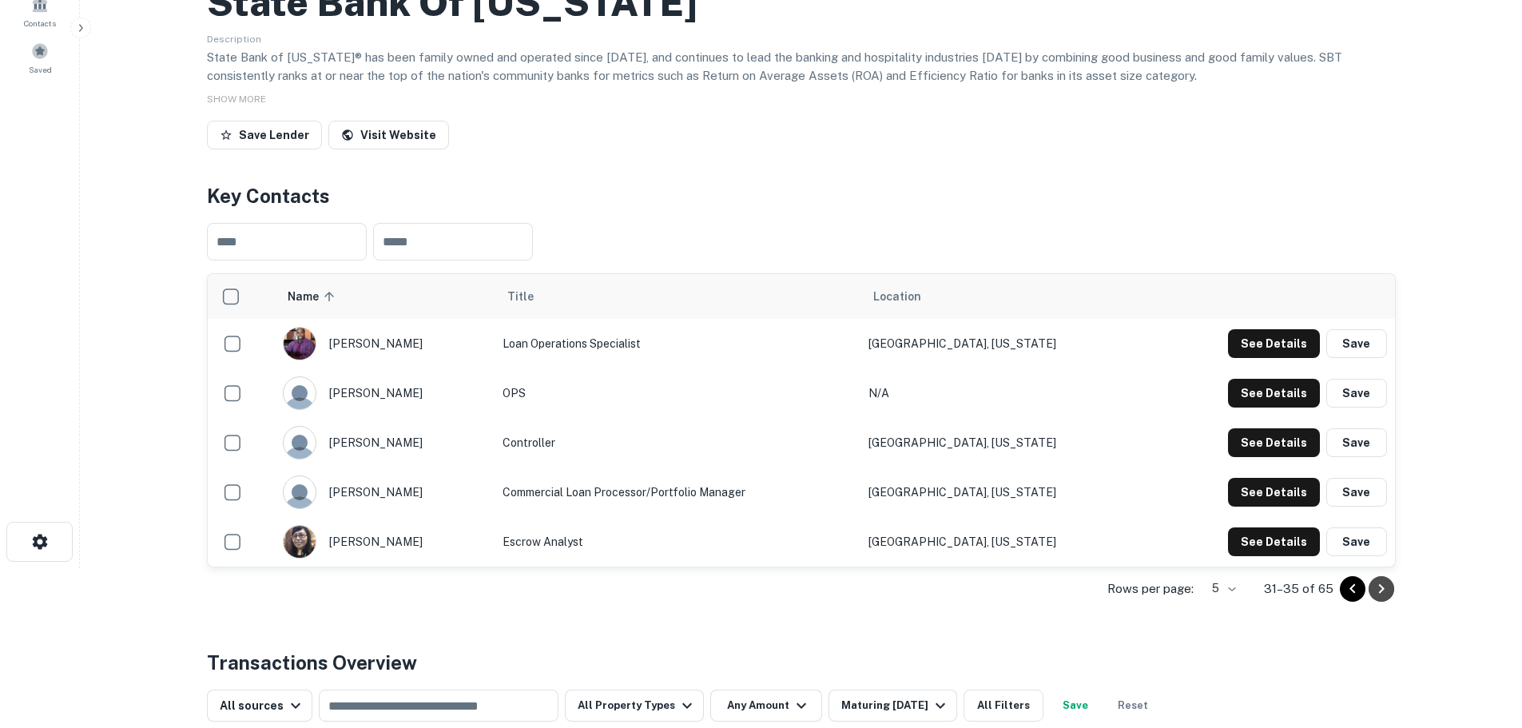
click at [1387, 594] on icon "Go to next page" at bounding box center [1381, 588] width 19 height 19
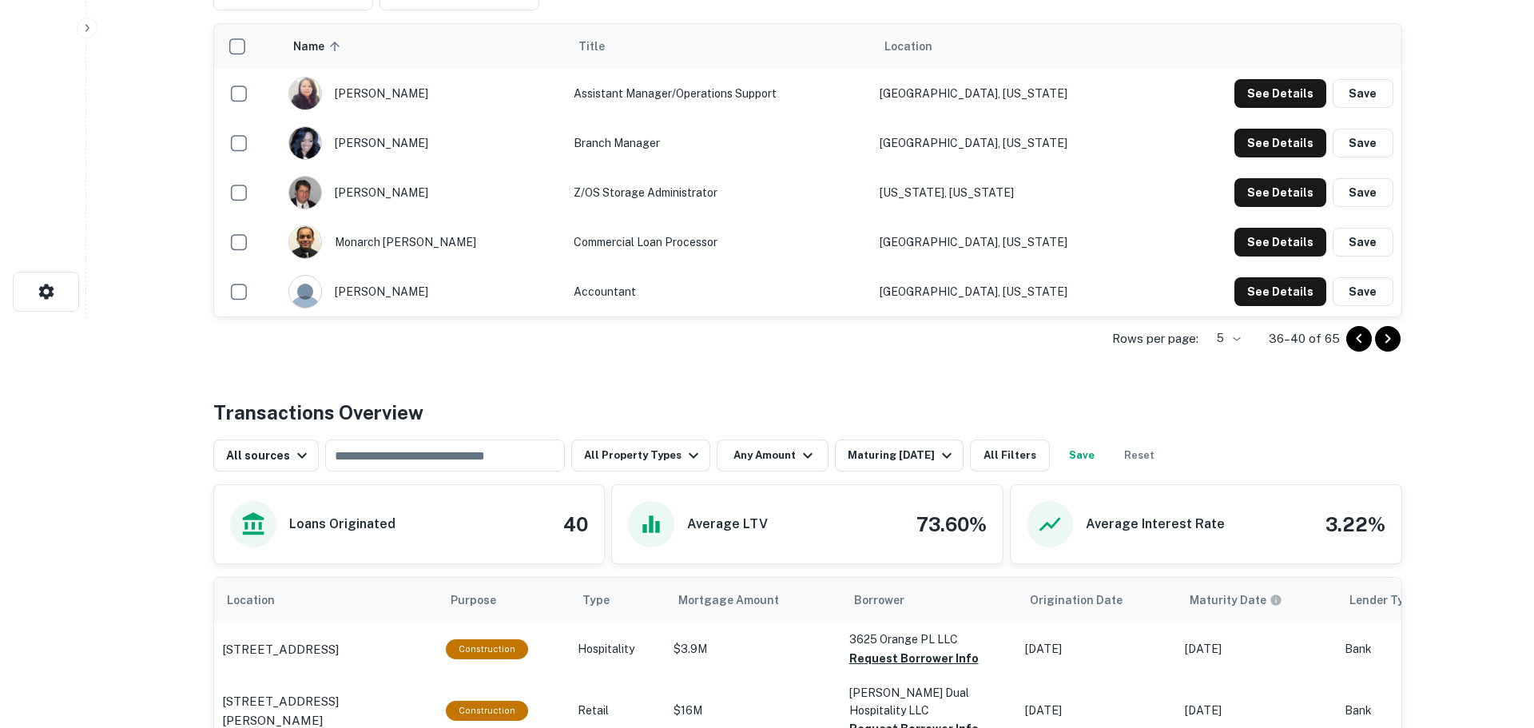
scroll to position [320, 0]
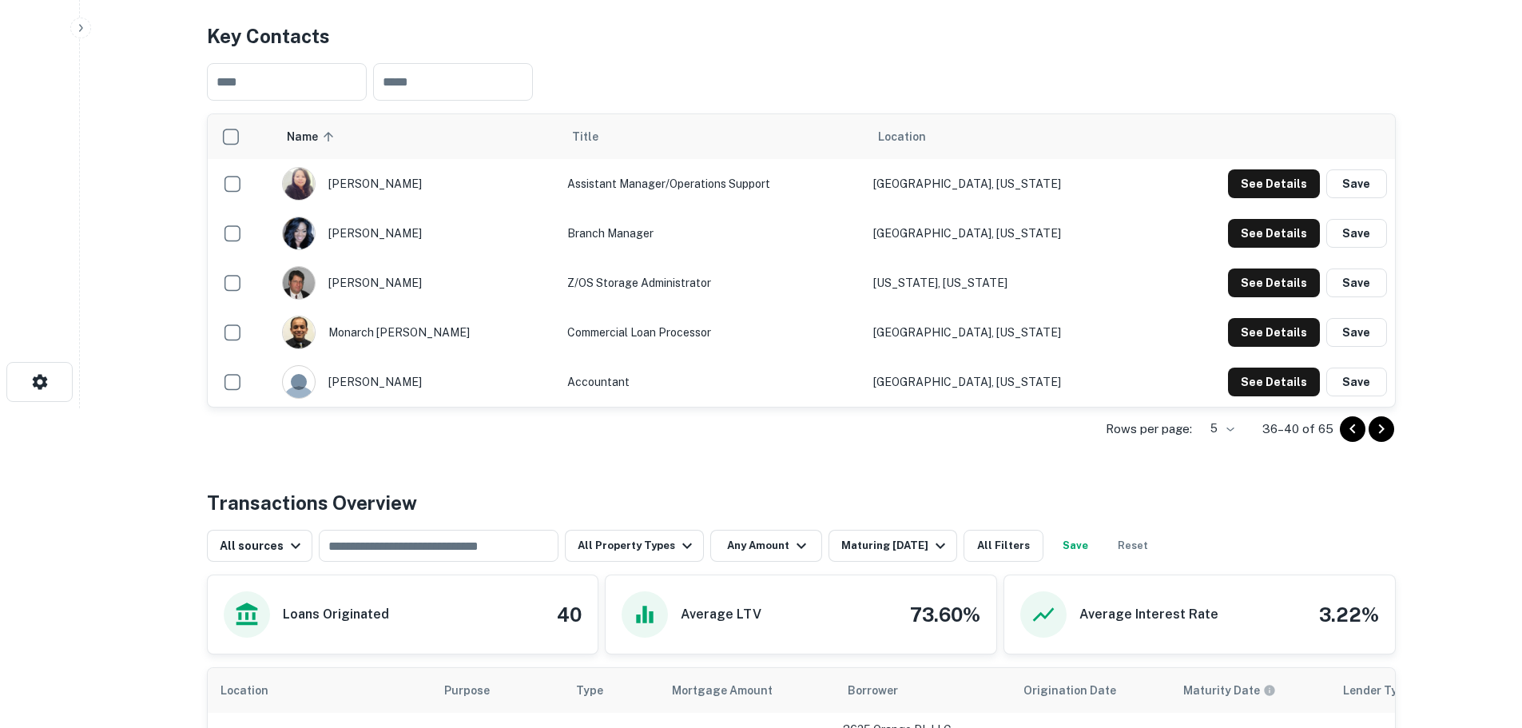
click at [1384, 421] on icon "Go to next page" at bounding box center [1381, 428] width 19 height 19
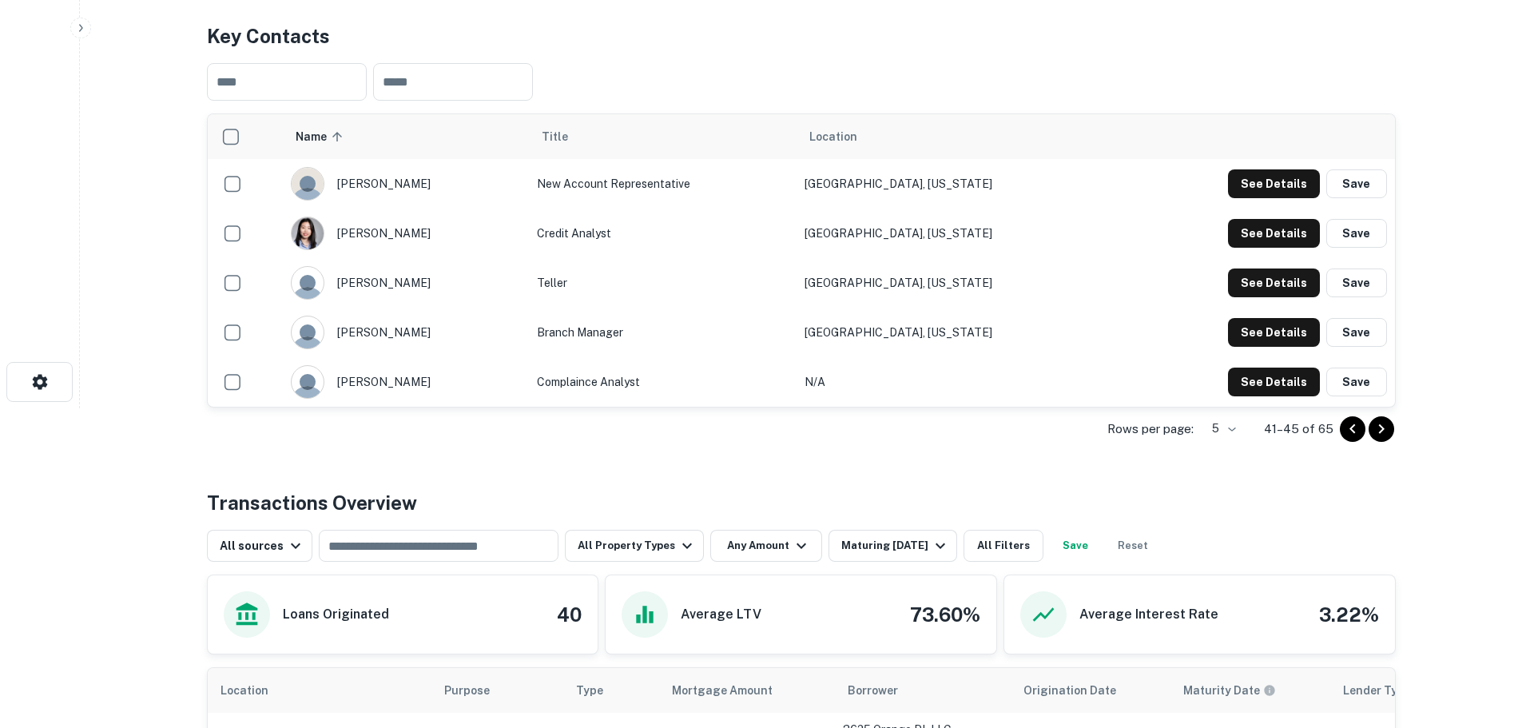
click at [1391, 426] on button "Go to next page" at bounding box center [1382, 429] width 26 height 26
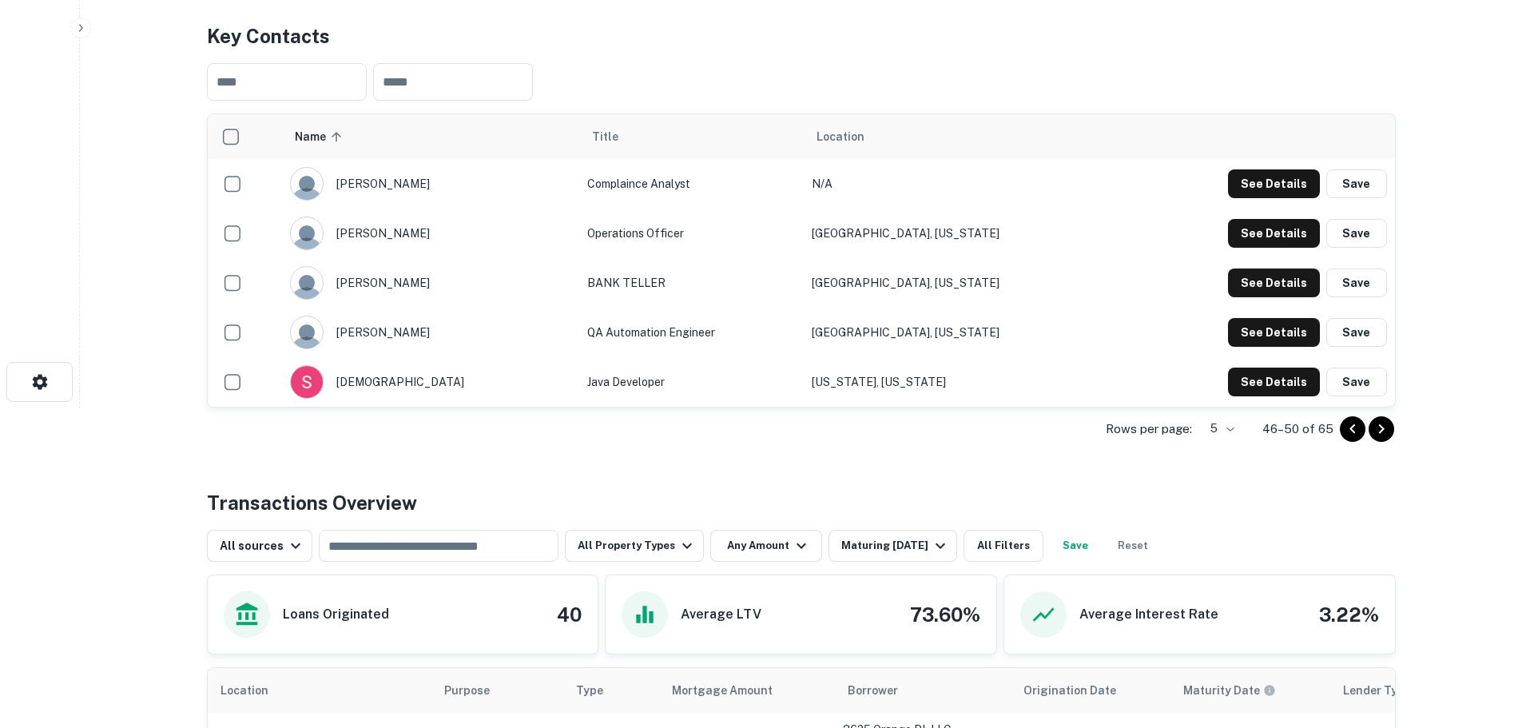
click at [1228, 408] on body "Search Borrowers Contacts Saved Back to search State Bank Of Texas Description …" at bounding box center [761, 44] width 1522 height 728
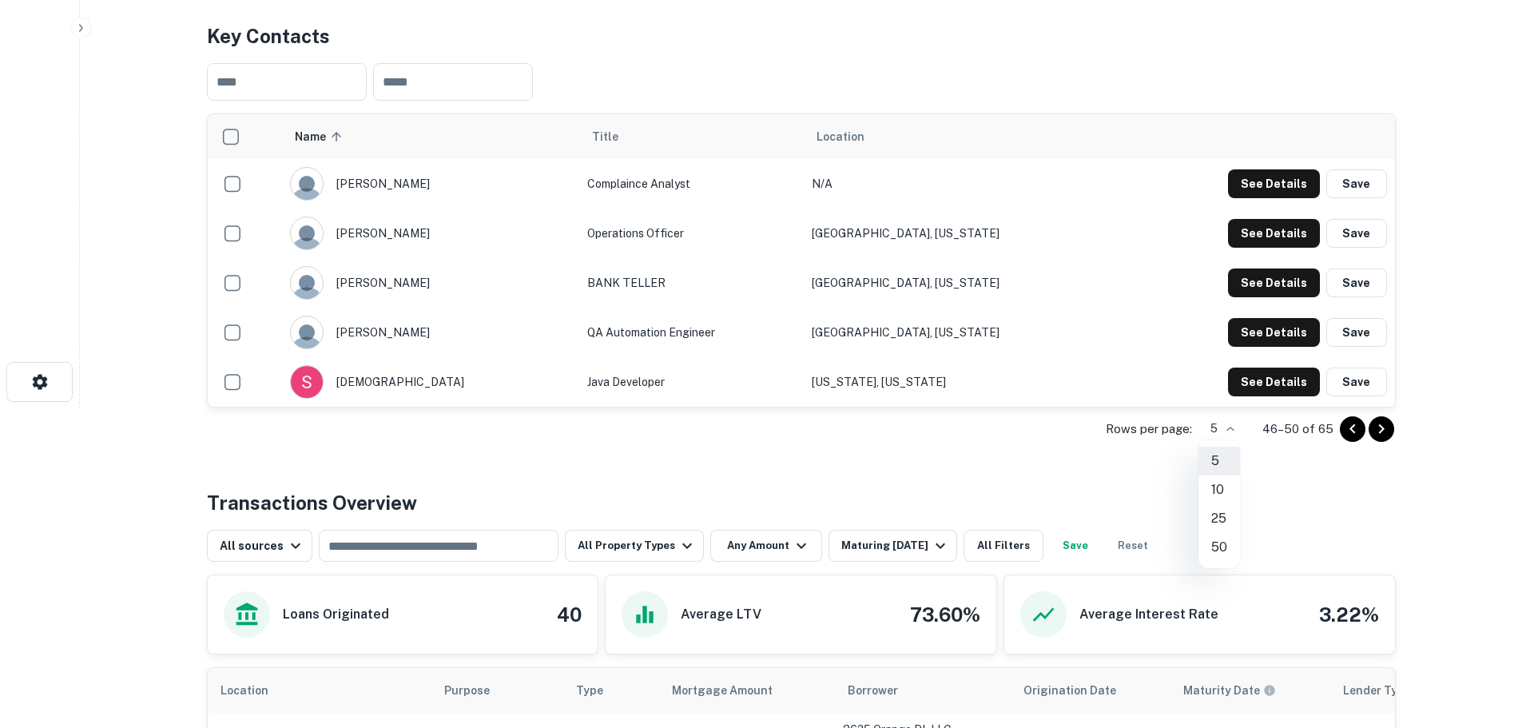
click at [1215, 544] on li "50" at bounding box center [1219, 547] width 42 height 29
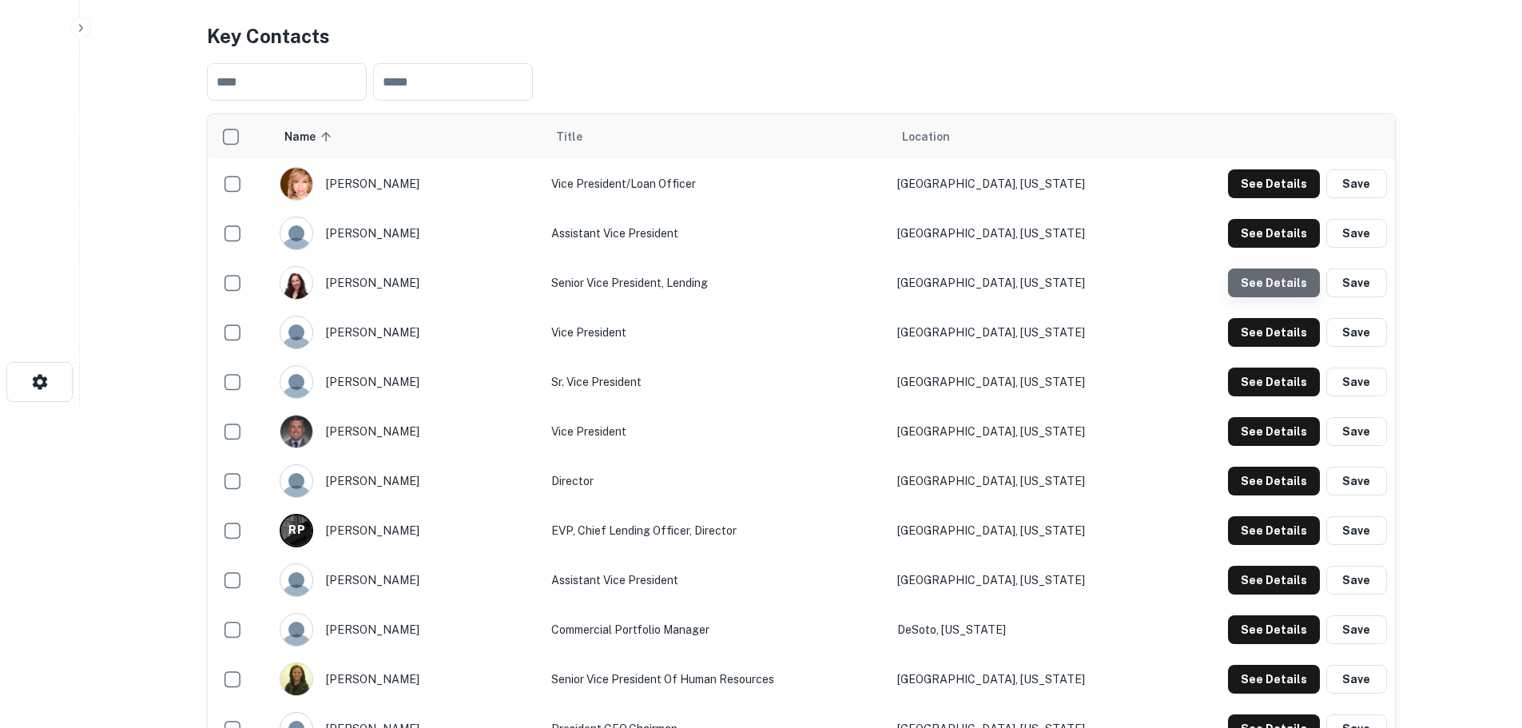
click at [1281, 284] on button "See Details" at bounding box center [1274, 282] width 92 height 29
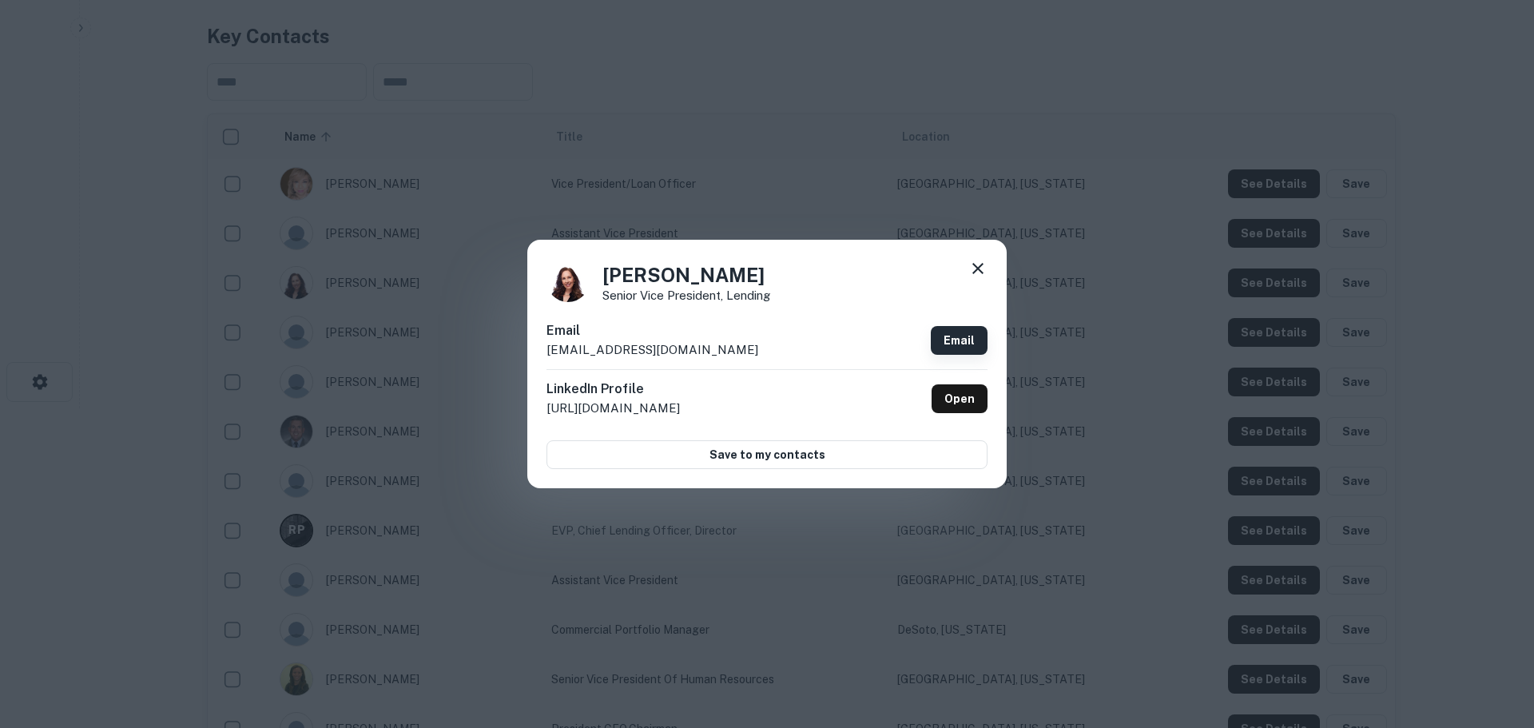
click at [960, 344] on link "Email" at bounding box center [959, 340] width 57 height 29
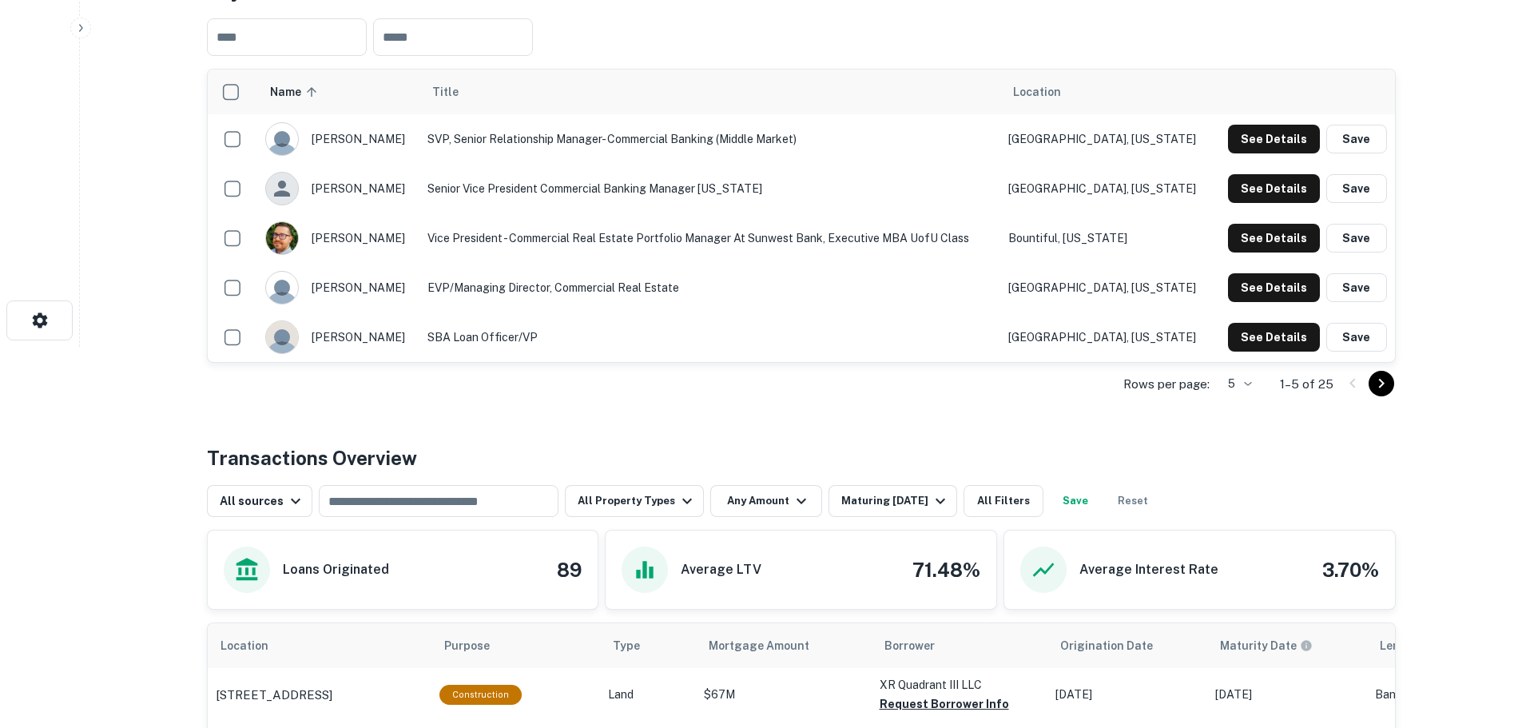
scroll to position [399, 0]
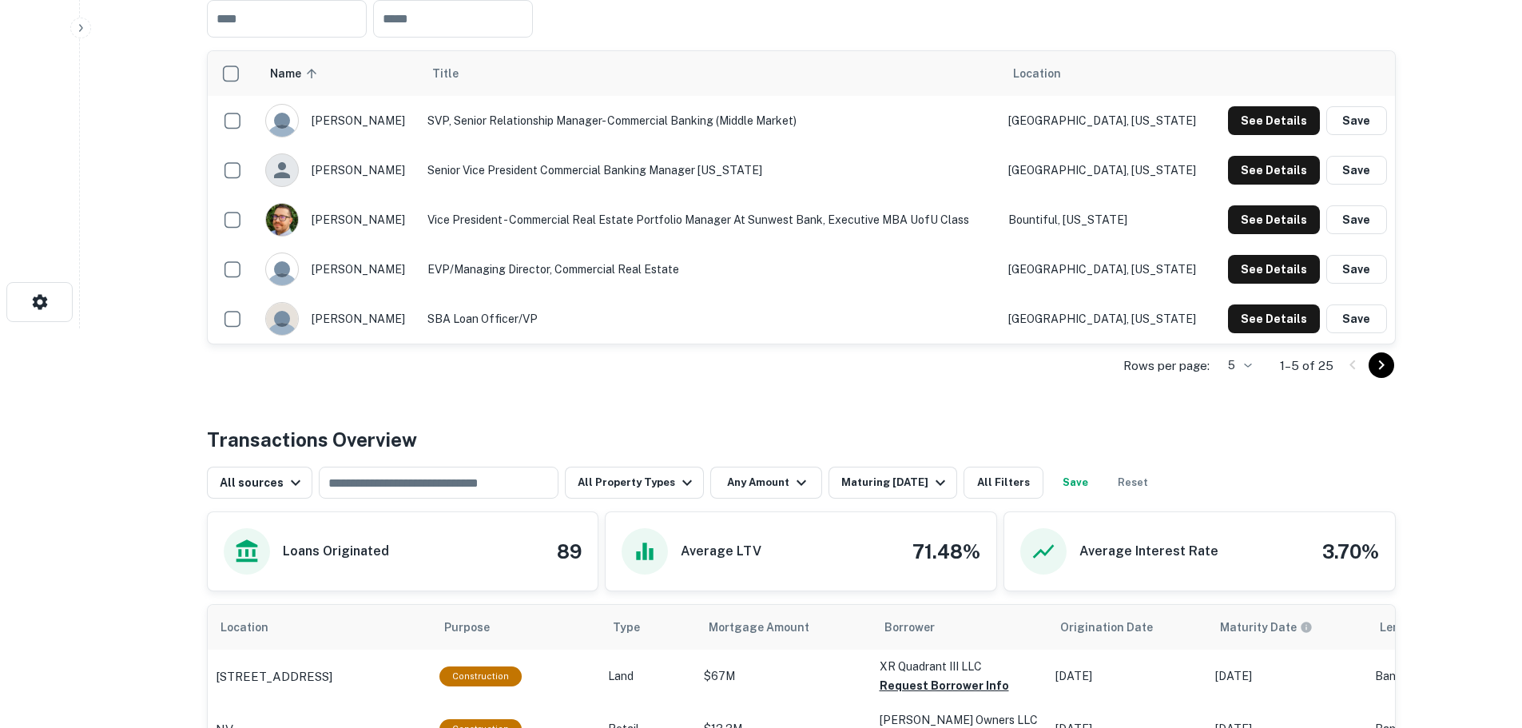
click at [1375, 364] on icon "Go to next page" at bounding box center [1381, 365] width 19 height 19
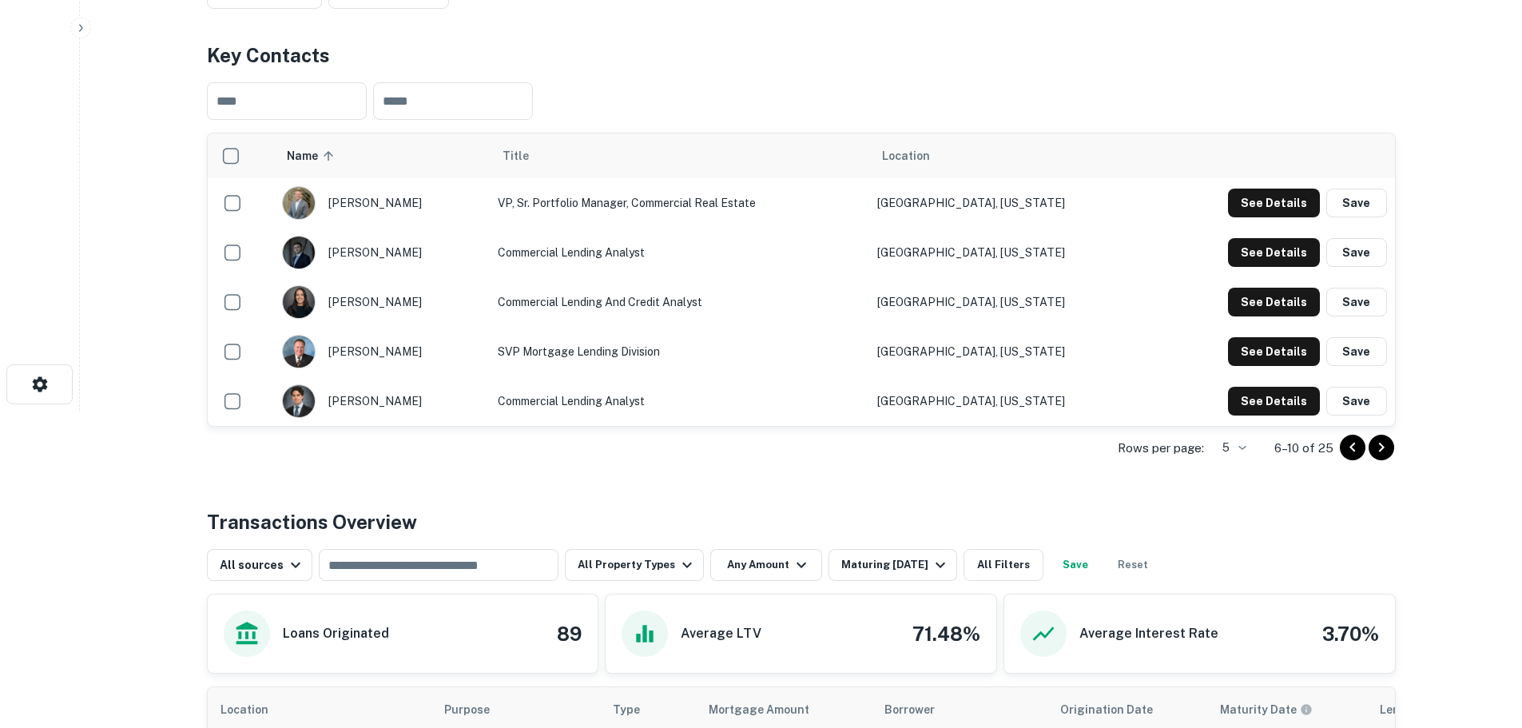
scroll to position [320, 0]
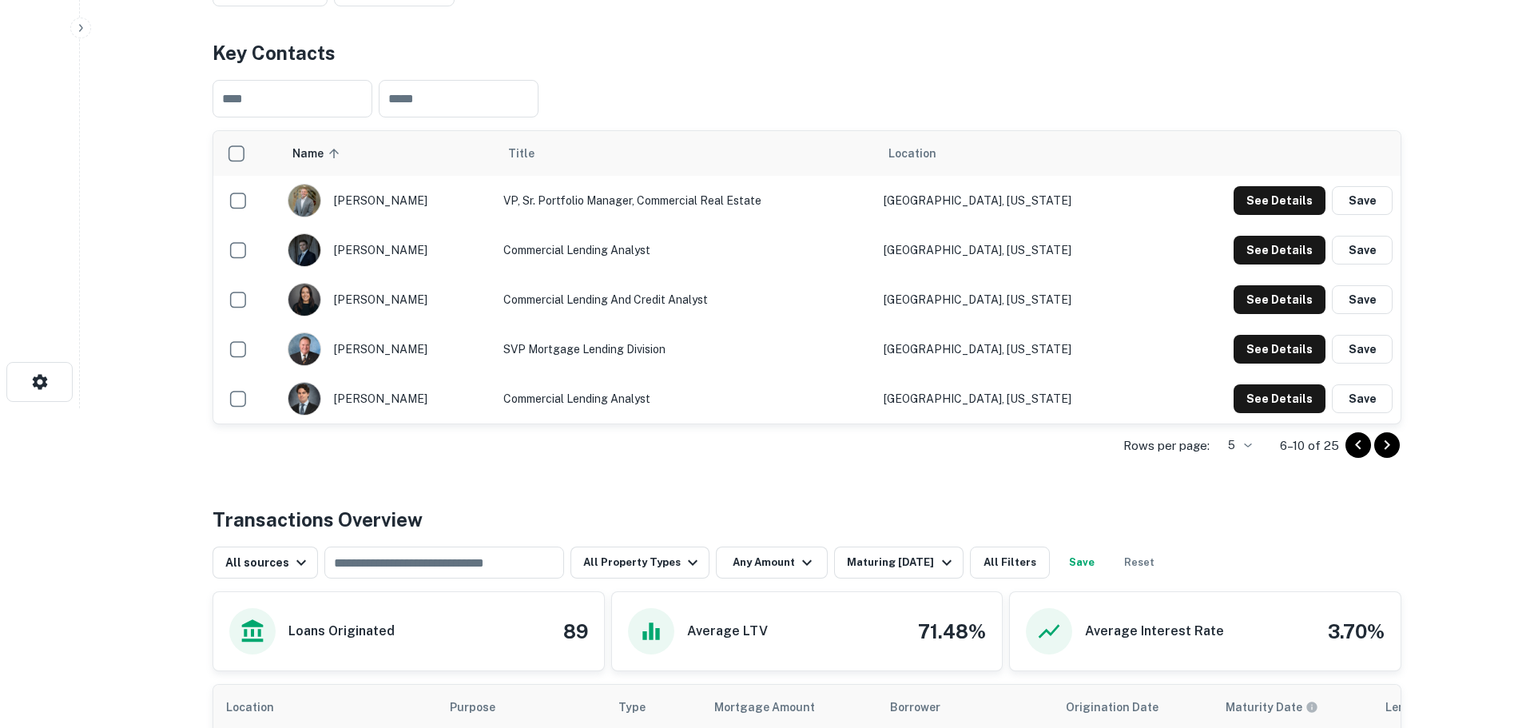
click at [1231, 408] on body "Search Borrowers Contacts Saved Back to search Sunwest Bank Description Sunwest…" at bounding box center [767, 44] width 1534 height 728
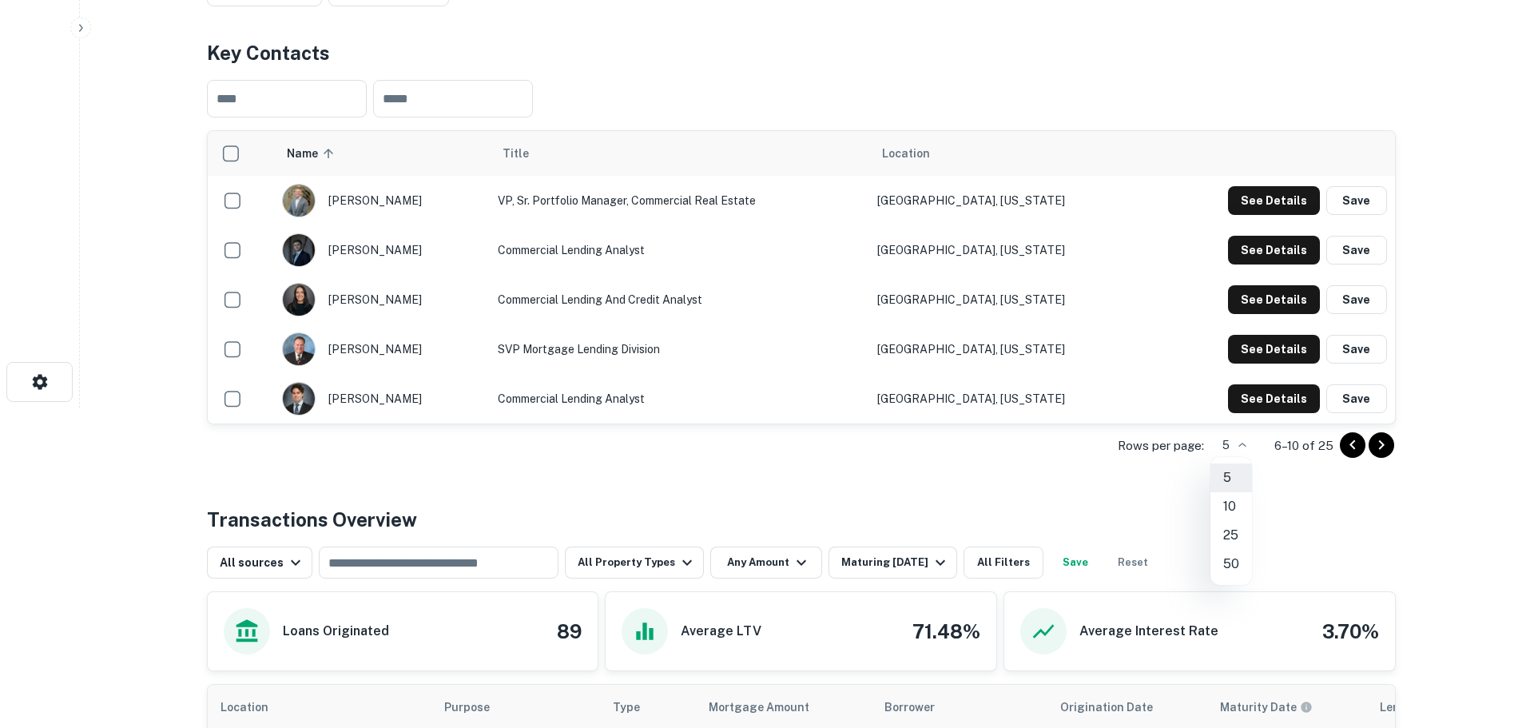
click at [1223, 568] on li "50" at bounding box center [1231, 564] width 42 height 29
